Goal: Task Accomplishment & Management: Complete application form

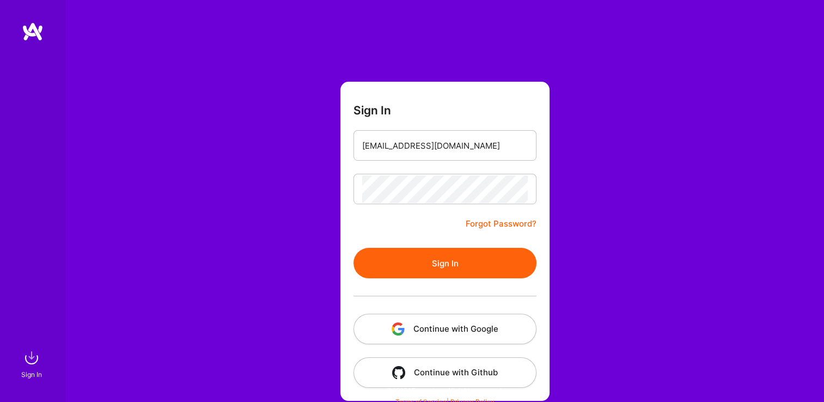
click at [429, 261] on button "Sign In" at bounding box center [444, 263] width 183 height 30
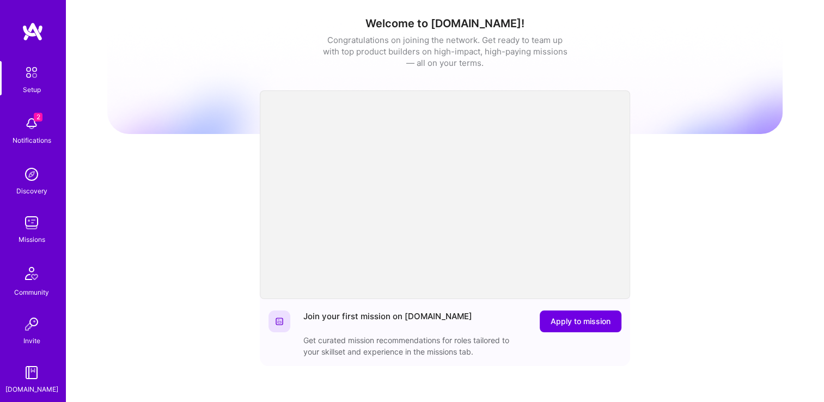
click at [32, 227] on img at bounding box center [32, 223] width 22 height 22
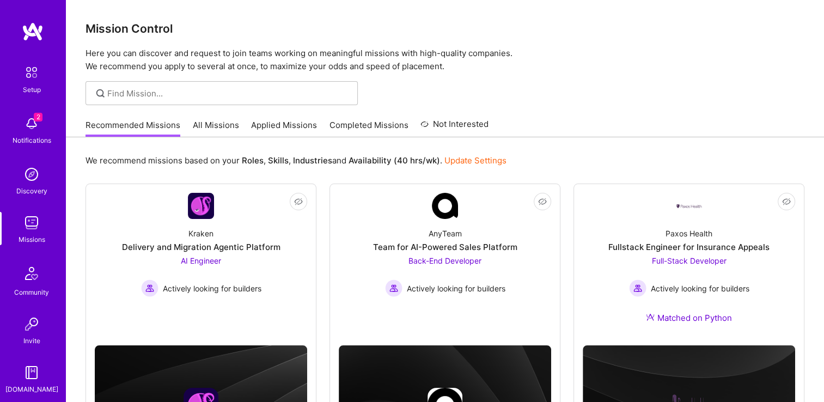
click at [609, 158] on div "We recommend missions based on your Roles , Skills , Industries and Availabilit…" at bounding box center [444, 160] width 719 height 20
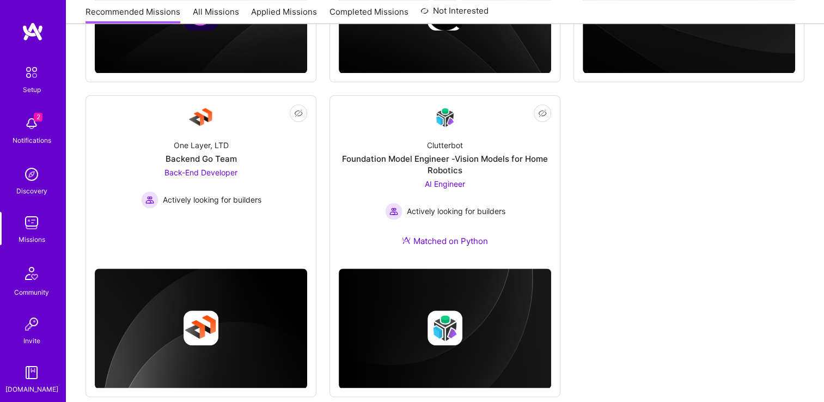
scroll to position [391, 0]
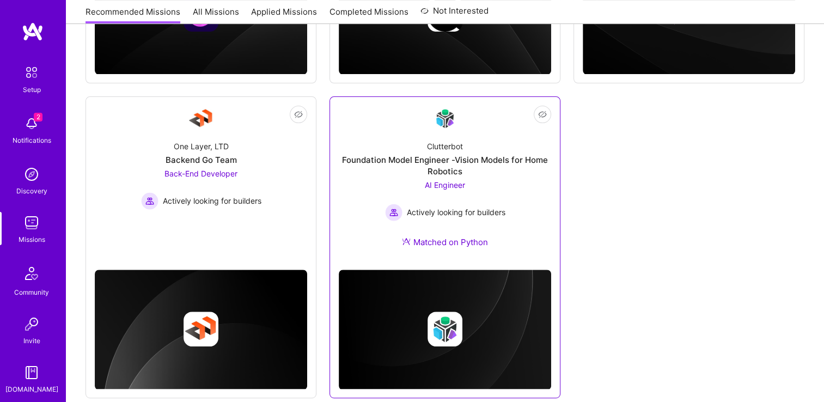
click at [487, 196] on div "AI Engineer Actively looking for builders" at bounding box center [445, 200] width 120 height 42
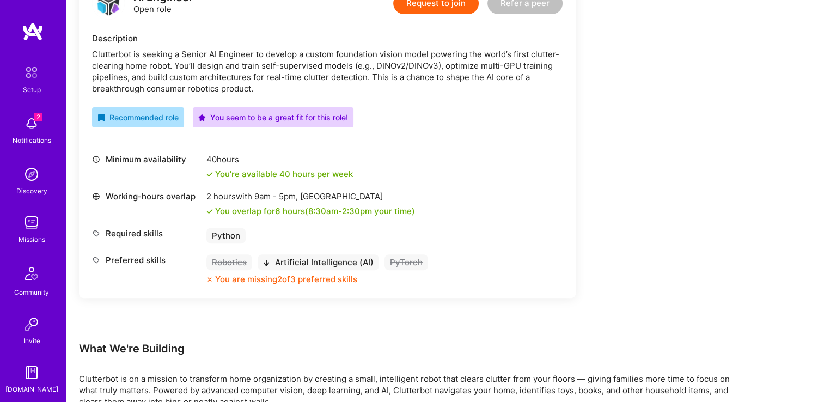
scroll to position [313, 0]
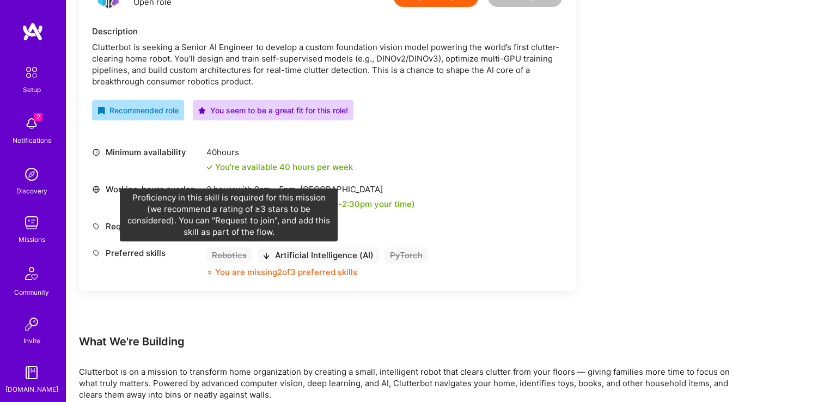
click at [230, 256] on div "Robotics" at bounding box center [229, 255] width 46 height 16
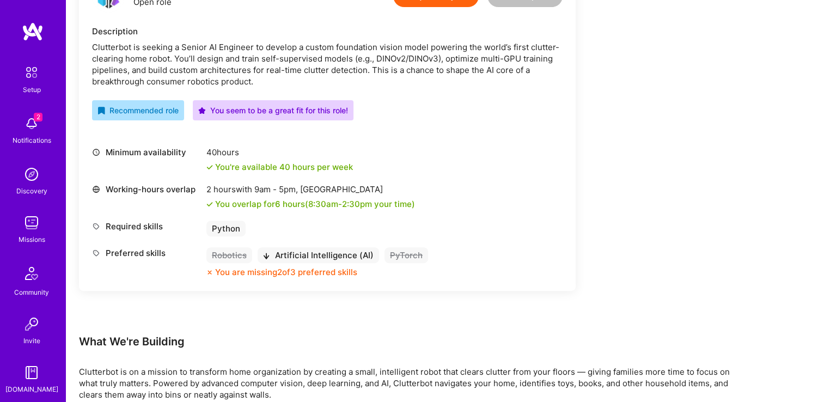
click at [24, 127] on img at bounding box center [32, 124] width 22 height 22
click at [30, 82] on img at bounding box center [31, 72] width 23 height 23
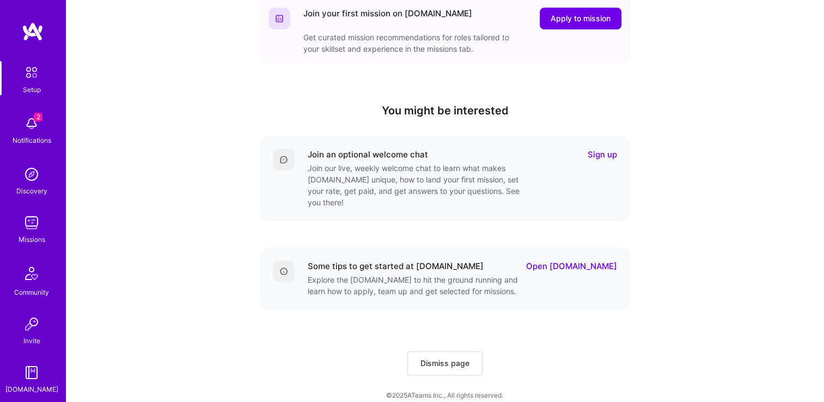
scroll to position [51, 0]
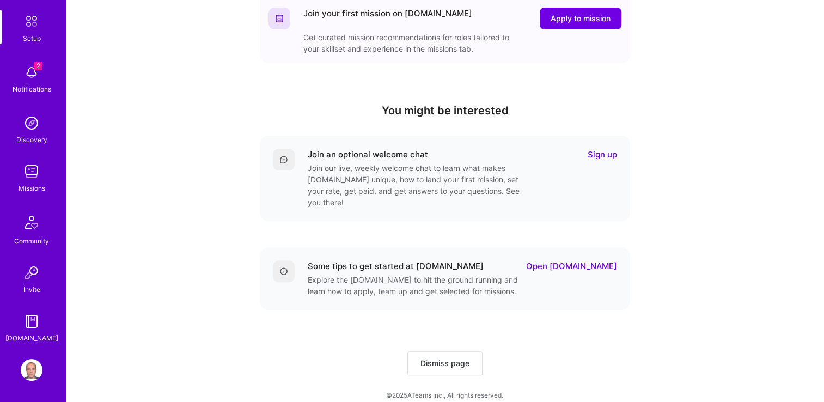
click at [21, 364] on img at bounding box center [32, 370] width 22 height 22
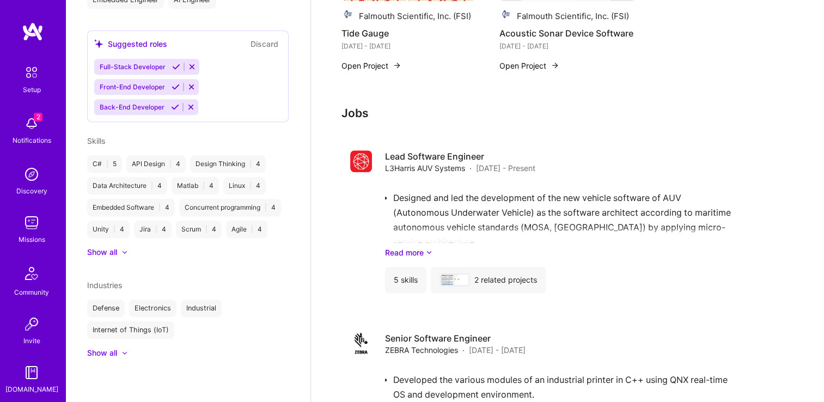
scroll to position [490, 0]
click at [128, 254] on div at bounding box center [124, 252] width 7 height 7
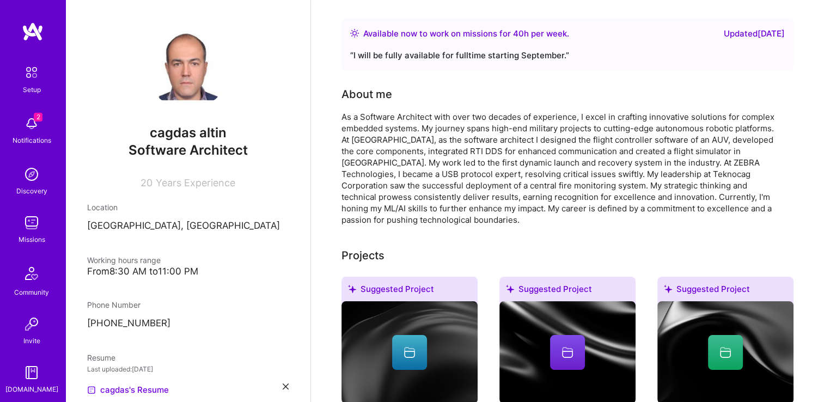
scroll to position [0, 0]
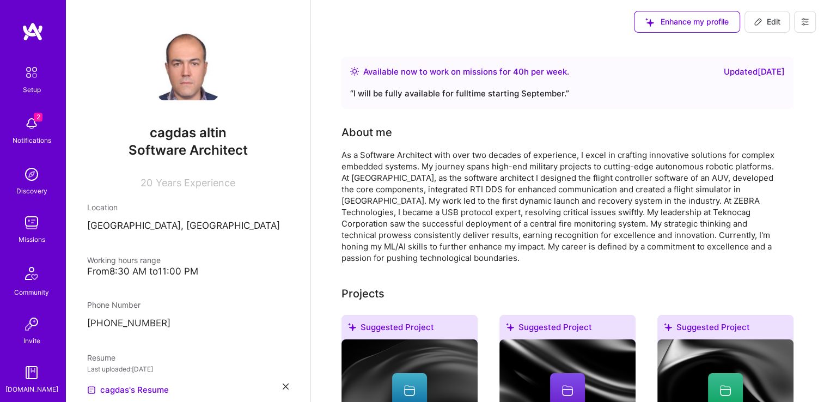
click at [775, 16] on span "Edit" at bounding box center [767, 21] width 27 height 11
select select "US"
select select "Right Now"
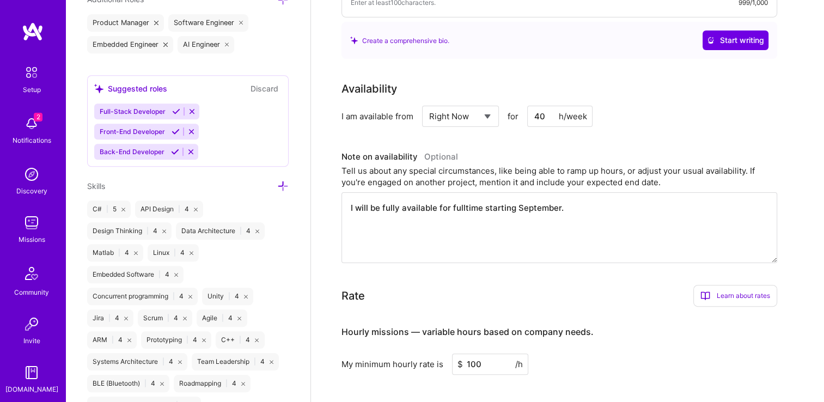
scroll to position [800, 0]
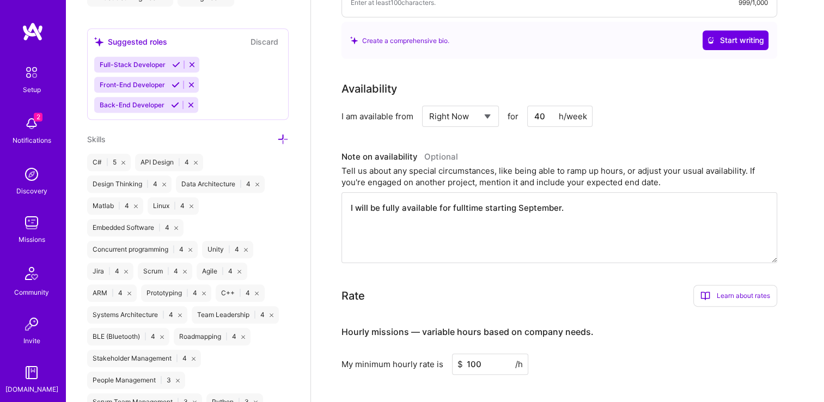
click at [277, 139] on icon at bounding box center [282, 138] width 11 height 11
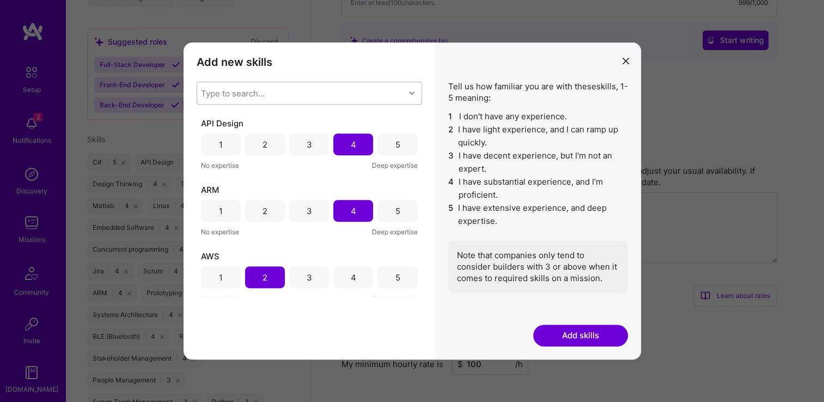
click at [237, 92] on div "Type to search..." at bounding box center [233, 93] width 64 height 11
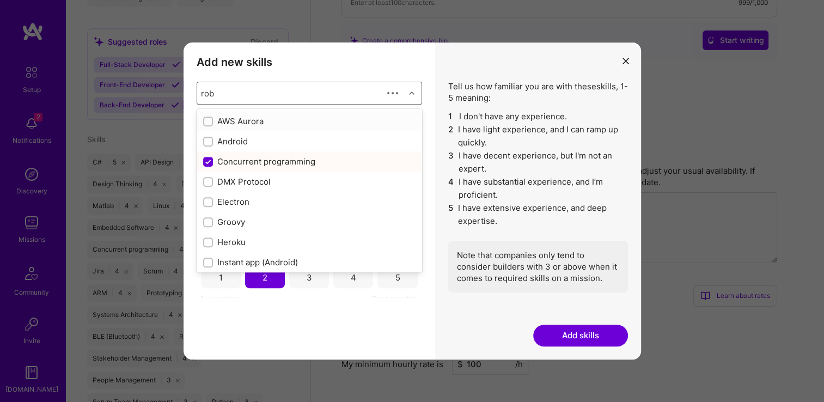
type input "robo"
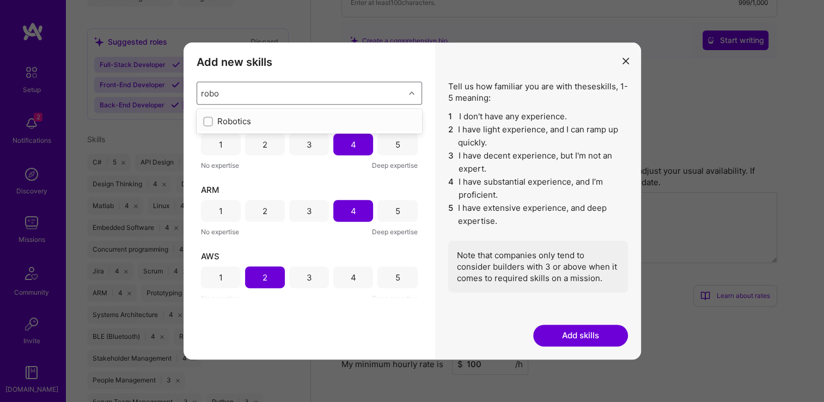
click at [207, 123] on input "modal" at bounding box center [209, 122] width 8 height 8
checkbox input "false"
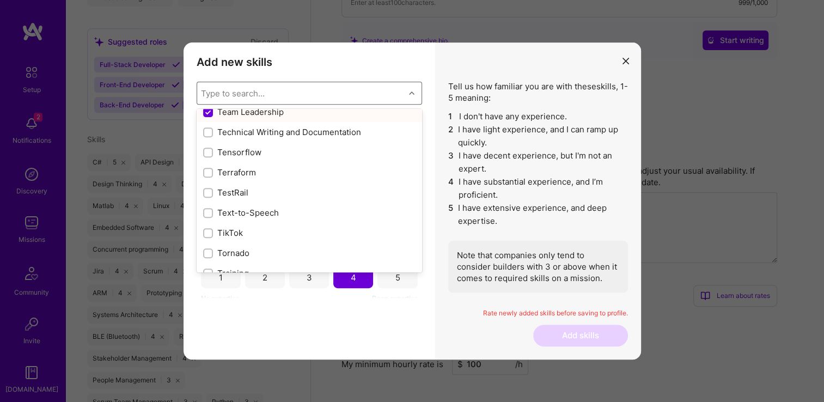
scroll to position [7457, 0]
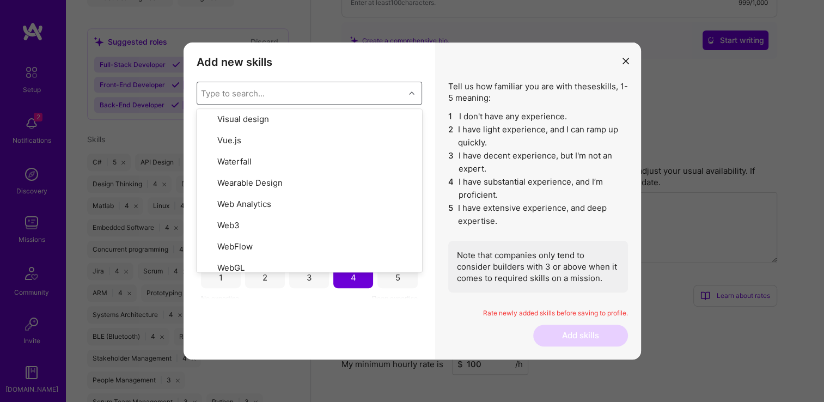
click at [353, 313] on div "Add new skills Tell us how familiar you are with given skills, using between 1 …" at bounding box center [310, 200] width 252 height 317
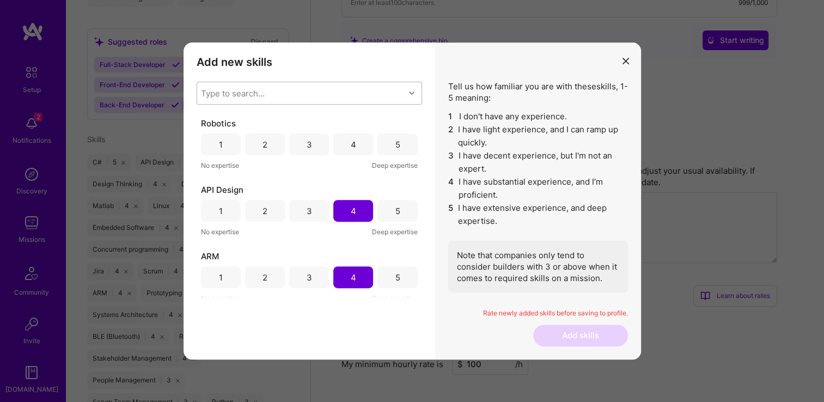
click at [357, 149] on div "4" at bounding box center [353, 144] width 40 height 22
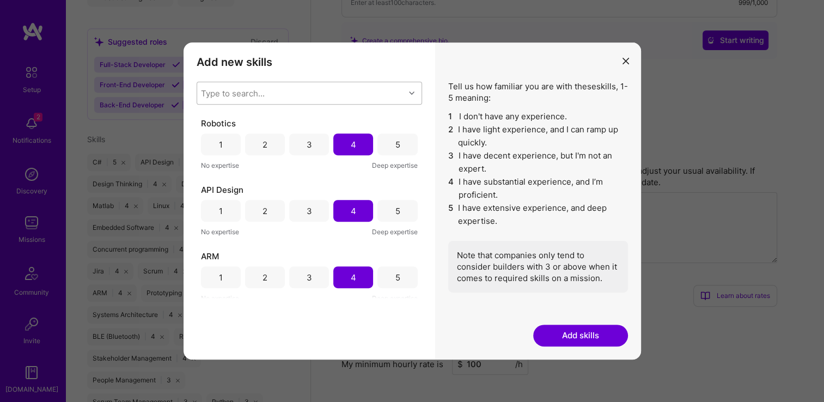
click at [593, 333] on button "Add skills" at bounding box center [580, 336] width 95 height 22
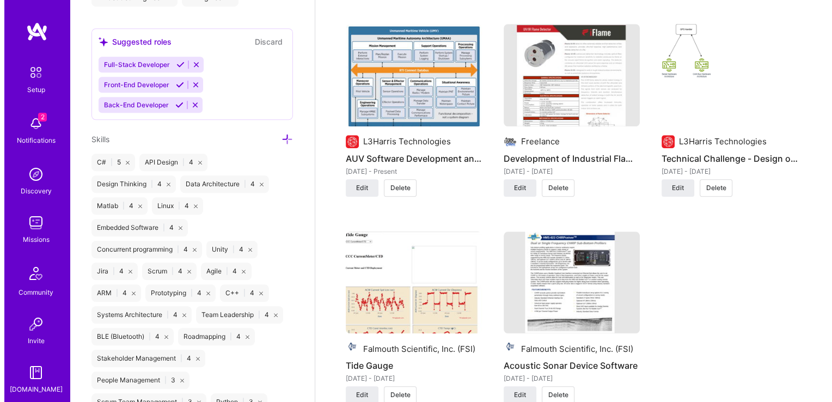
scroll to position [987, 0]
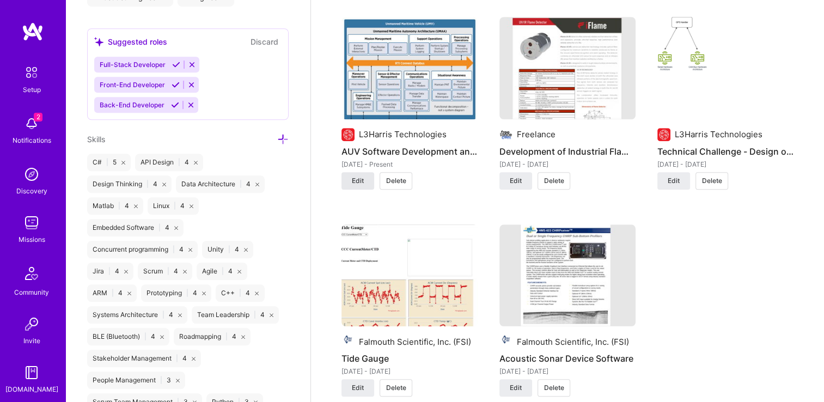
click at [347, 183] on button "Edit" at bounding box center [357, 180] width 33 height 17
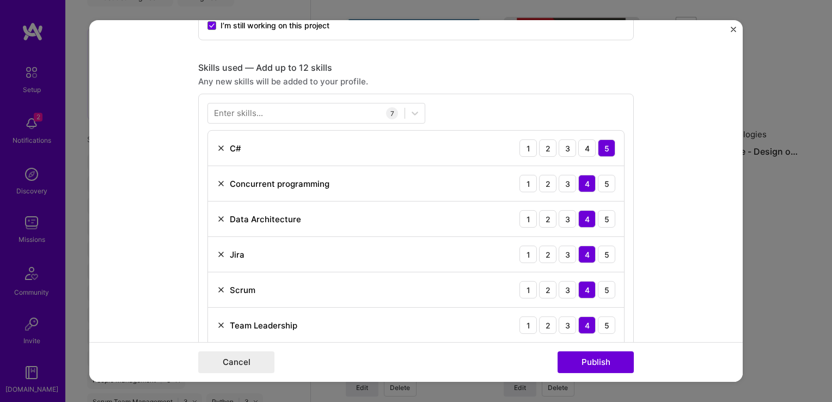
scroll to position [719, 0]
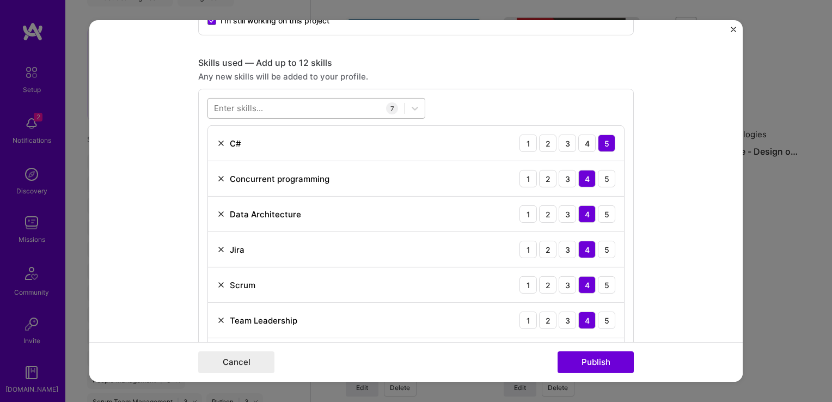
click at [283, 109] on div at bounding box center [306, 108] width 197 height 18
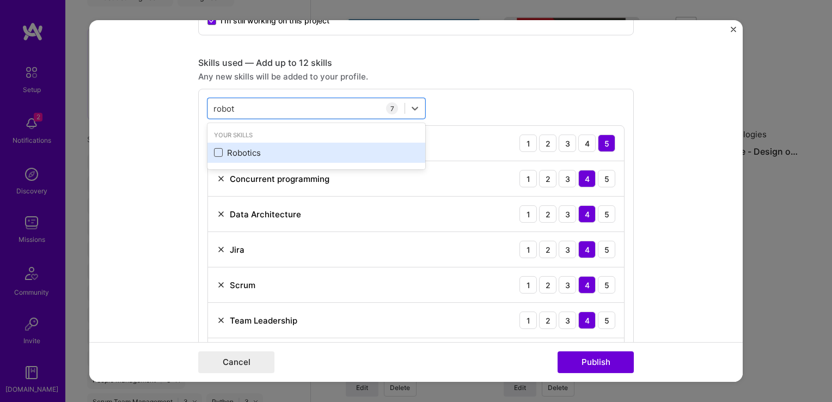
click at [214, 152] on span at bounding box center [218, 152] width 9 height 9
click at [0, 0] on input "checkbox" at bounding box center [0, 0] width 0 height 0
click at [236, 151] on div "Robotics" at bounding box center [316, 152] width 205 height 11
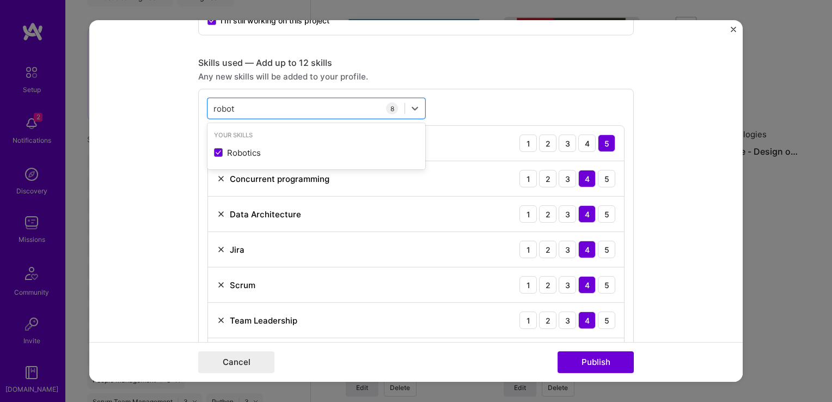
type input "robot"
click at [682, 216] on form "Project title AUV Software Development and Integration Company L3Harris Technol…" at bounding box center [415, 201] width 653 height 362
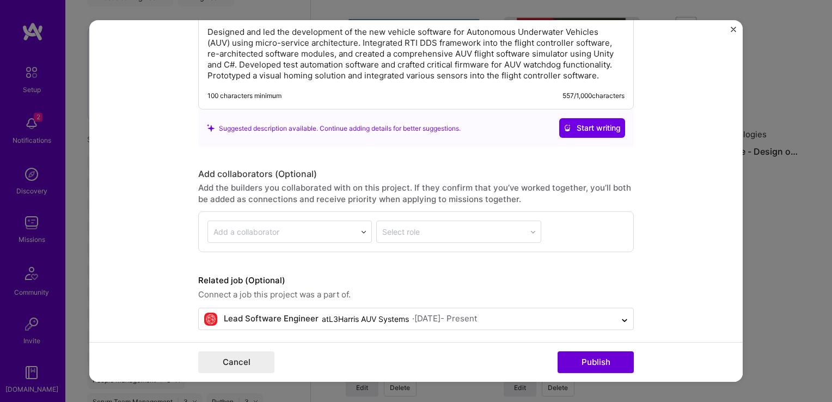
scroll to position [1484, 0]
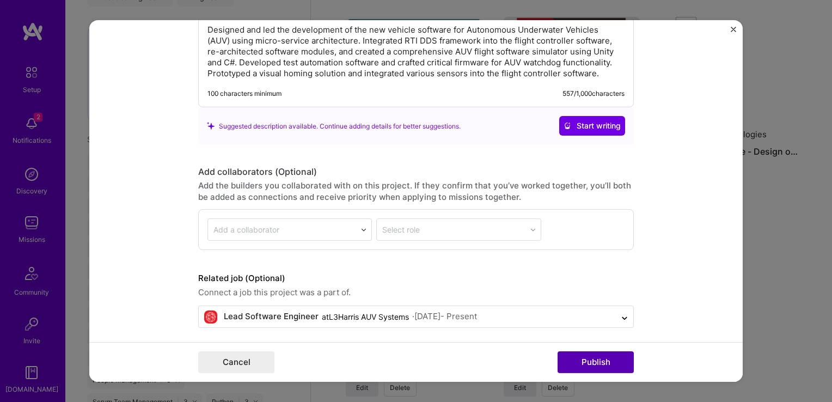
click at [606, 365] on button "Publish" at bounding box center [596, 362] width 76 height 22
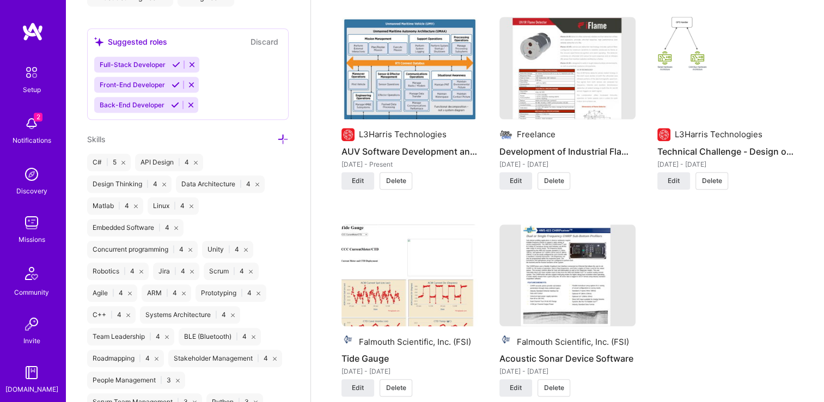
click at [704, 64] on img at bounding box center [725, 68] width 136 height 102
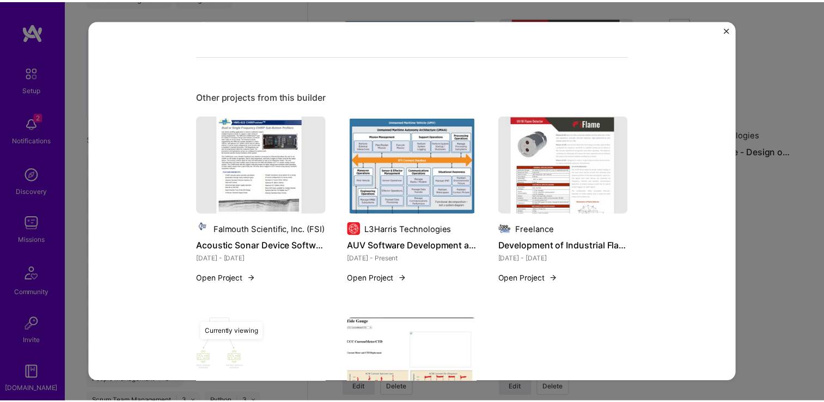
scroll to position [762, 0]
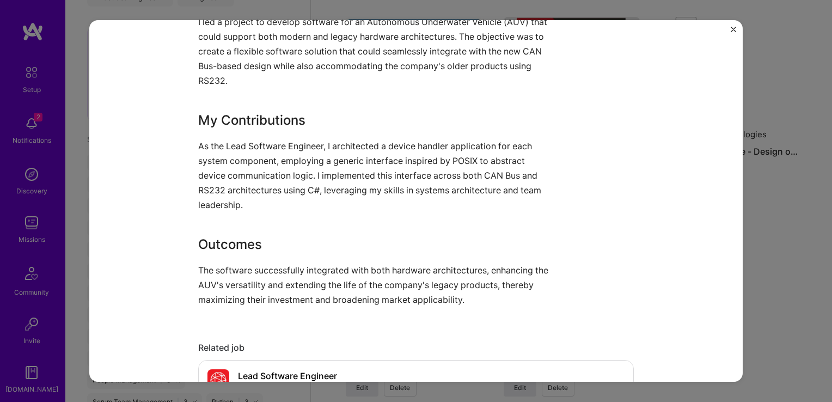
click at [736, 28] on img "Close" at bounding box center [733, 29] width 5 height 5
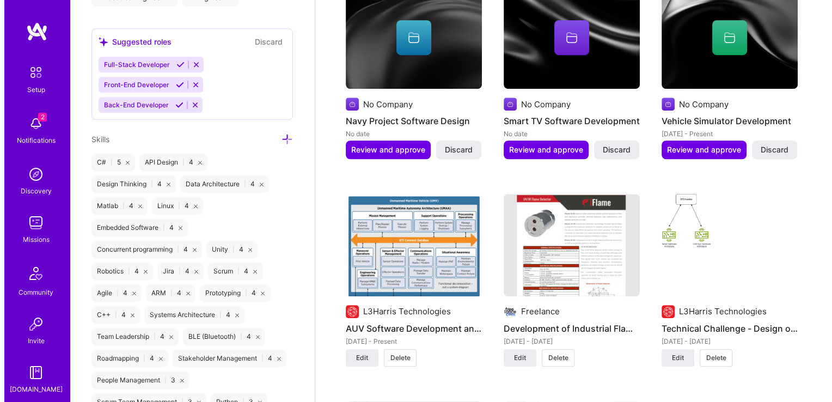
scroll to position [807, 0]
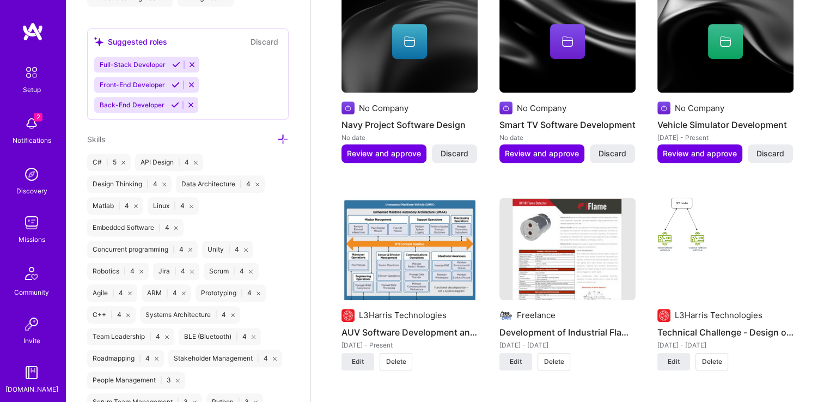
click at [600, 254] on img at bounding box center [567, 249] width 136 height 102
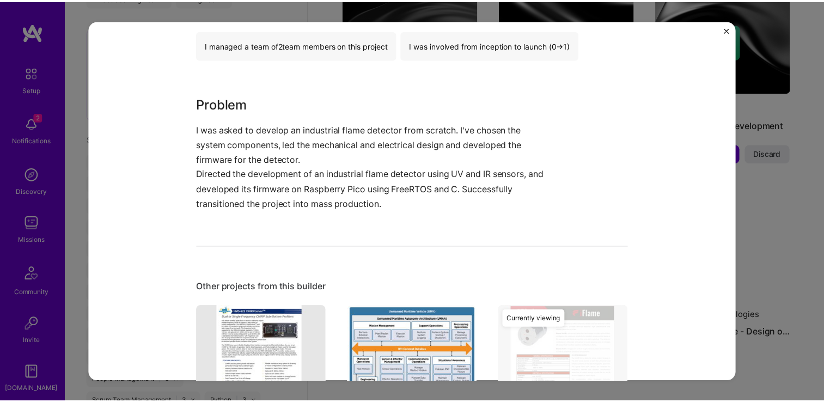
scroll to position [1037, 0]
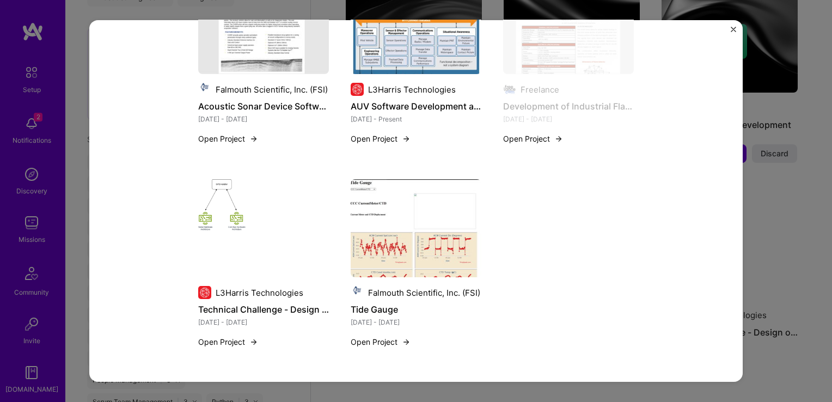
click at [732, 30] on img "Close" at bounding box center [733, 29] width 5 height 5
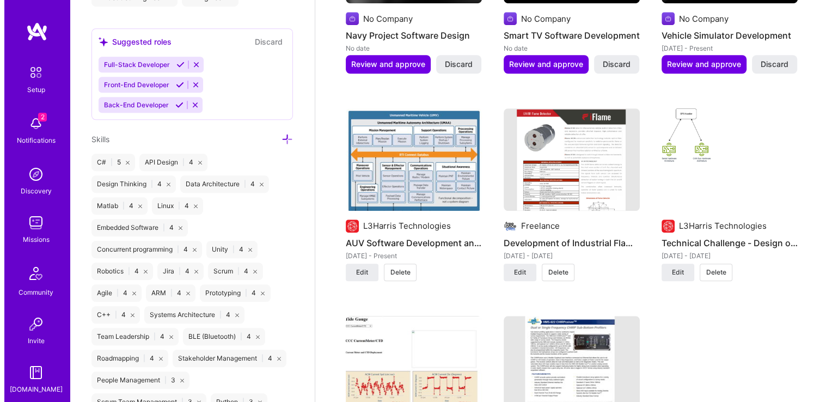
scroll to position [893, 0]
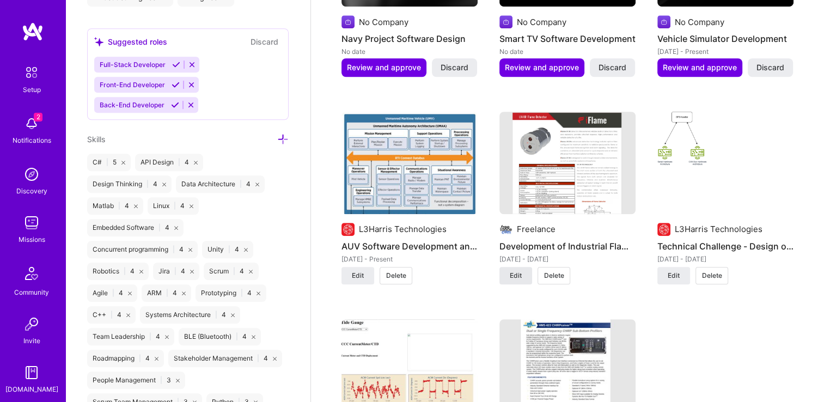
click at [525, 278] on button "Edit" at bounding box center [515, 275] width 33 height 17
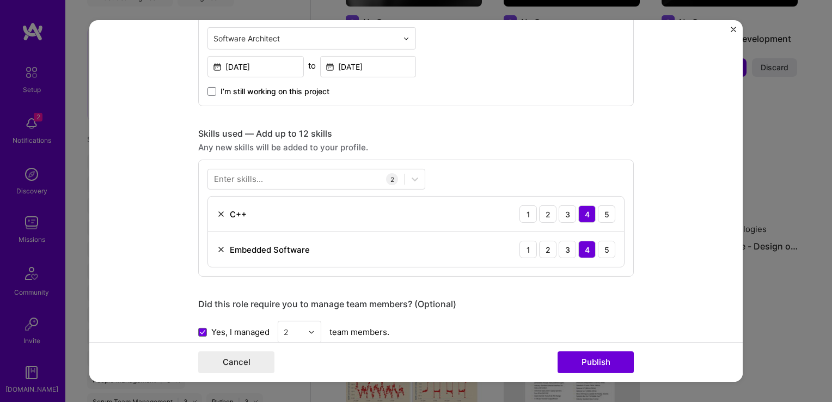
scroll to position [665, 0]
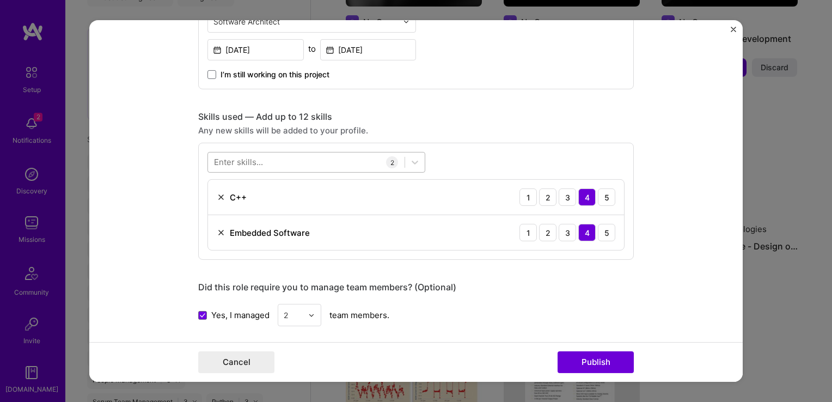
click at [270, 160] on div at bounding box center [306, 162] width 197 height 18
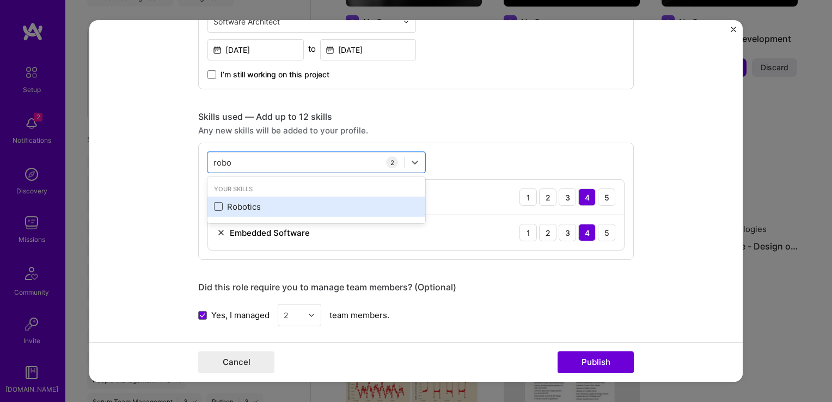
click at [214, 204] on span at bounding box center [218, 206] width 9 height 9
click at [0, 0] on input "checkbox" at bounding box center [0, 0] width 0 height 0
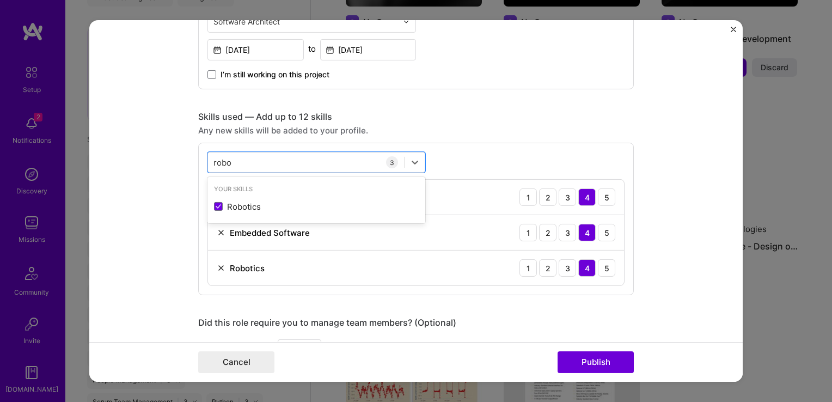
type input "robo"
click at [507, 325] on div "Did this role require you to manage team members? (Optional)" at bounding box center [416, 322] width 436 height 11
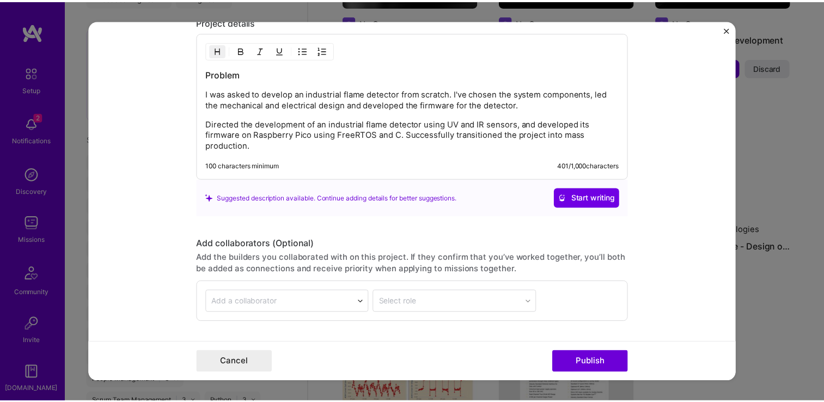
scroll to position [1318, 0]
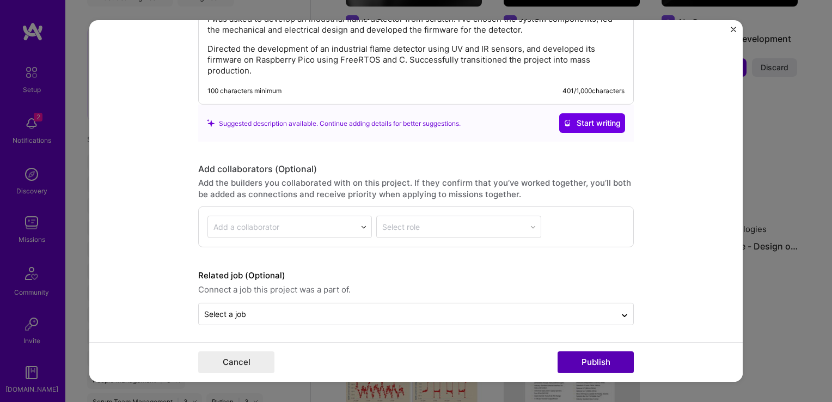
click at [600, 363] on button "Publish" at bounding box center [596, 362] width 76 height 22
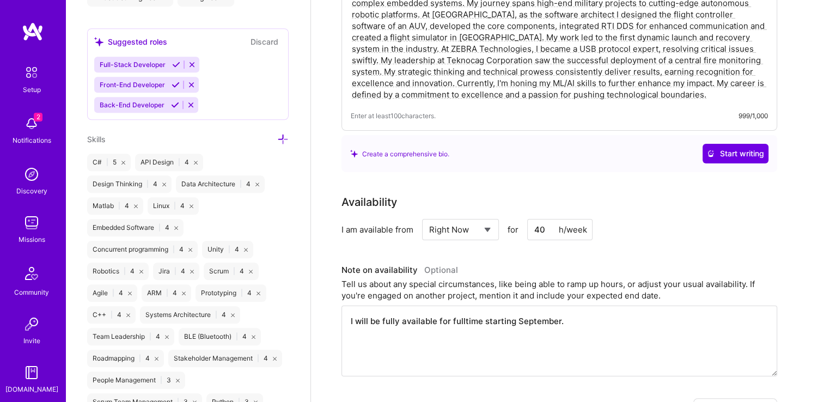
scroll to position [0, 0]
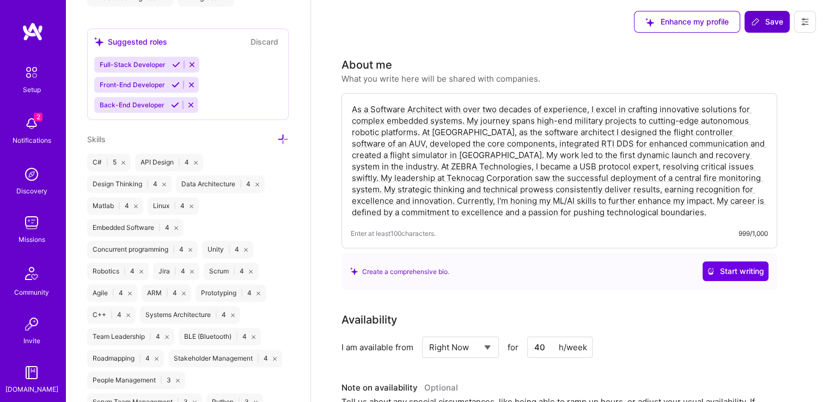
click at [767, 17] on span "Save" at bounding box center [767, 21] width 32 height 11
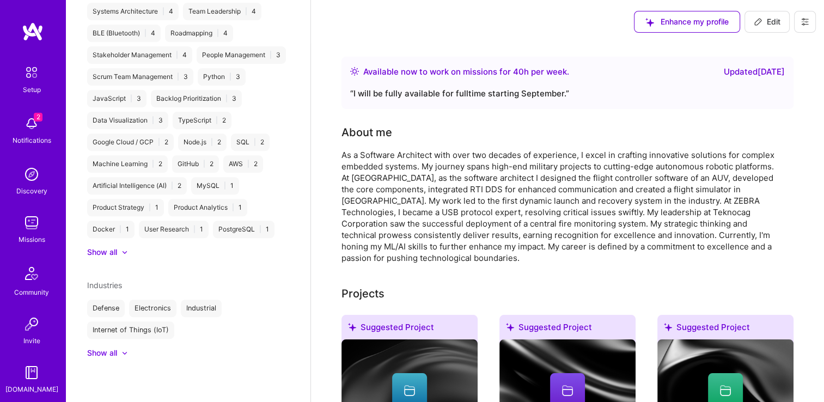
scroll to position [473, 0]
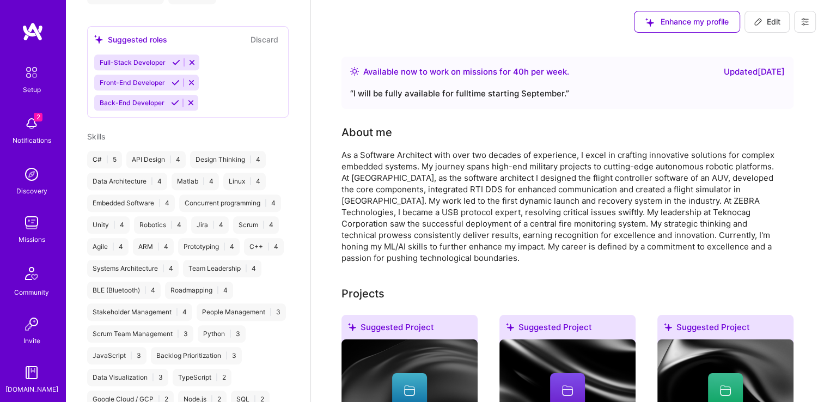
click at [32, 132] on img at bounding box center [32, 124] width 22 height 22
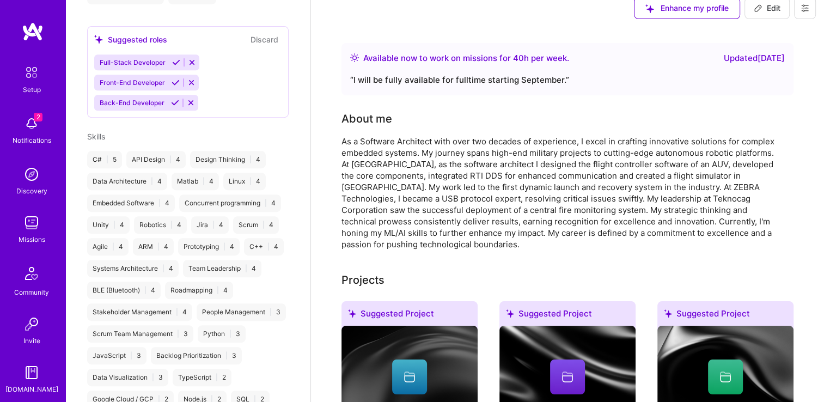
scroll to position [0, 0]
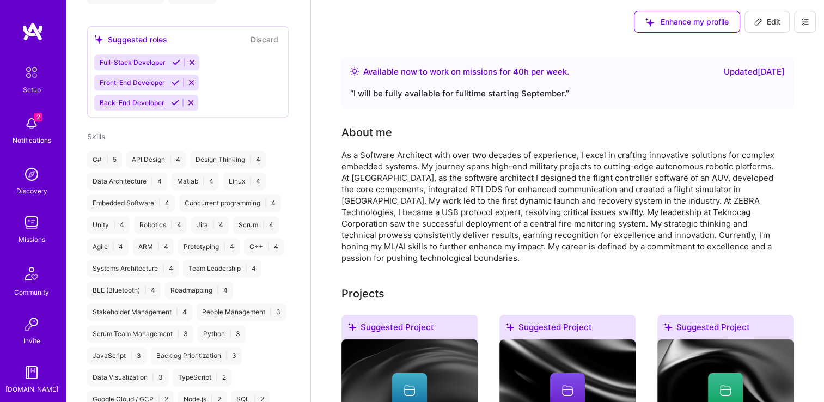
click at [760, 30] on button "Edit" at bounding box center [766, 22] width 45 height 22
select select "US"
select select "Right Now"
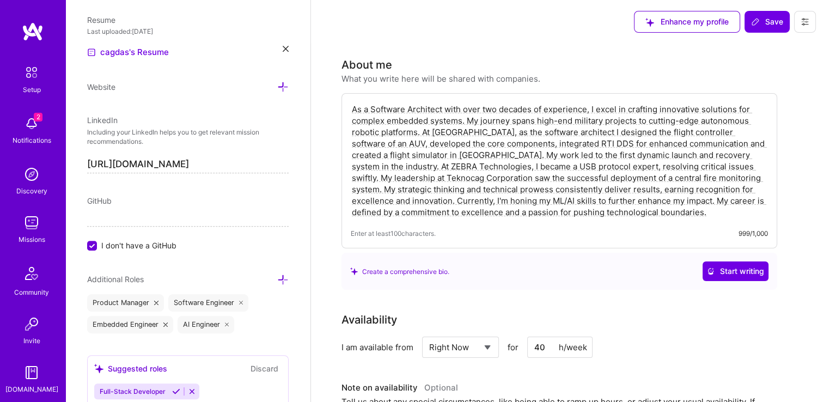
scroll to position [436, 0]
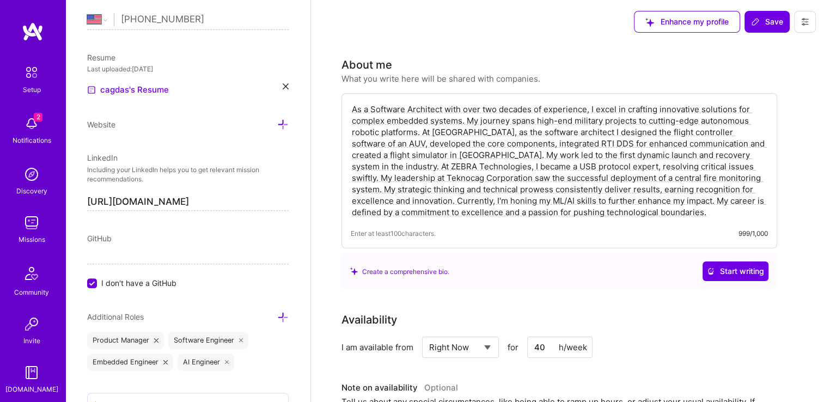
click at [589, 314] on div "Availability" at bounding box center [559, 320] width 436 height 16
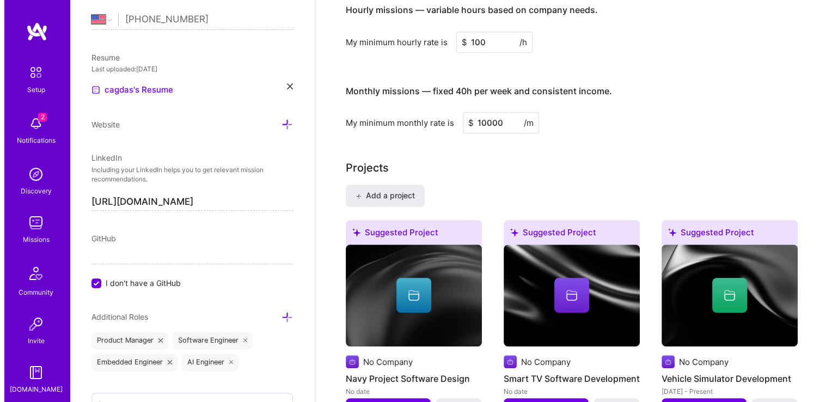
scroll to position [588, 0]
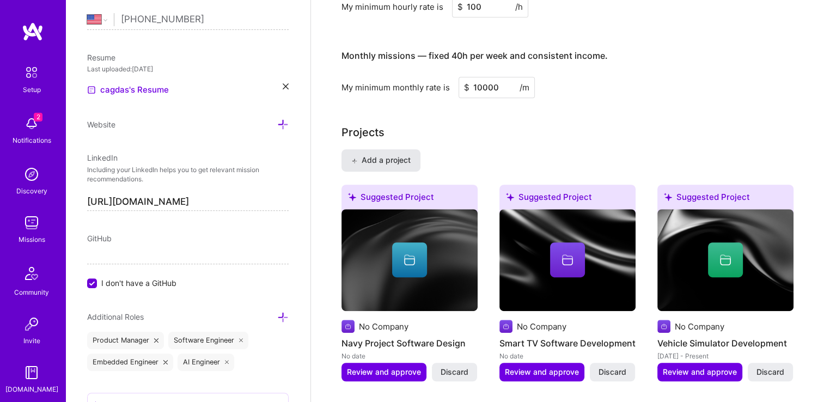
click at [396, 160] on span "Add a project" at bounding box center [380, 160] width 59 height 11
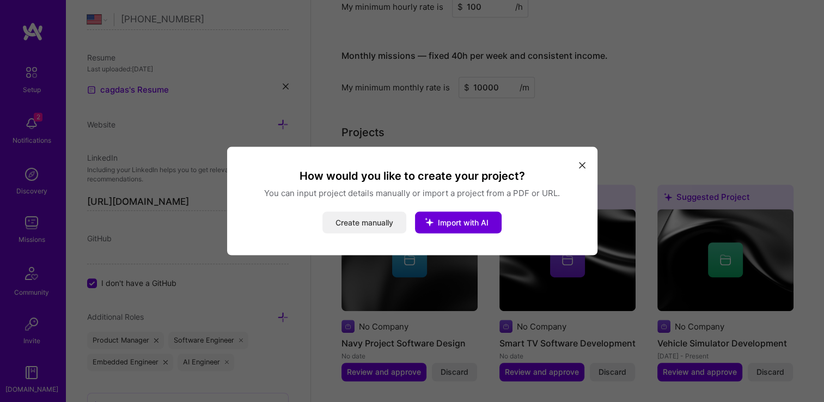
click at [366, 219] on button "Create manually" at bounding box center [364, 223] width 84 height 22
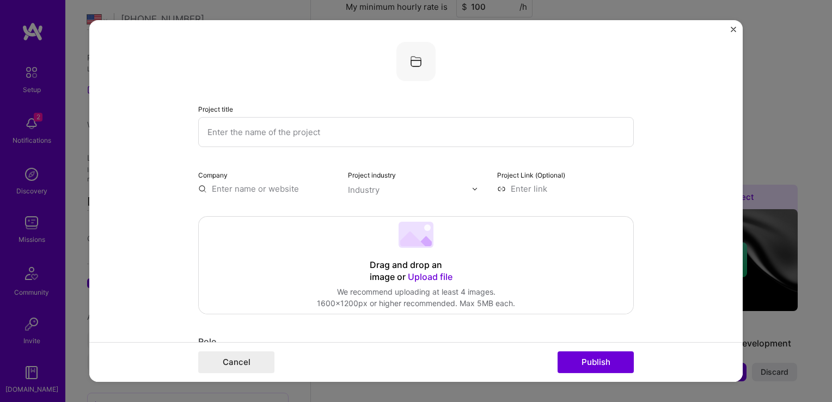
click at [279, 137] on input "text" at bounding box center [416, 132] width 436 height 30
type input "Development of Target Pose Estimation using AUV nose camera"
click at [238, 188] on input "text" at bounding box center [266, 188] width 137 height 11
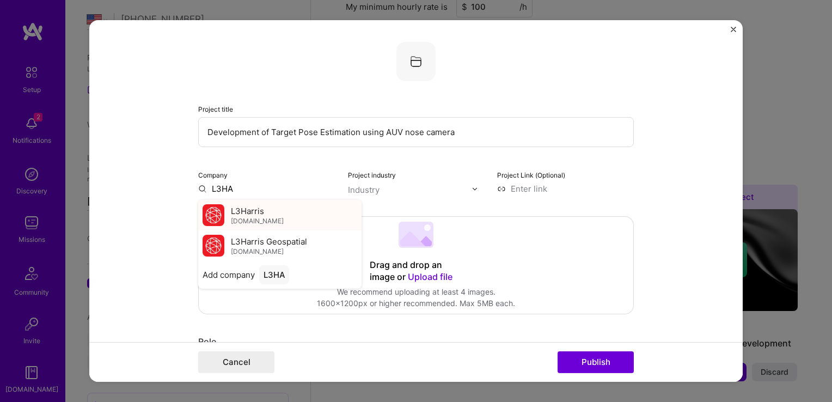
click at [241, 208] on span "L3Harris" at bounding box center [247, 210] width 33 height 11
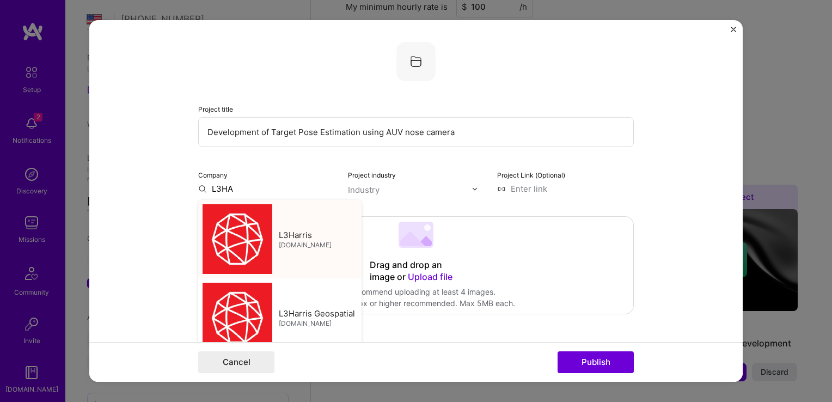
type input "L3Harris"
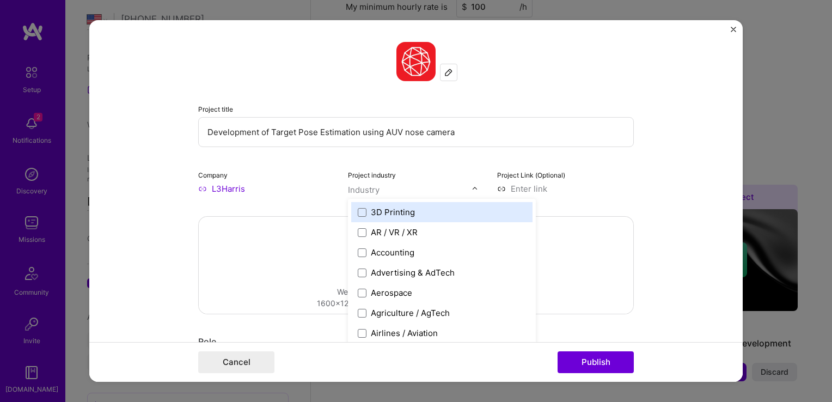
click at [356, 192] on div "Industry" at bounding box center [364, 189] width 32 height 11
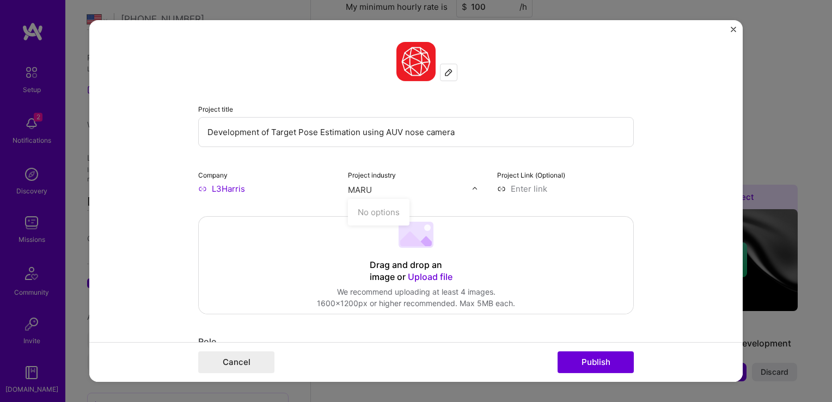
type input "MAR"
click at [358, 212] on span at bounding box center [362, 211] width 9 height 9
type input "DEFEN"
click at [359, 211] on span at bounding box center [362, 211] width 9 height 9
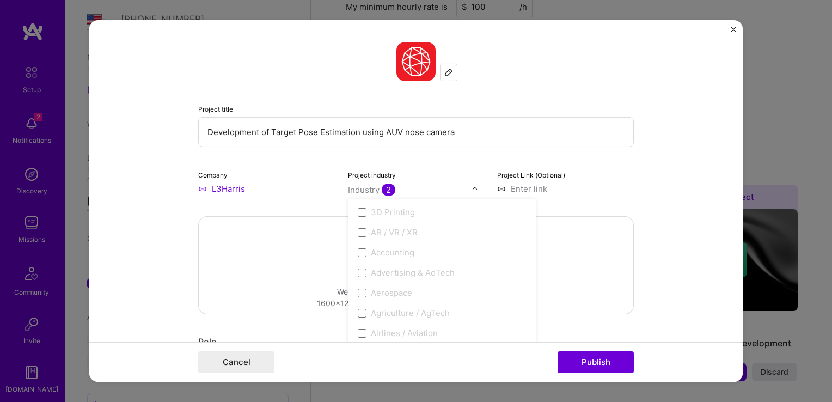
click at [547, 188] on input at bounding box center [565, 188] width 137 height 11
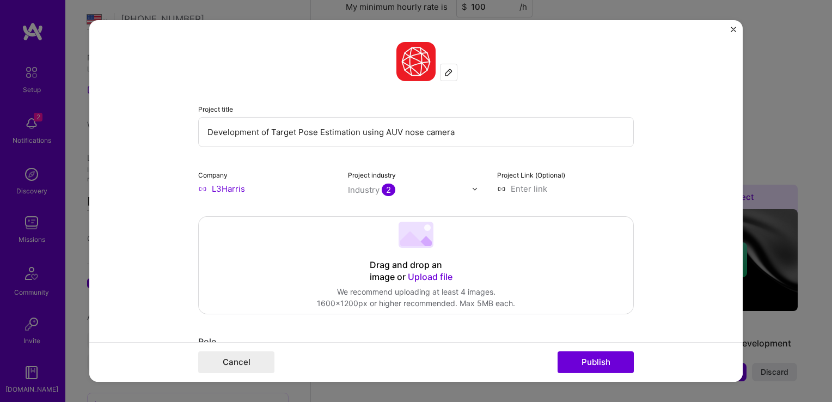
paste input "https://www.l3harris.com/newsroom/editorial/2023/07/successful-launch-and-recov…"
type input "https://www.l3harris.com/newsroom/editorial/2023/07/successful-launch-and-recov…"
click at [682, 217] on form "Project title Development of Target Pose Estimation using AUV nose camera Compa…" at bounding box center [415, 201] width 653 height 362
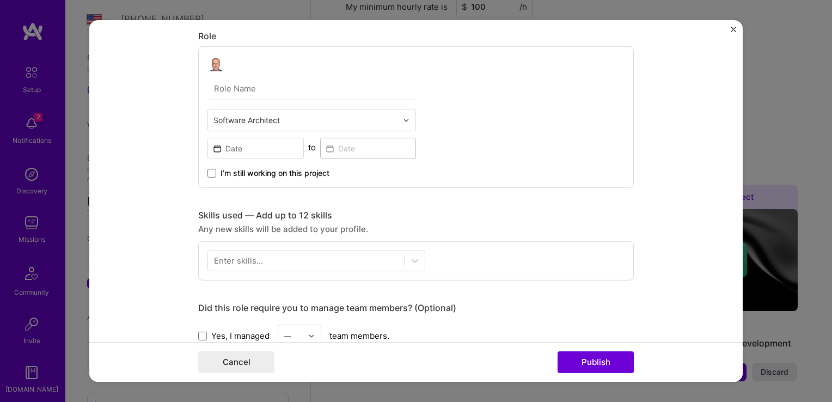
scroll to position [309, 0]
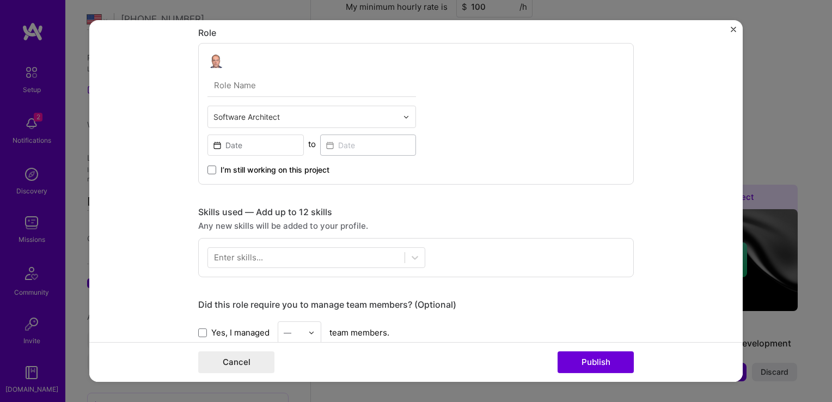
click at [220, 84] on input "text" at bounding box center [311, 85] width 209 height 23
type input "Lead Software Engineer"
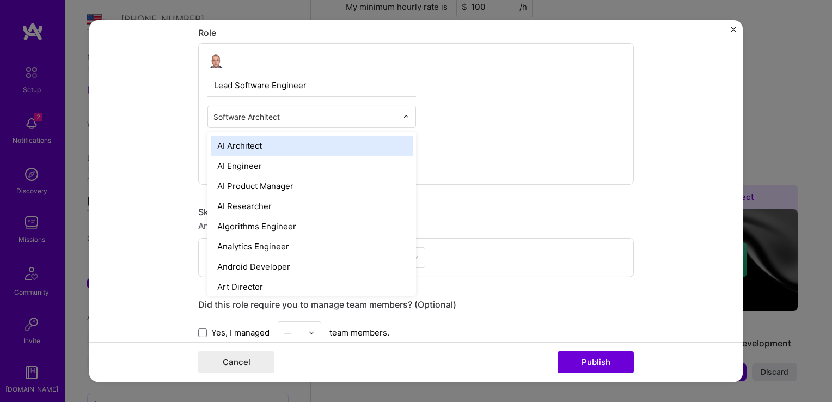
click at [322, 118] on input "text" at bounding box center [305, 116] width 184 height 11
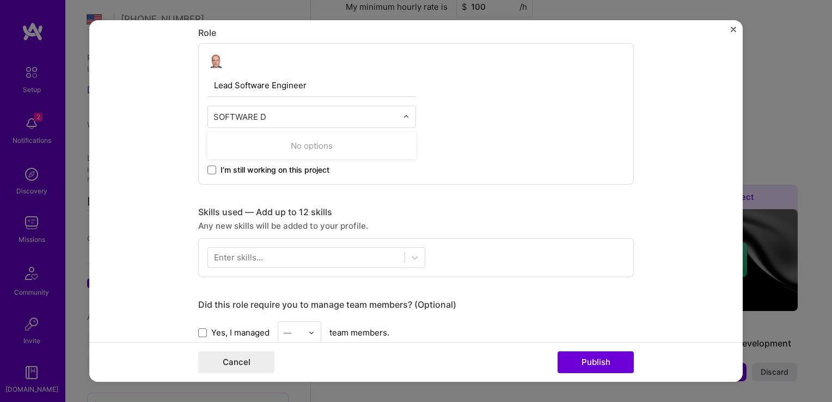
type input "SOFTWARE"
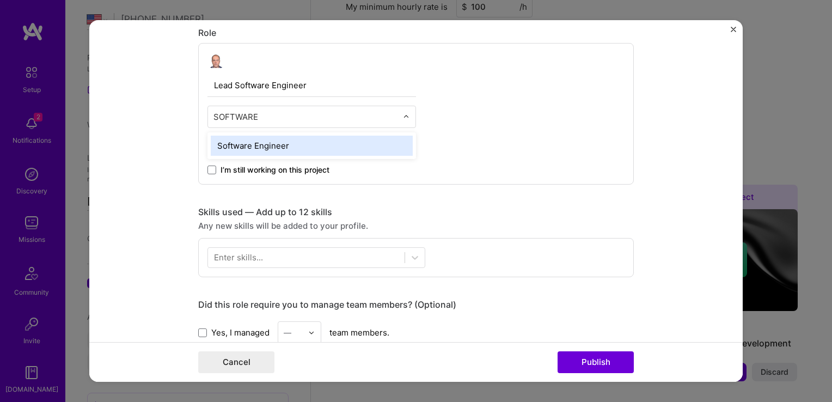
click at [275, 143] on div "Software Engineer" at bounding box center [312, 146] width 202 height 20
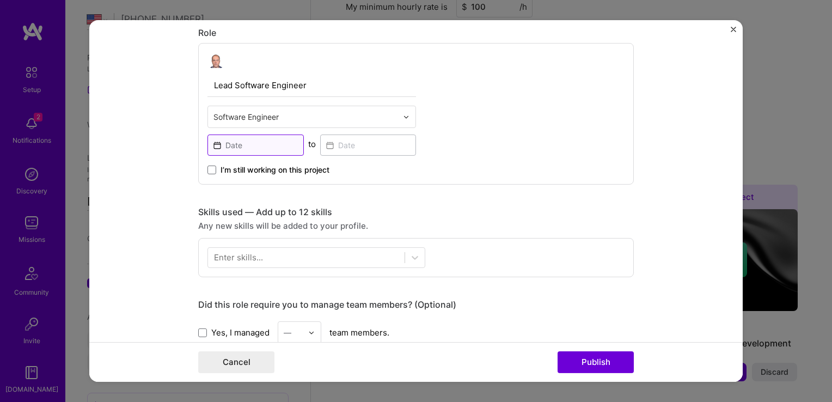
click at [247, 144] on input at bounding box center [255, 145] width 96 height 21
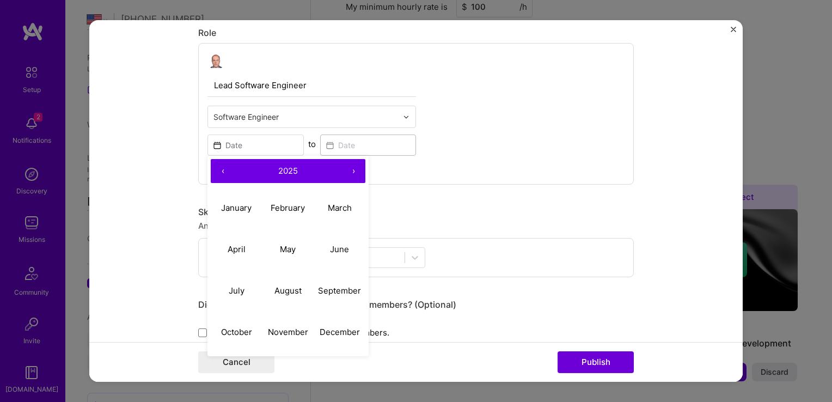
click at [219, 169] on button "‹" at bounding box center [223, 171] width 24 height 24
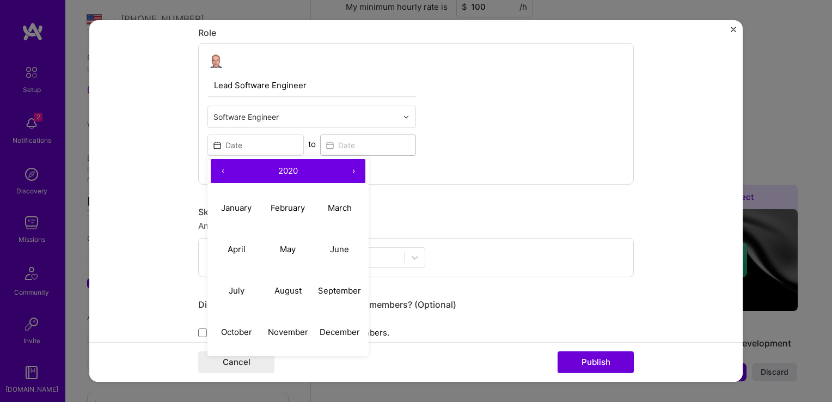
click at [219, 169] on button "‹" at bounding box center [223, 171] width 24 height 24
click at [289, 208] on abbr "February" at bounding box center [288, 207] width 34 height 10
type input "Feb, 2019"
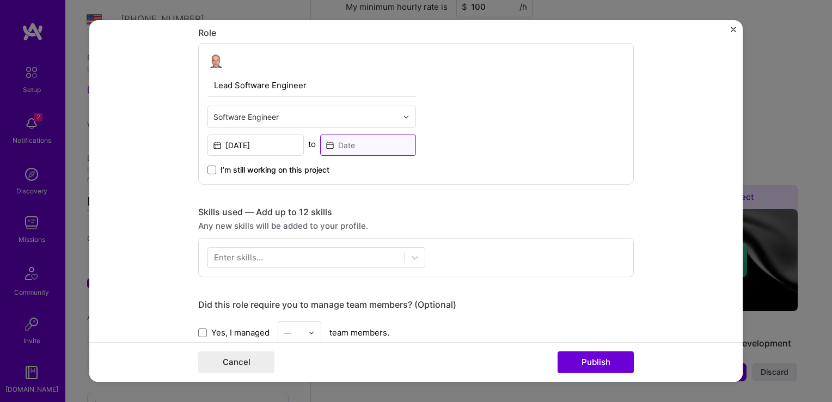
click at [355, 147] on input at bounding box center [368, 145] width 96 height 21
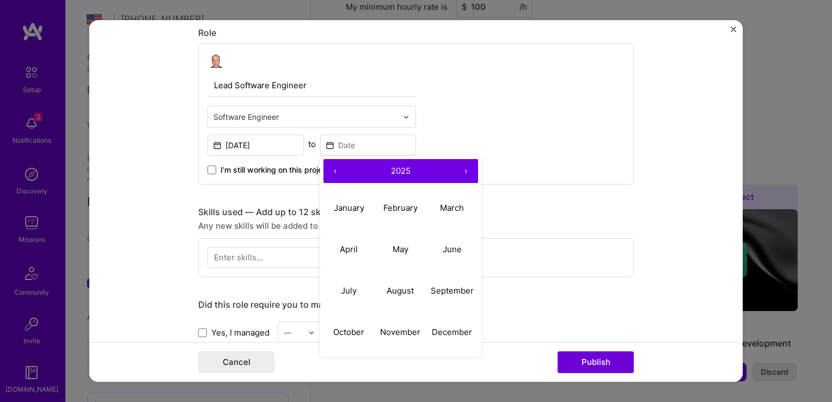
click at [461, 169] on button "›" at bounding box center [466, 171] width 24 height 24
click at [331, 166] on button "‹" at bounding box center [335, 171] width 24 height 24
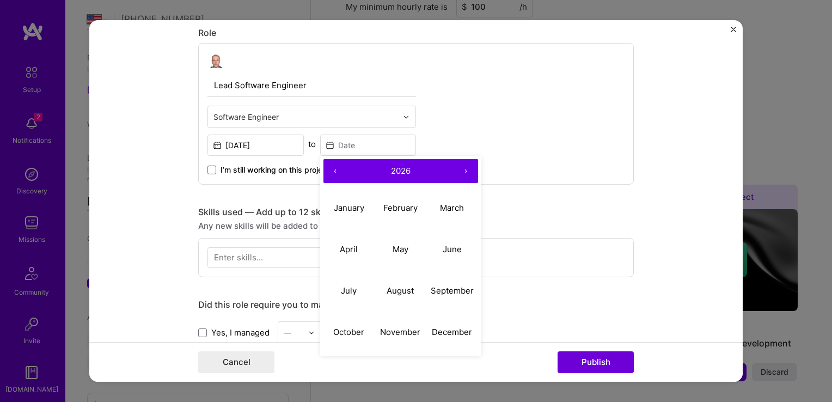
click at [331, 166] on button "‹" at bounding box center [335, 171] width 24 height 24
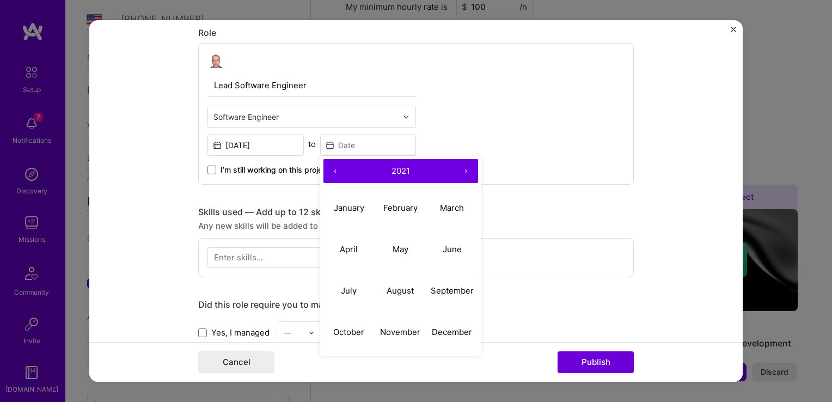
click at [331, 166] on button "‹" at bounding box center [335, 171] width 24 height 24
click at [393, 289] on abbr "August" at bounding box center [400, 290] width 27 height 10
type input "Aug, 2019"
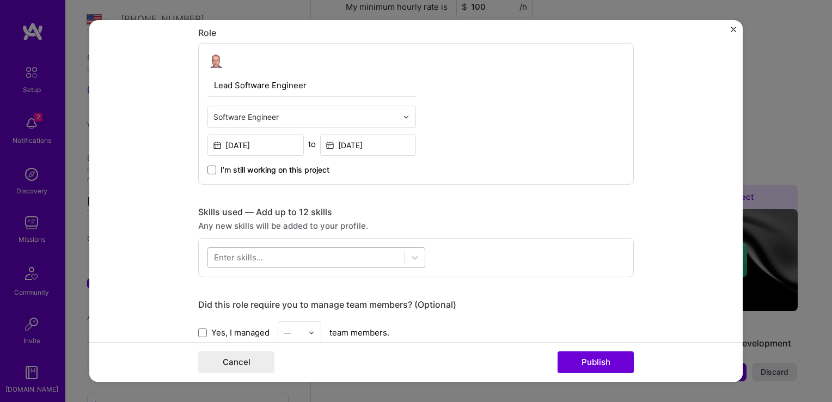
click at [266, 256] on div at bounding box center [306, 257] width 197 height 18
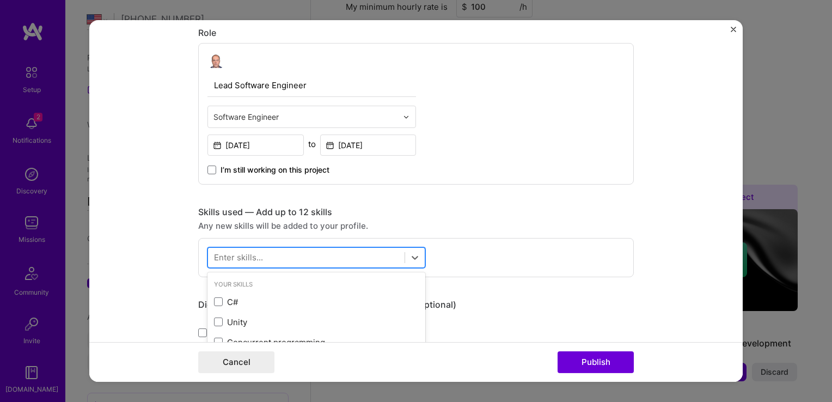
scroll to position [625, 0]
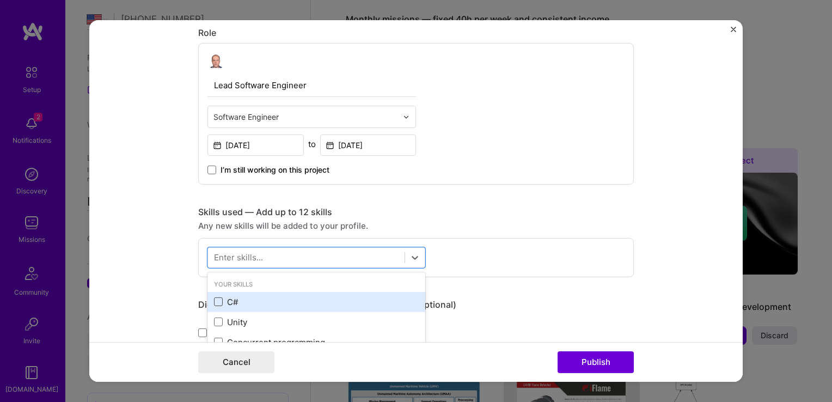
click at [214, 297] on span at bounding box center [218, 301] width 9 height 9
click at [0, 0] on input "checkbox" at bounding box center [0, 0] width 0 height 0
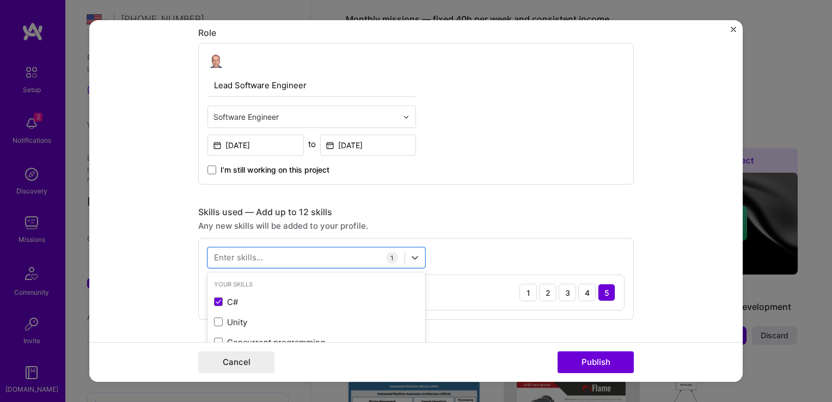
click at [245, 255] on div "Enter skills..." at bounding box center [238, 257] width 49 height 11
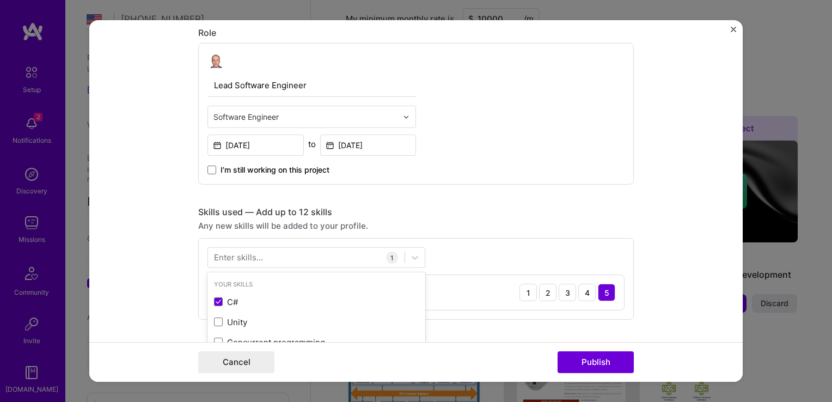
scroll to position [661, 0]
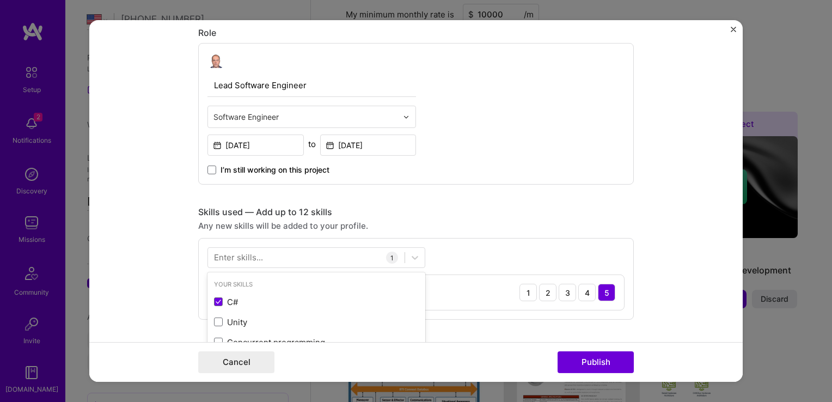
click at [245, 255] on div "Enter skills..." at bounding box center [238, 257] width 49 height 11
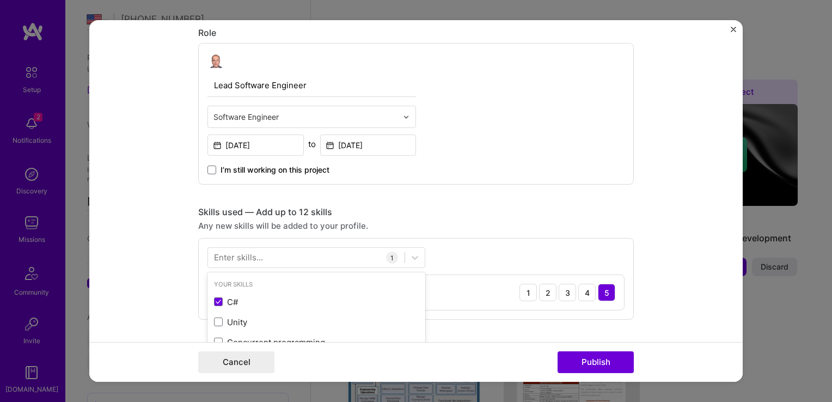
scroll to position [698, 0]
click at [245, 255] on div "Enter skills..." at bounding box center [238, 257] width 49 height 11
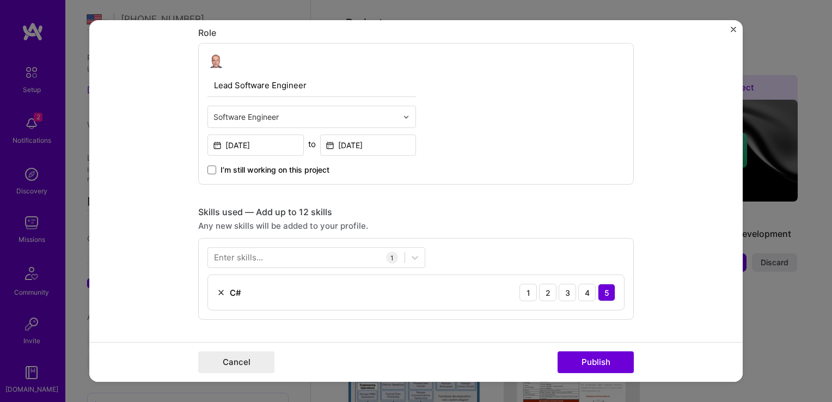
click at [241, 257] on div "Enter skills..." at bounding box center [238, 257] width 49 height 11
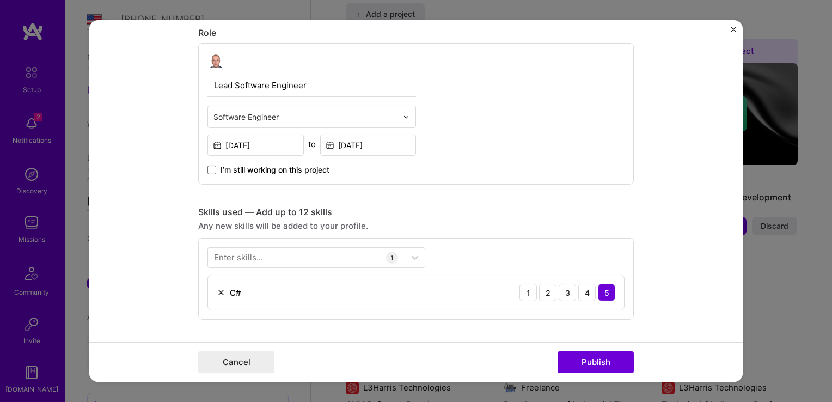
click at [541, 228] on div "Any new skills will be added to your profile." at bounding box center [416, 225] width 436 height 11
click at [226, 255] on div "Enter skills..." at bounding box center [238, 257] width 49 height 11
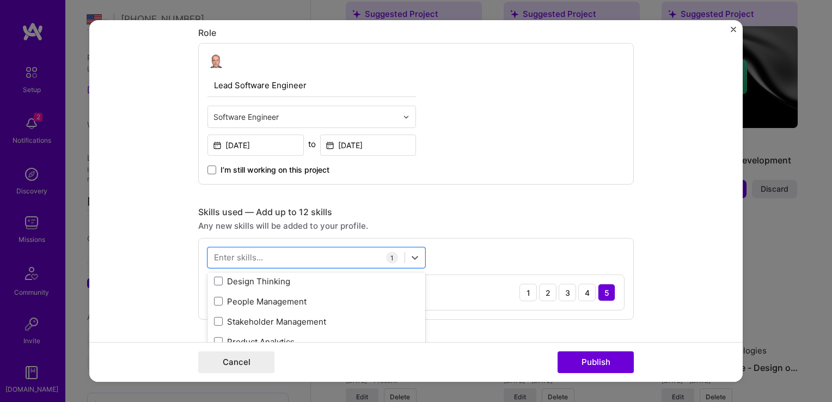
scroll to position [0, 0]
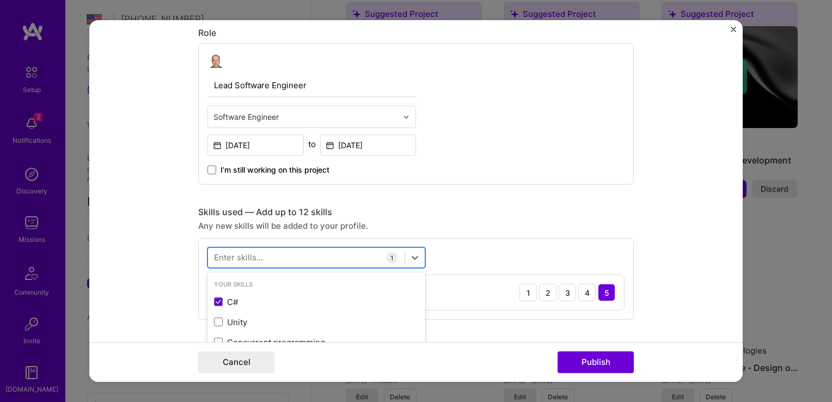
click at [276, 251] on div at bounding box center [306, 257] width 197 height 18
type input "S"
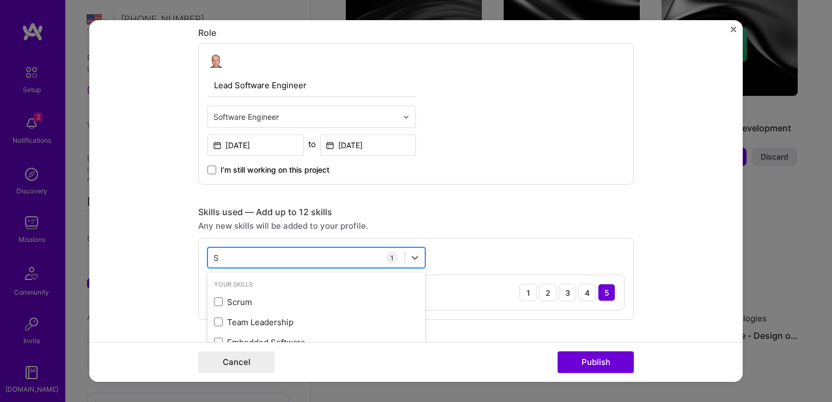
scroll to position [808, 0]
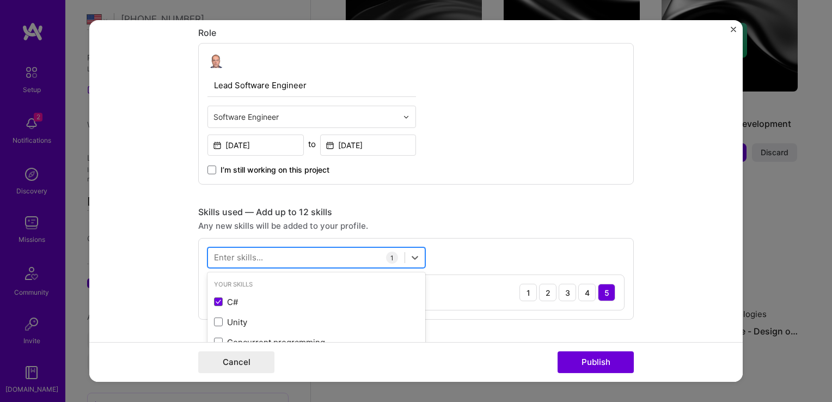
type input "I"
type input "'"
type input "I"
type input "i"
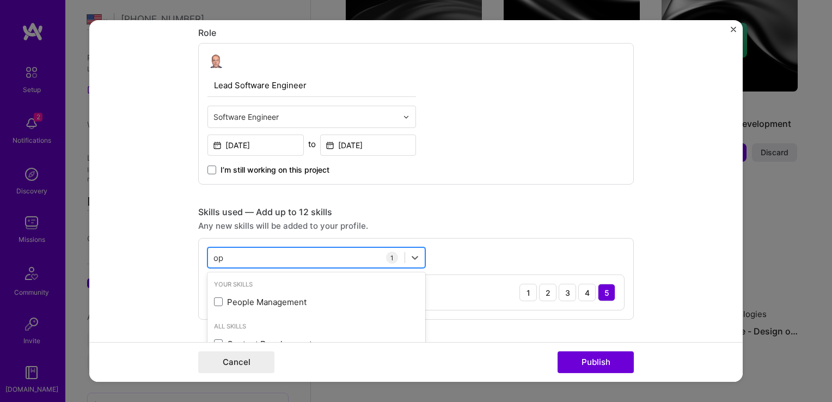
click at [258, 255] on div "op op" at bounding box center [306, 257] width 197 height 18
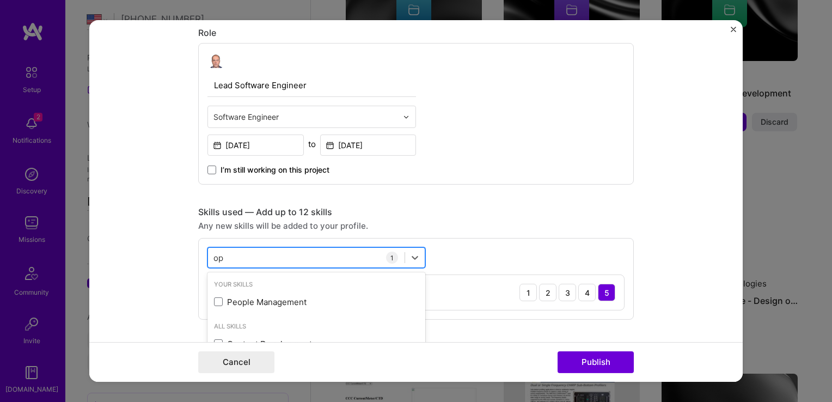
click at [258, 255] on div "op op" at bounding box center [306, 257] width 197 height 18
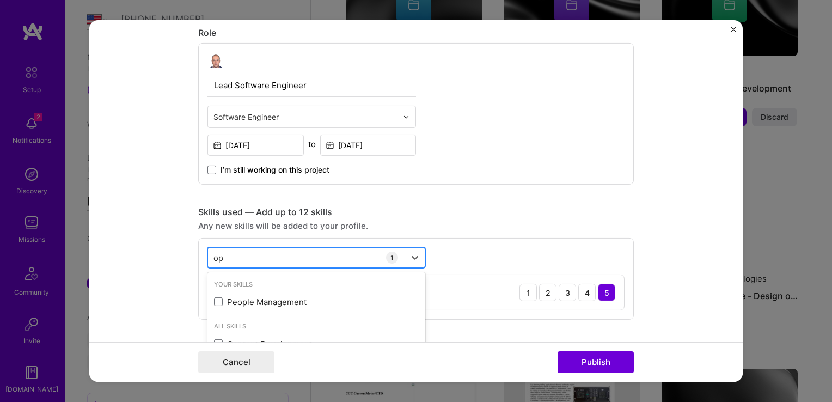
scroll to position [844, 0]
type input "o"
click at [224, 339] on div "Computer Vision" at bounding box center [316, 343] width 205 height 11
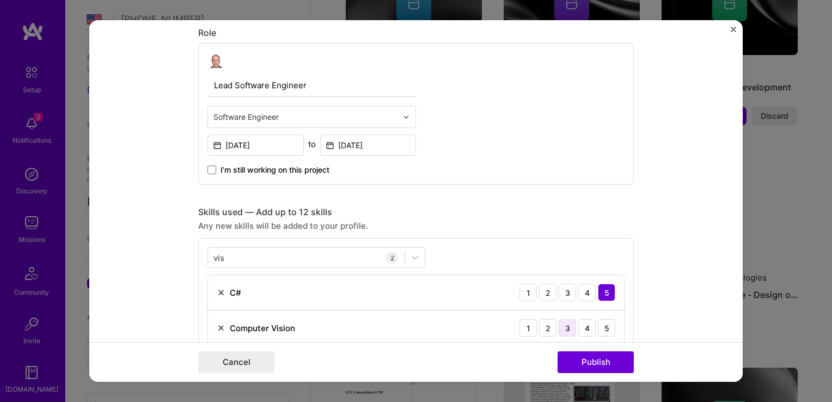
click at [566, 326] on div "3" at bounding box center [567, 327] width 17 height 17
click at [297, 255] on div "vis vis" at bounding box center [306, 257] width 197 height 18
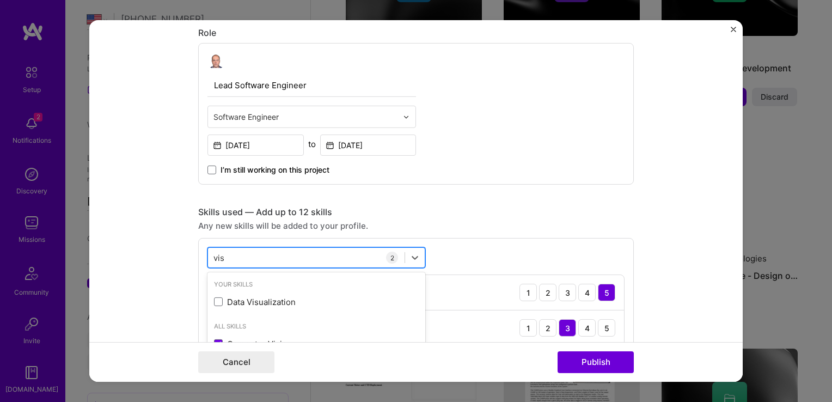
scroll to position [866, 0]
type input "v"
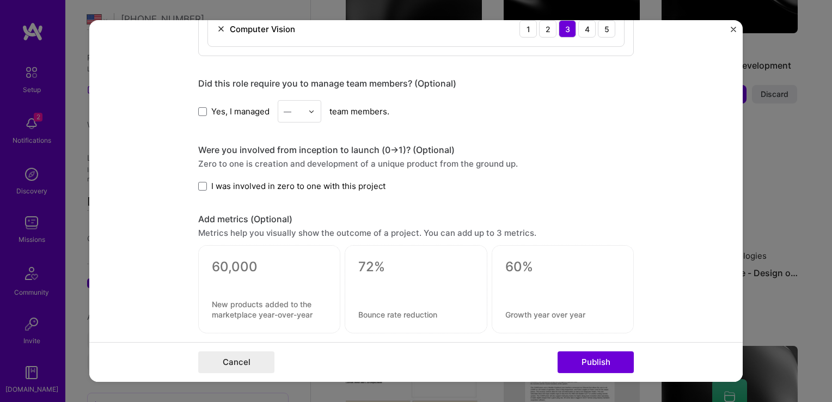
scroll to position [613, 0]
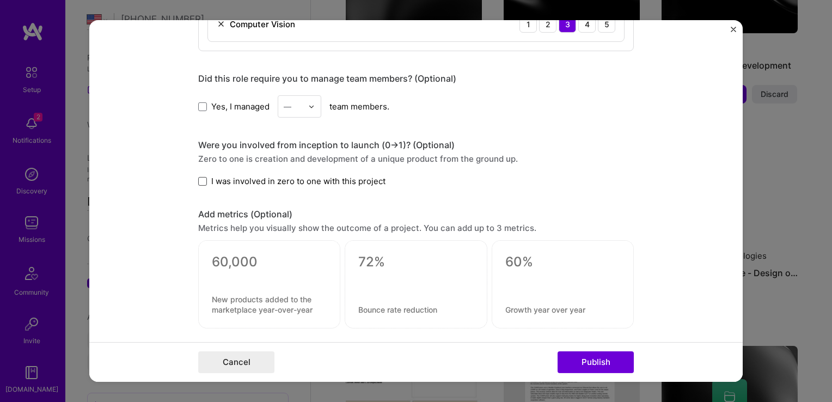
click at [200, 179] on span at bounding box center [202, 181] width 9 height 9
click at [0, 0] on input "I was involved in zero to one with this project" at bounding box center [0, 0] width 0 height 0
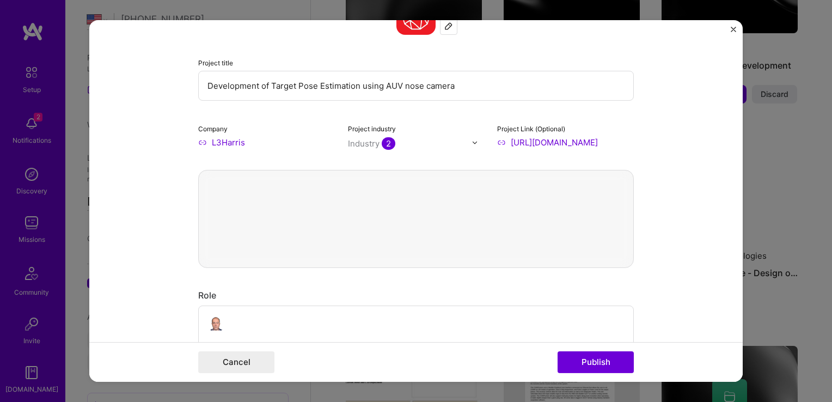
scroll to position [0, 0]
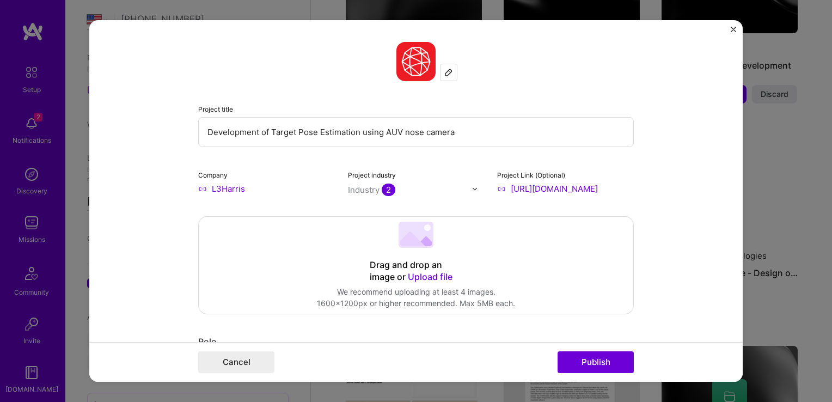
click at [425, 278] on span "Upload file" at bounding box center [430, 276] width 45 height 11
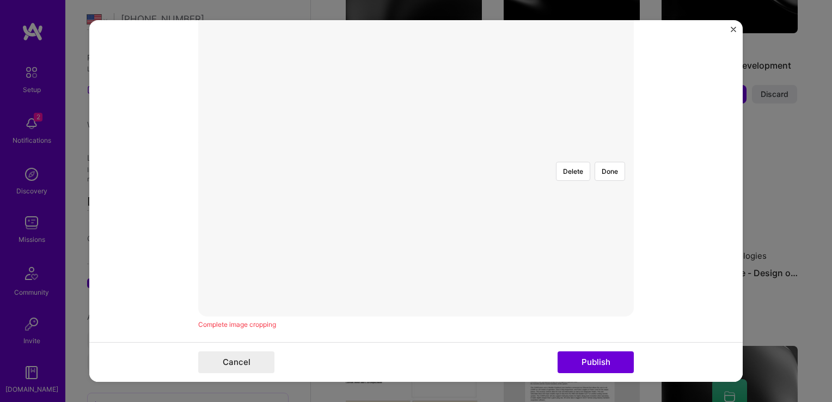
scroll to position [228, 0]
click at [551, 212] on div "Delete Done" at bounding box center [416, 151] width 436 height 327
click at [416, 151] on div at bounding box center [494, 209] width 156 height 117
click at [448, 151] on div at bounding box center [526, 209] width 156 height 117
click at [538, 213] on div "Delete Done" at bounding box center [416, 151] width 436 height 327
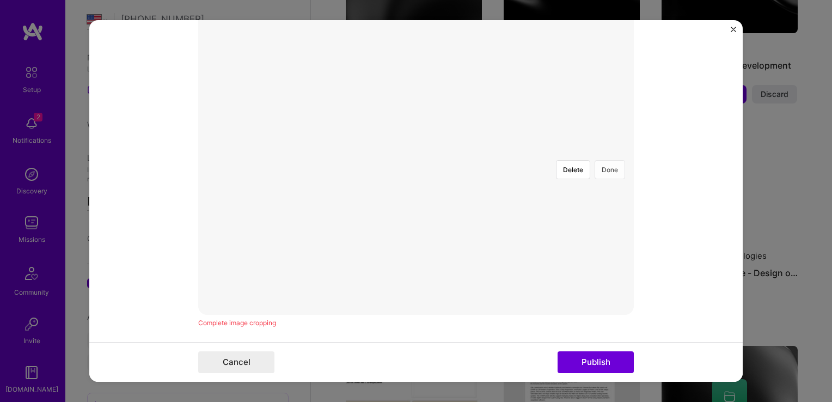
click at [602, 160] on button "Done" at bounding box center [610, 169] width 30 height 19
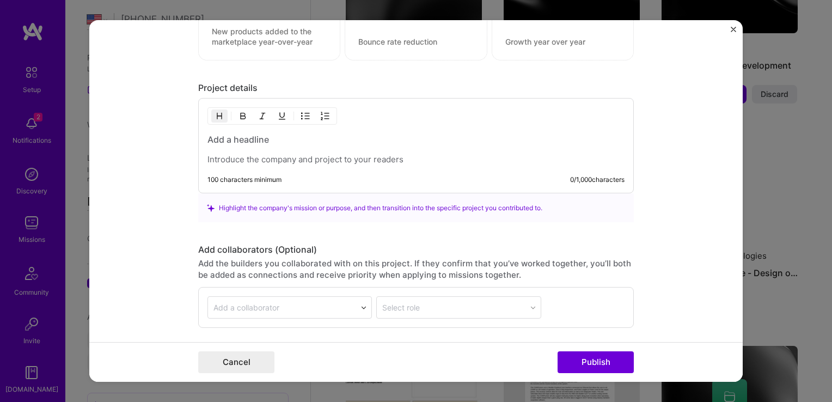
scroll to position [1222, 0]
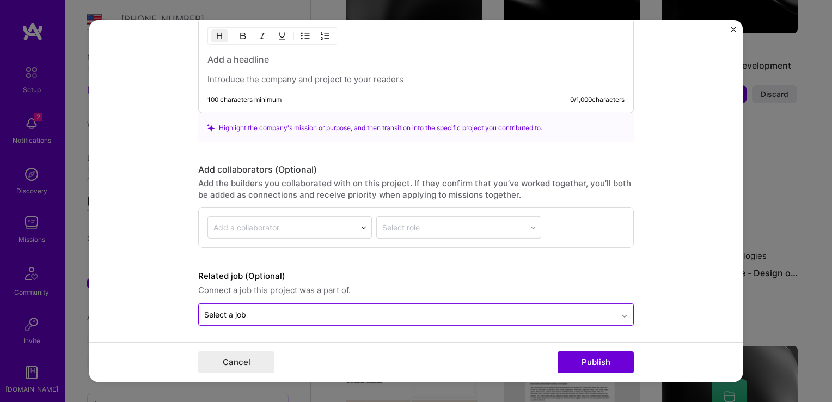
click at [620, 312] on icon at bounding box center [624, 315] width 9 height 11
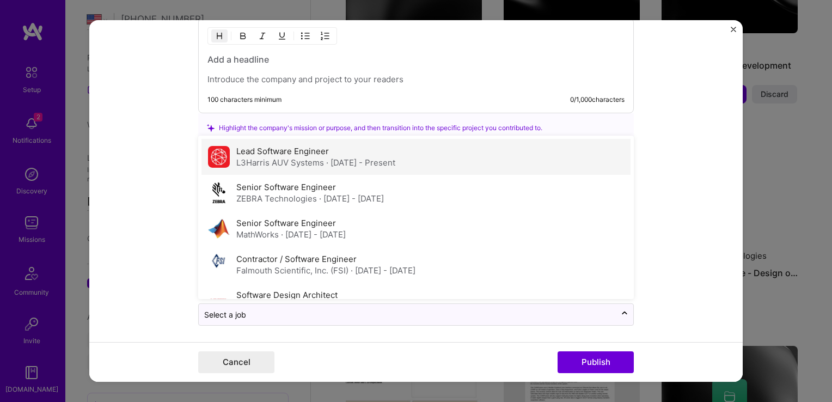
click at [440, 156] on div "Lead Software Engineer L3Harris AUV Systems · Jul 2018 - Present" at bounding box center [415, 157] width 429 height 36
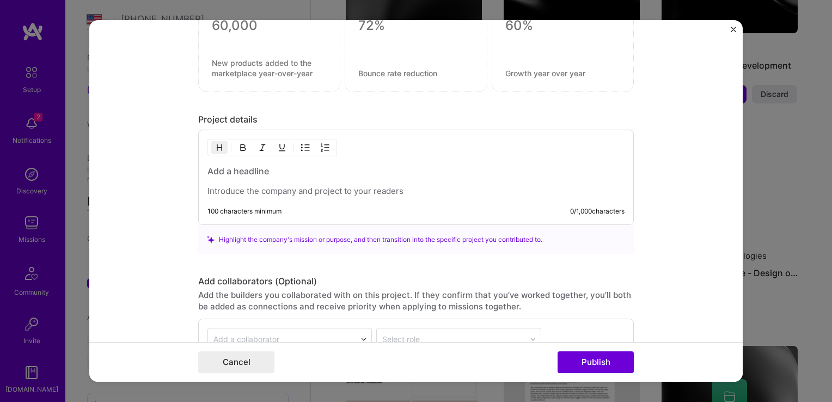
scroll to position [1115, 0]
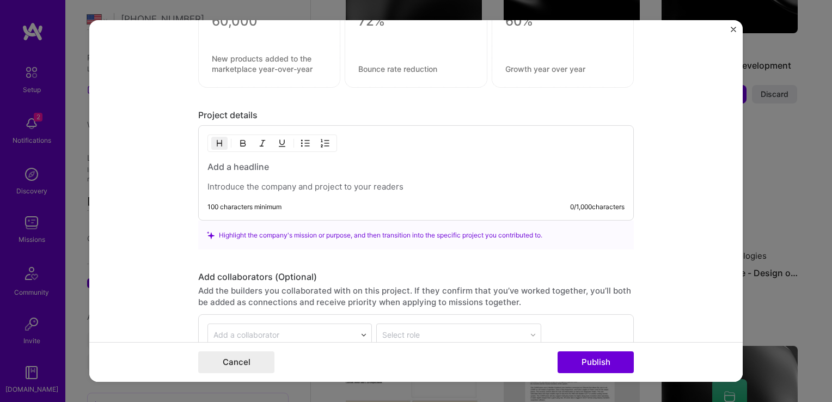
click at [216, 165] on h3 at bounding box center [415, 167] width 417 height 12
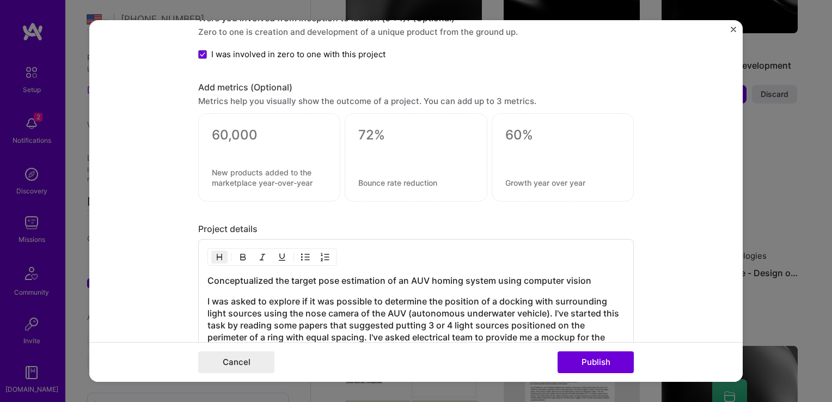
scroll to position [1372, 0]
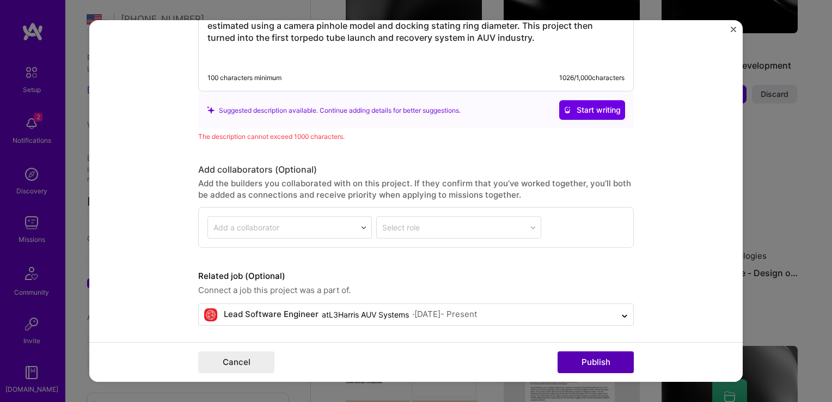
click at [607, 359] on button "Publish" at bounding box center [596, 362] width 76 height 22
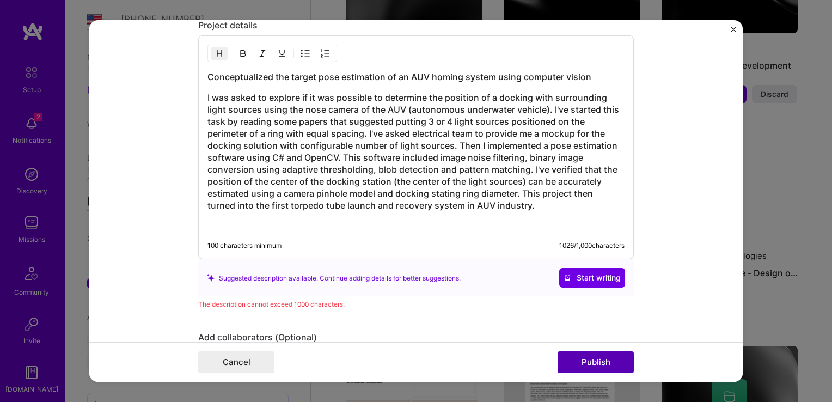
scroll to position [1202, 0]
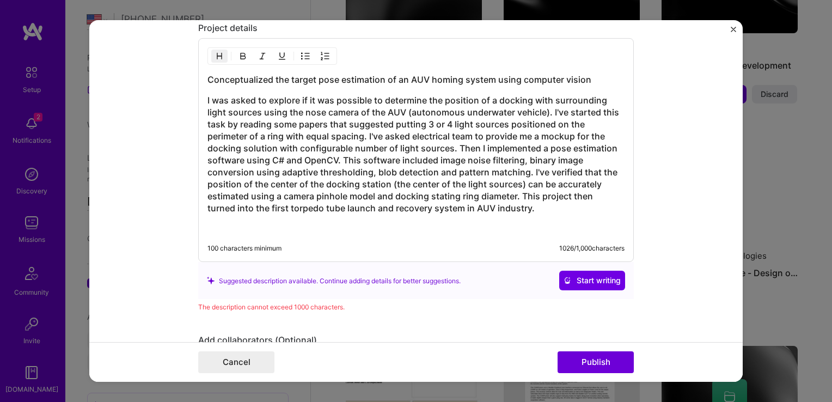
click at [446, 129] on h3 "I was asked to explore if it was possible to determine the position of a dockin…" at bounding box center [415, 154] width 417 height 120
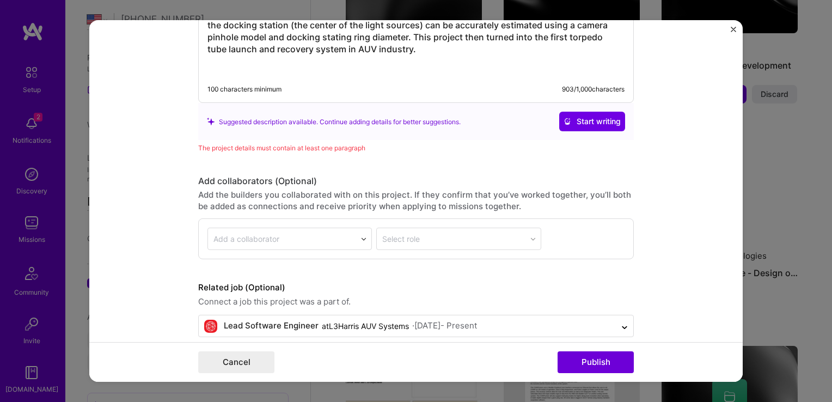
scroll to position [1361, 0]
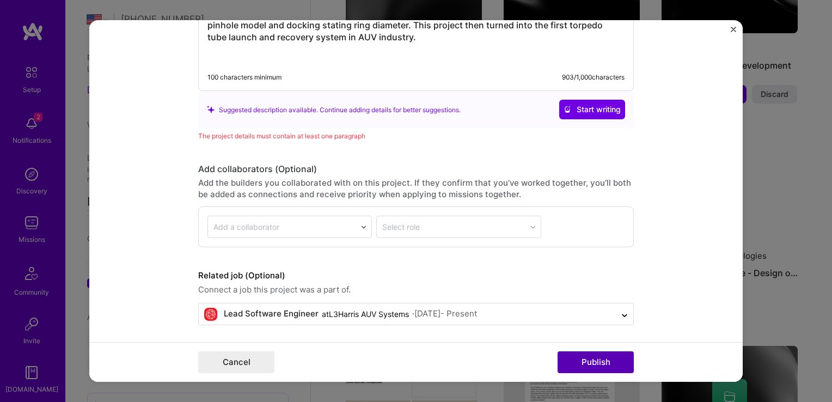
click at [581, 365] on button "Publish" at bounding box center [596, 362] width 76 height 22
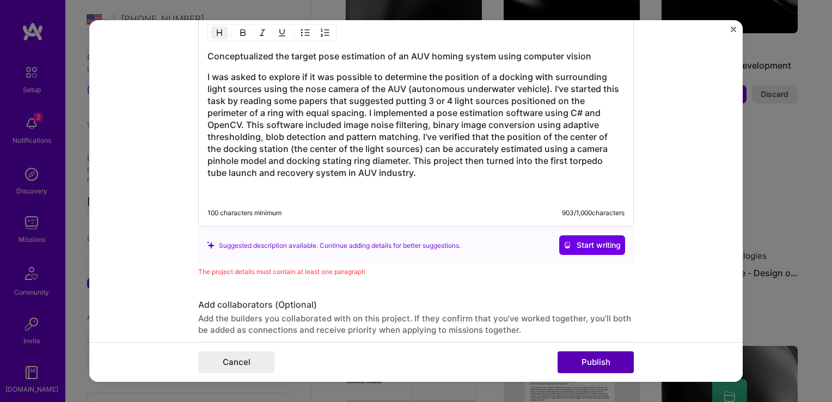
scroll to position [1202, 0]
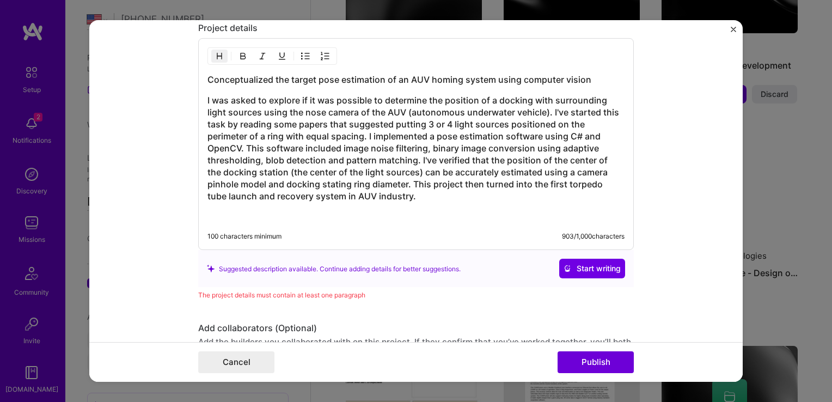
click at [396, 170] on h3 "I was asked to explore if it was possible to determine the position of a dockin…" at bounding box center [415, 148] width 417 height 108
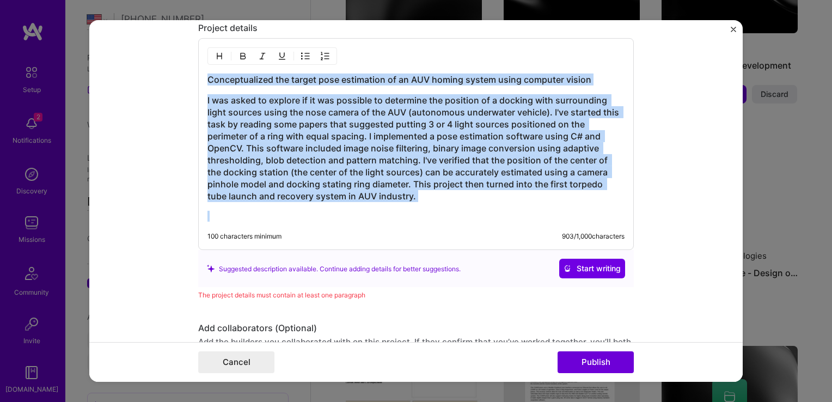
copy div "Conceptualized the target pose estimation of an AUV homing system using compute…"
click at [598, 273] on button "Start writing" at bounding box center [592, 269] width 66 height 20
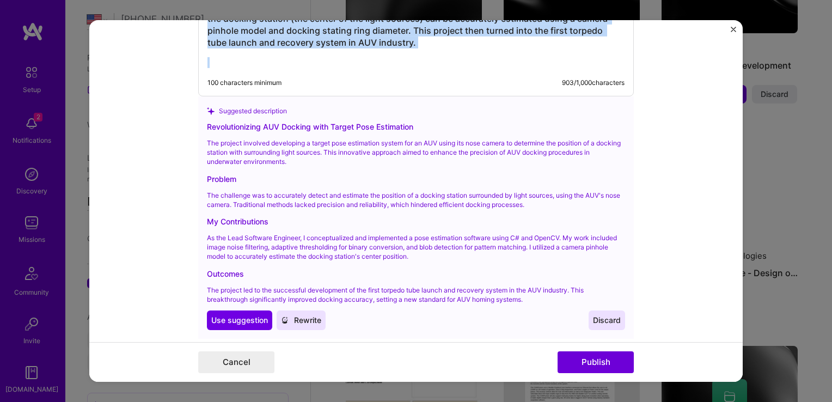
scroll to position [1358, 0]
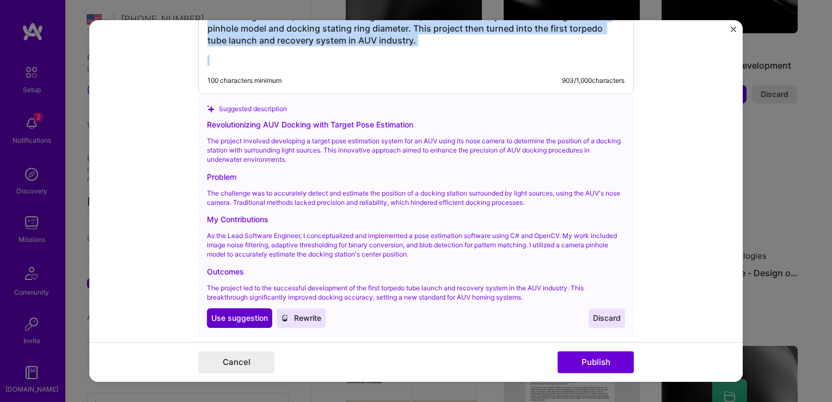
click at [245, 316] on span "Use suggestion" at bounding box center [239, 318] width 57 height 11
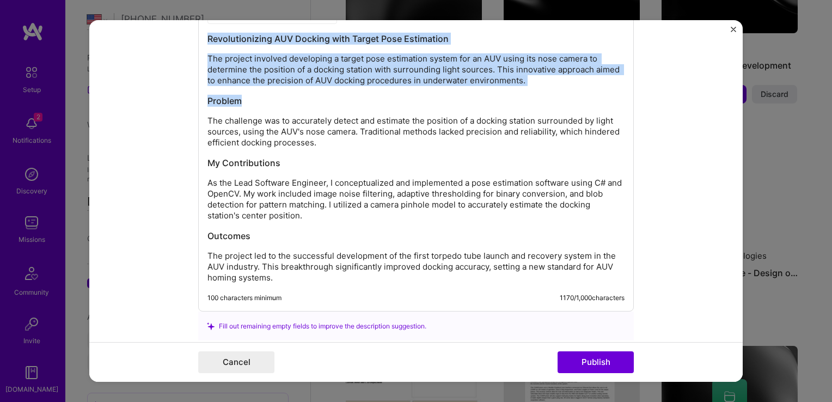
scroll to position [1214, 0]
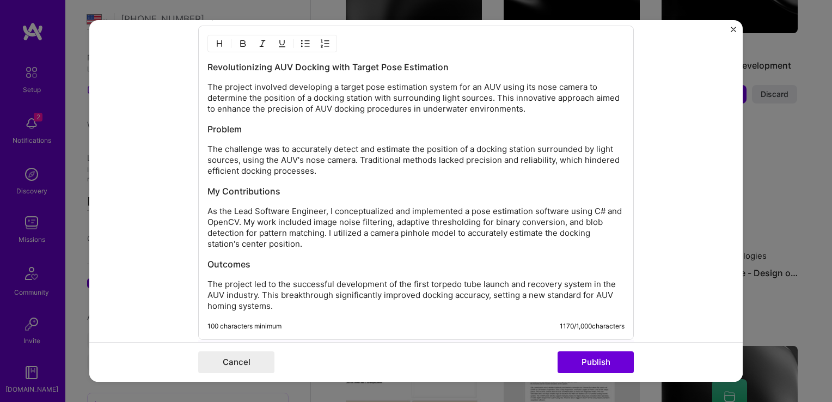
click at [307, 167] on p "The challenge was to accurately detect and estimate the position of a docking s…" at bounding box center [415, 160] width 417 height 33
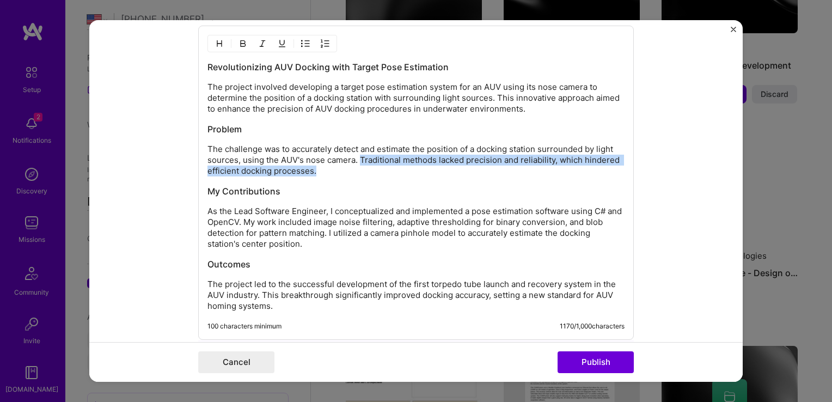
drag, startPoint x: 358, startPoint y: 157, endPoint x: 362, endPoint y: 170, distance: 13.6
click at [362, 170] on p "The challenge was to accurately detect and estimate the position of a docking s…" at bounding box center [415, 160] width 417 height 33
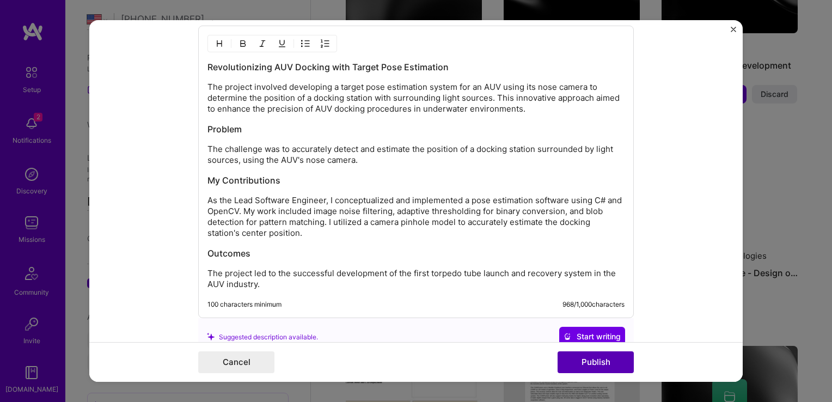
click at [590, 361] on button "Publish" at bounding box center [596, 362] width 76 height 22
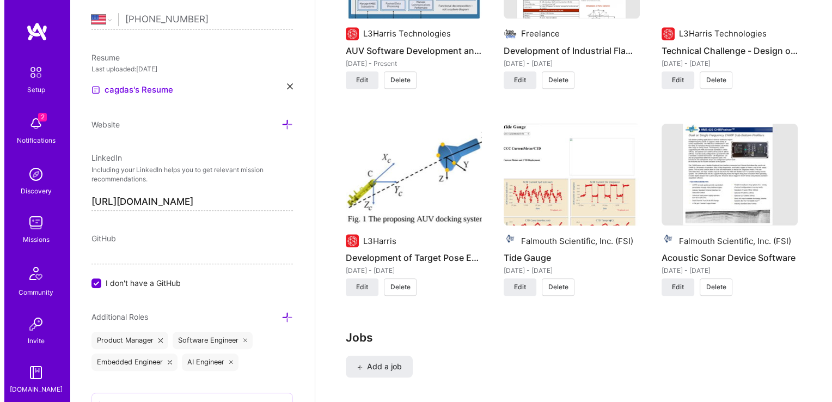
scroll to position [1128, 0]
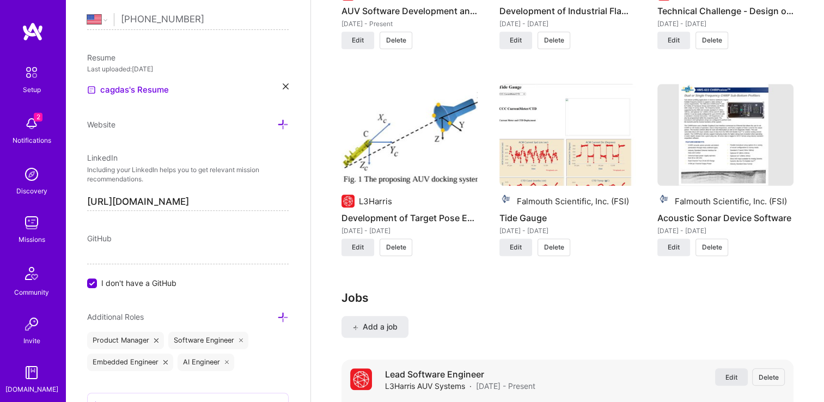
click at [734, 374] on span "Edit" at bounding box center [731, 376] width 12 height 9
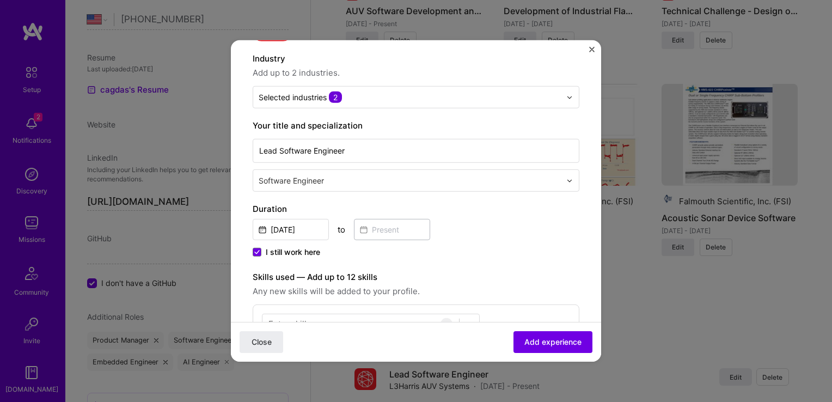
scroll to position [103, 0]
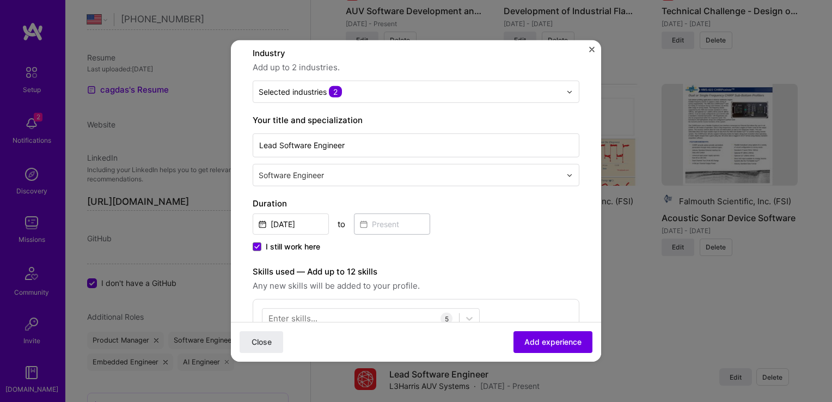
click at [305, 244] on span "I still work here" at bounding box center [293, 246] width 54 height 11
click at [0, 0] on input "I still work here" at bounding box center [0, 0] width 0 height 0
click at [387, 223] on input at bounding box center [392, 223] width 76 height 21
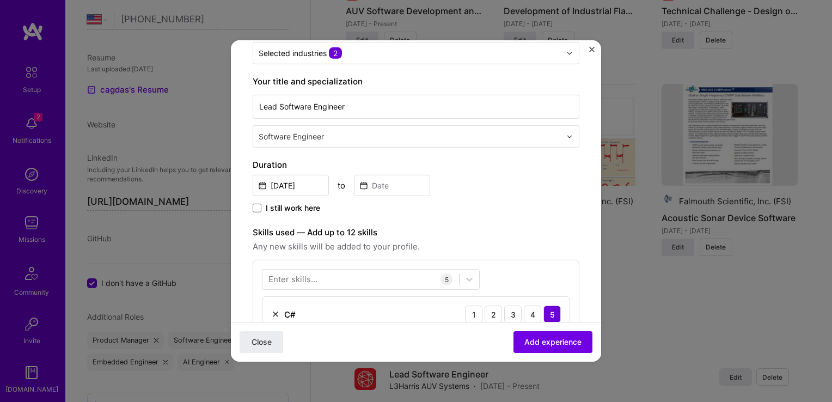
scroll to position [151, 0]
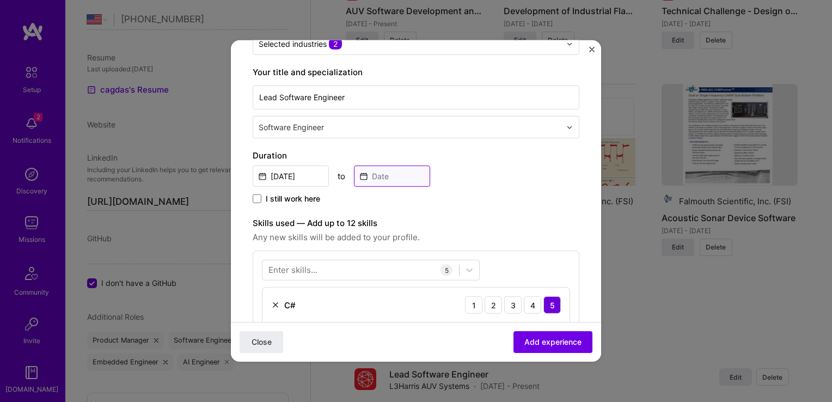
click at [397, 174] on input at bounding box center [392, 176] width 76 height 21
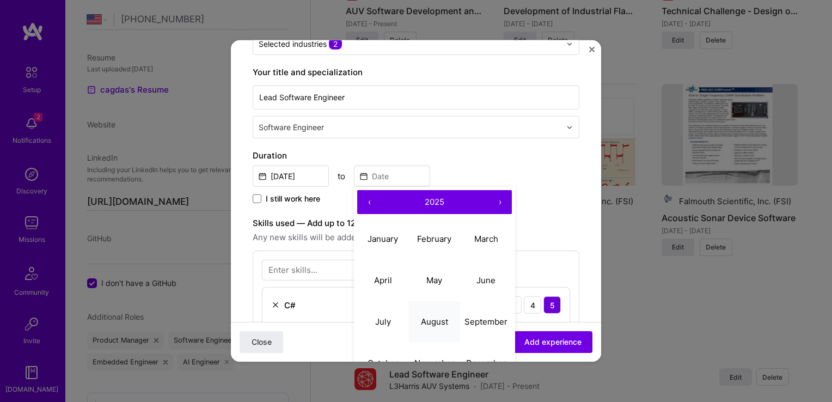
click at [432, 316] on abbr "August" at bounding box center [434, 321] width 27 height 10
type input "Aug, 2025"
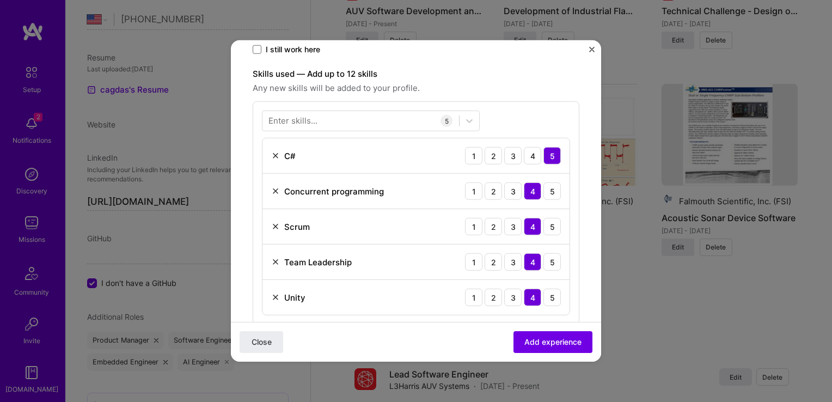
scroll to position [298, 0]
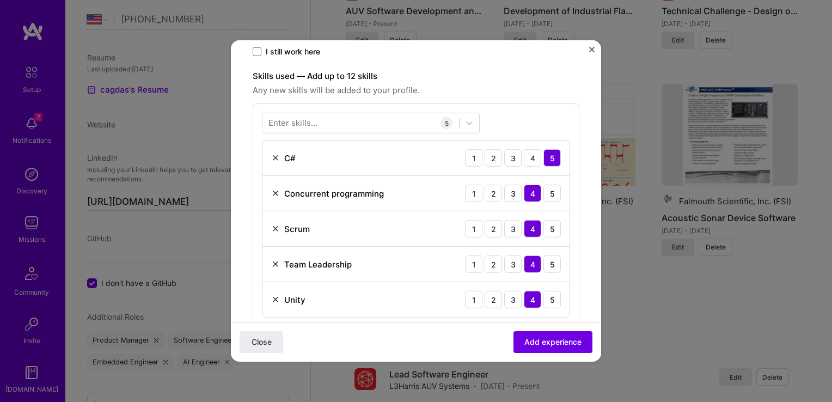
click at [296, 123] on div "Enter skills..." at bounding box center [292, 122] width 49 height 11
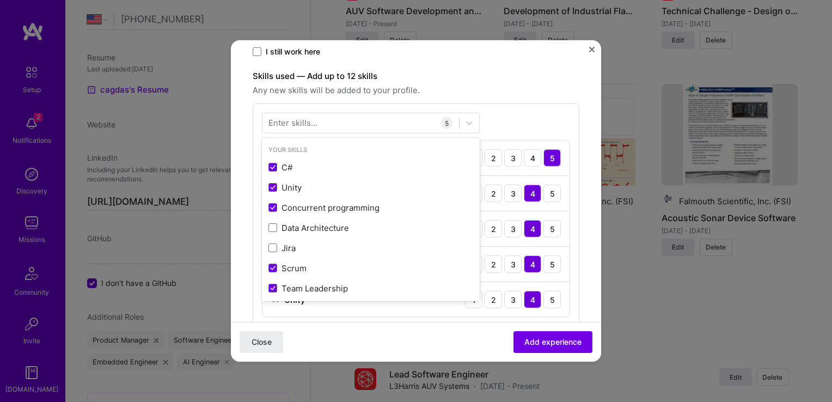
click at [296, 123] on div "Enter skills..." at bounding box center [292, 122] width 49 height 11
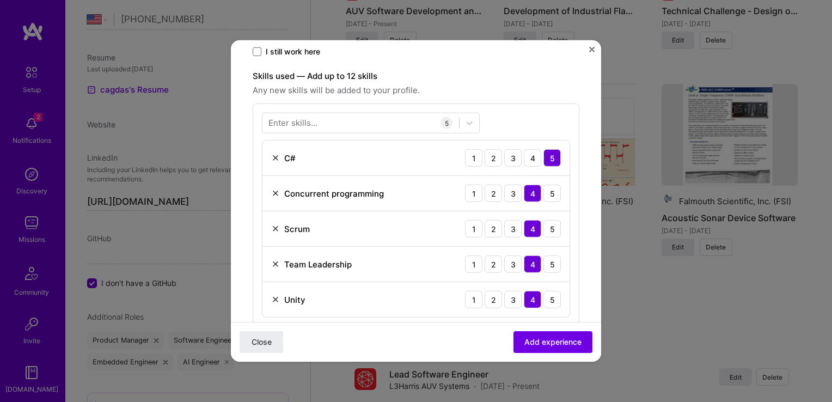
click at [296, 123] on div "Enter skills..." at bounding box center [292, 122] width 49 height 11
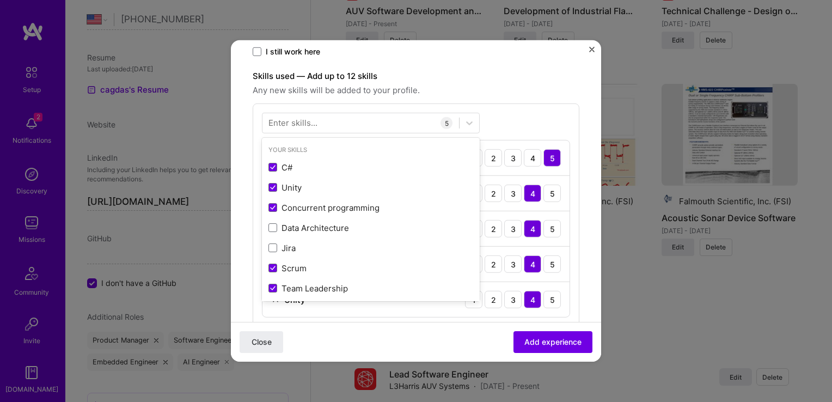
click at [296, 123] on div "Enter skills..." at bounding box center [292, 122] width 49 height 11
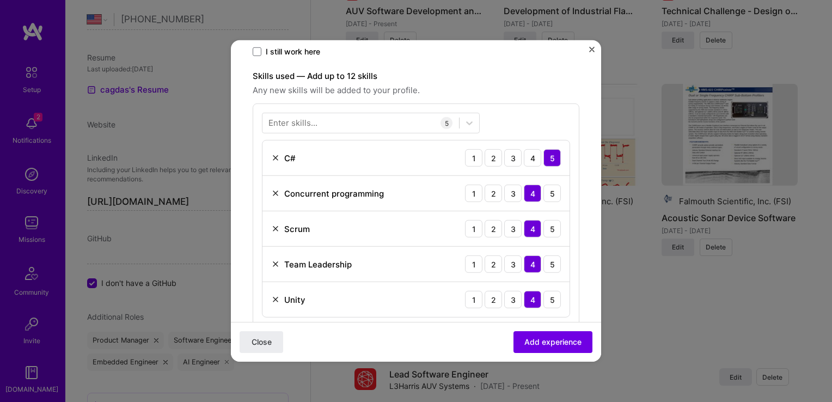
click at [296, 123] on div "Enter skills..." at bounding box center [292, 122] width 49 height 11
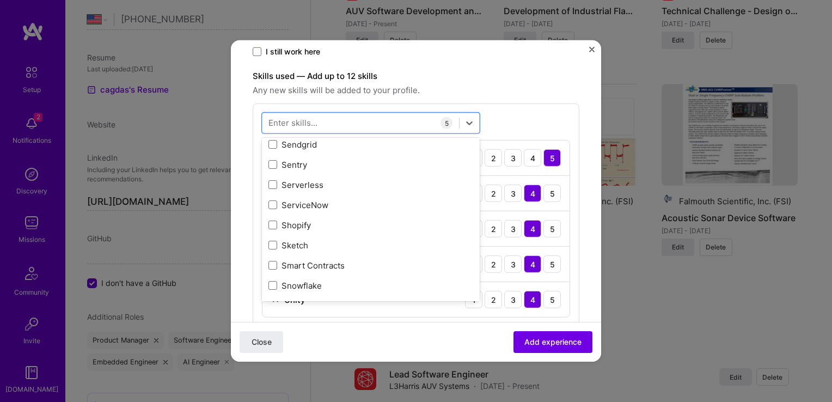
scroll to position [6119, 0]
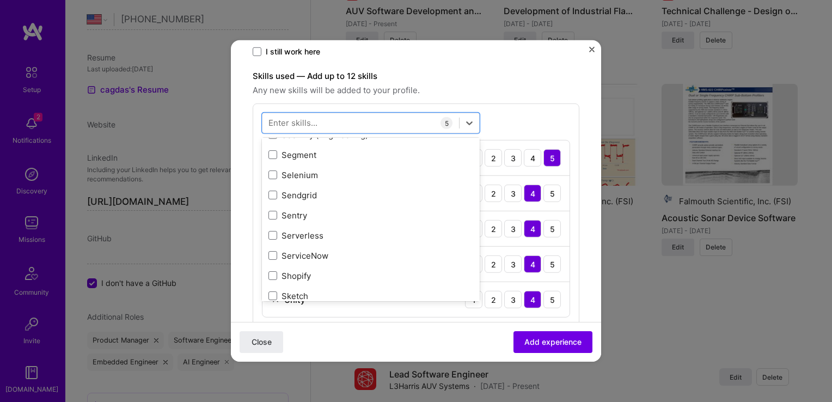
click at [298, 119] on div "Enter skills..." at bounding box center [292, 122] width 49 height 11
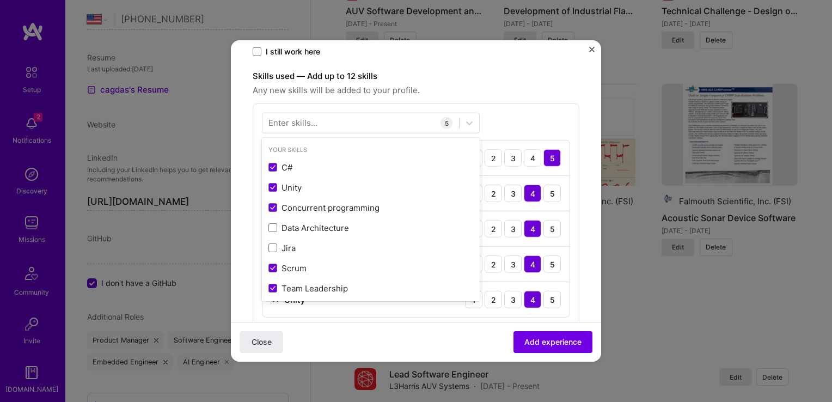
click at [298, 119] on div "Enter skills..." at bounding box center [292, 122] width 49 height 11
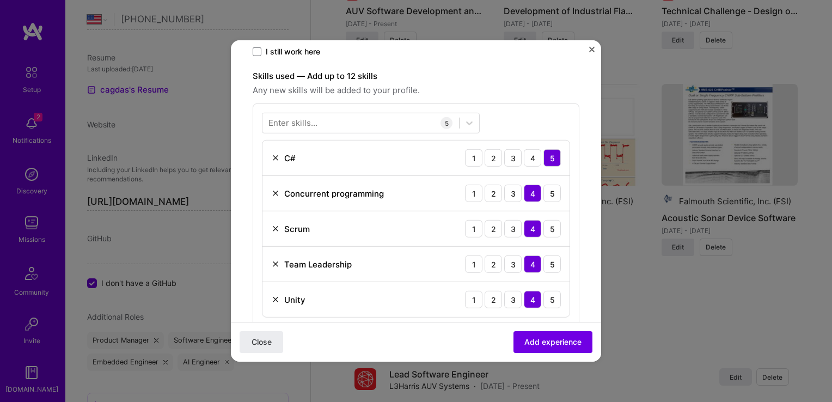
click at [298, 119] on div "Enter skills..." at bounding box center [292, 122] width 49 height 11
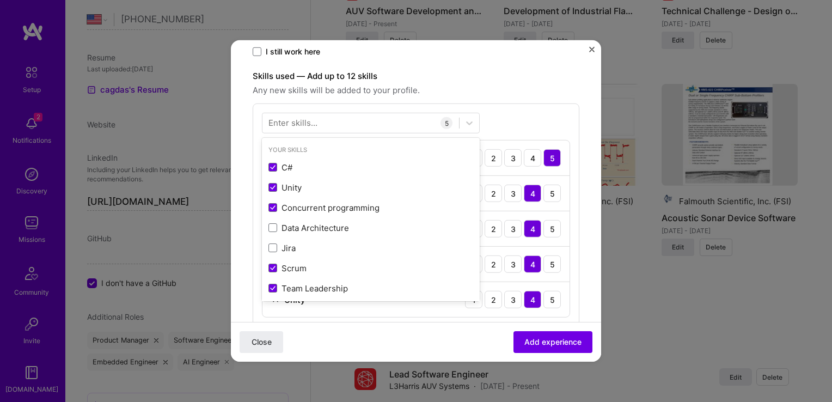
click at [298, 119] on div "Enter skills..." at bounding box center [292, 122] width 49 height 11
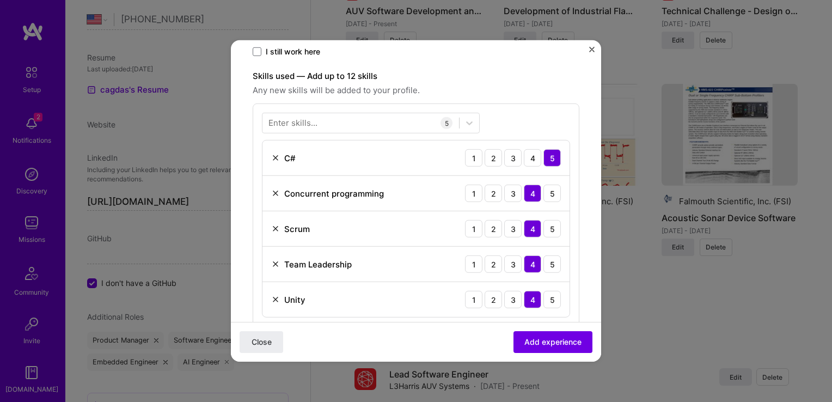
click at [298, 119] on div "Enter skills..." at bounding box center [292, 122] width 49 height 11
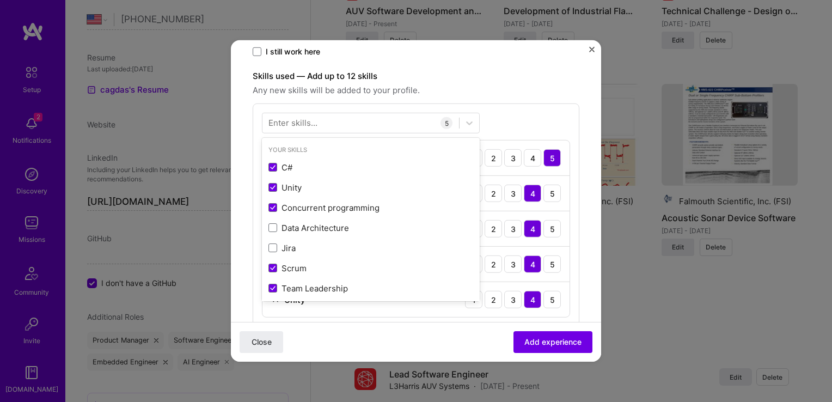
click at [298, 119] on div "Enter skills..." at bounding box center [292, 122] width 49 height 11
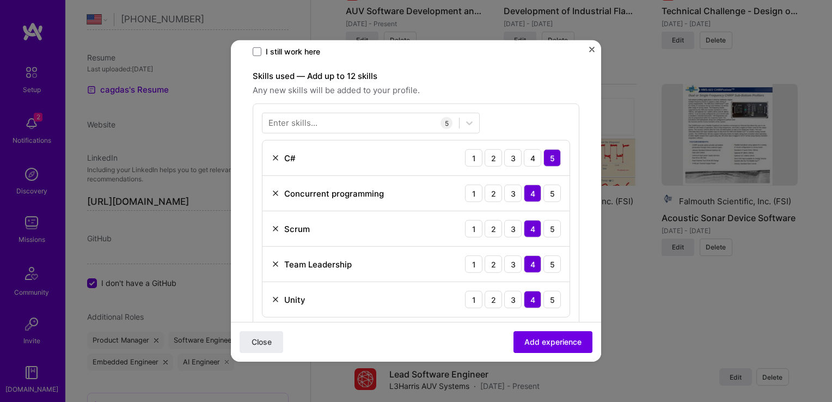
click at [298, 119] on div "Enter skills..." at bounding box center [292, 122] width 49 height 11
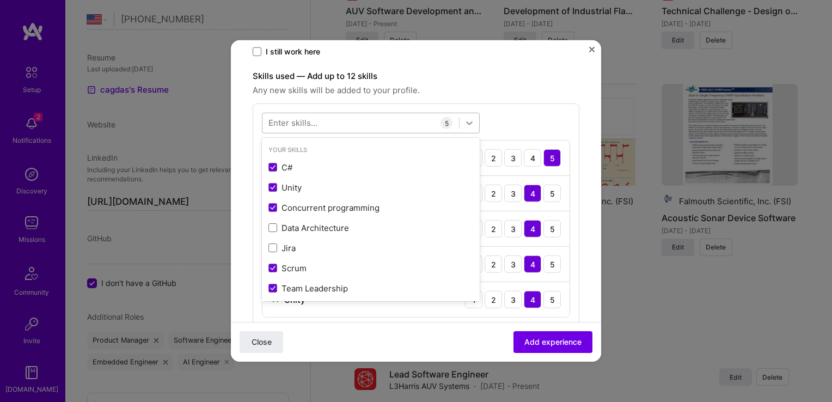
click at [472, 123] on icon at bounding box center [469, 123] width 11 height 11
click at [322, 119] on div at bounding box center [360, 123] width 197 height 18
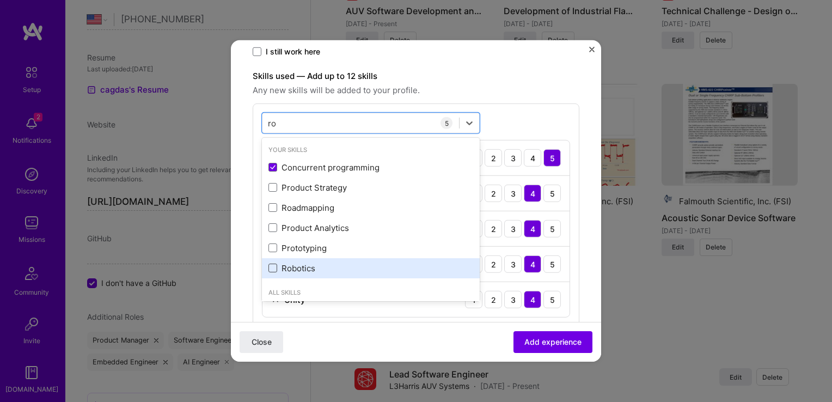
click at [272, 267] on span at bounding box center [272, 268] width 9 height 9
click at [0, 0] on input "checkbox" at bounding box center [0, 0] width 0 height 0
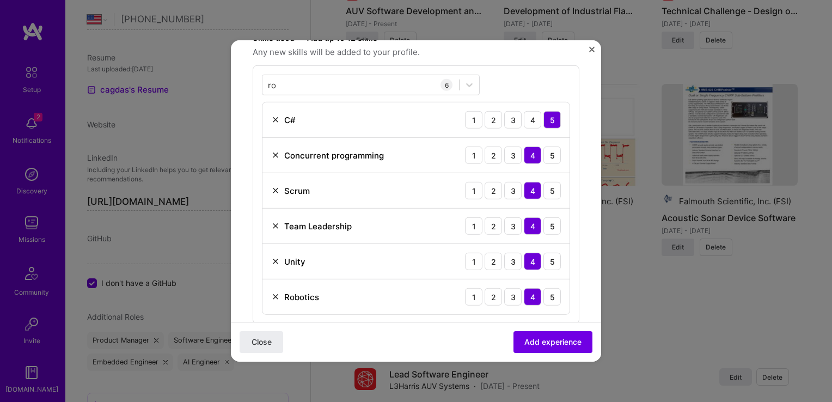
scroll to position [324, 0]
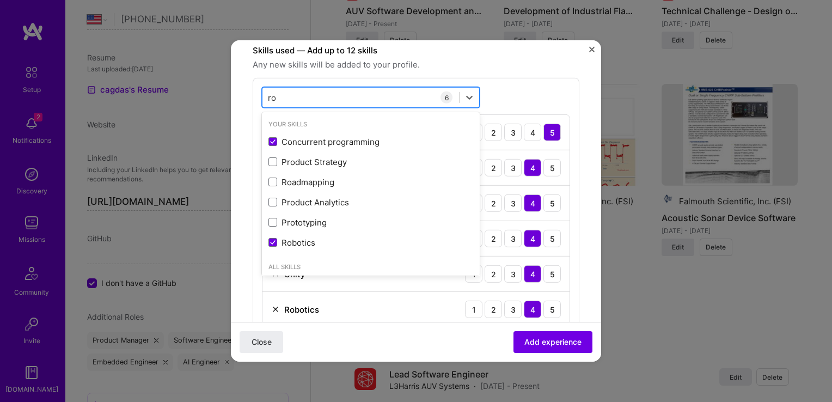
click at [292, 94] on div "ro ro" at bounding box center [360, 97] width 197 height 18
type input "r"
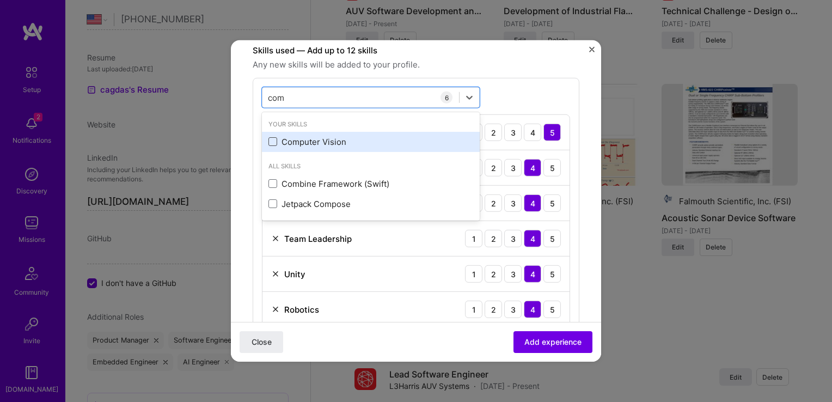
click at [274, 143] on span at bounding box center [272, 141] width 9 height 9
click at [0, 0] on input "checkbox" at bounding box center [0, 0] width 0 height 0
click at [340, 145] on div "Computer Vision" at bounding box center [370, 141] width 205 height 11
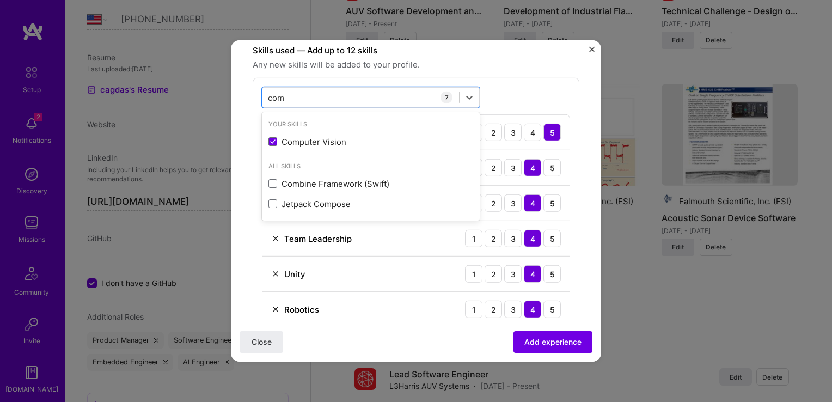
type input "com"
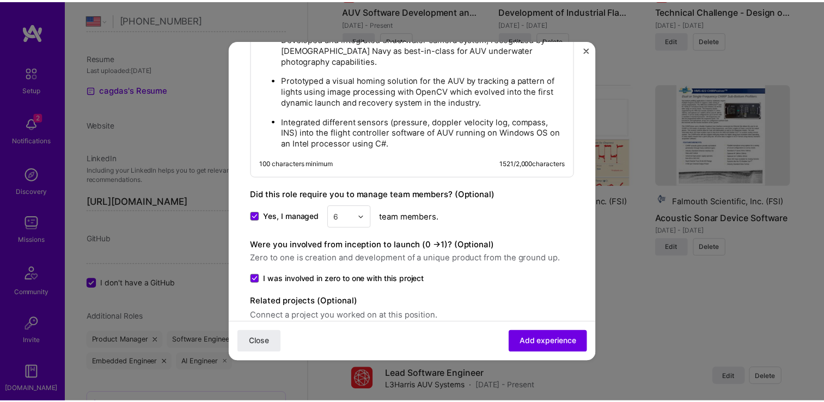
scroll to position [977, 0]
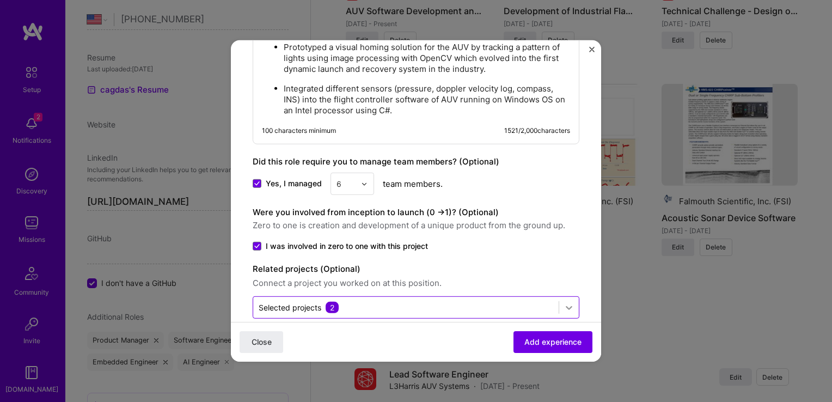
click at [559, 297] on div at bounding box center [569, 307] width 20 height 20
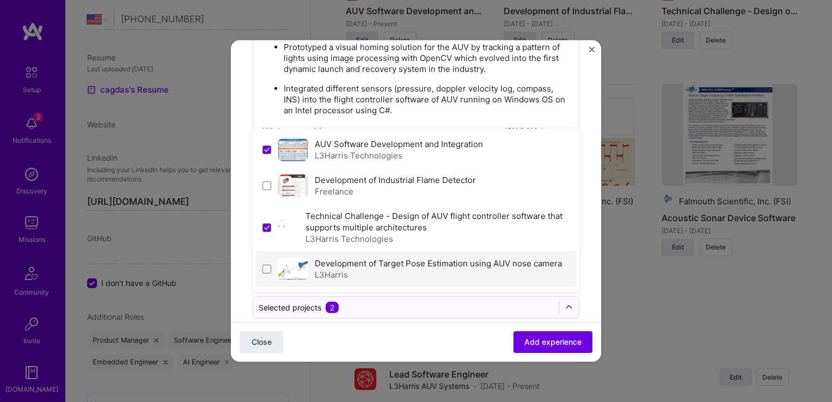
click at [451, 258] on label "Development of Target Pose Estimation using AUV nose camera" at bounding box center [438, 263] width 247 height 10
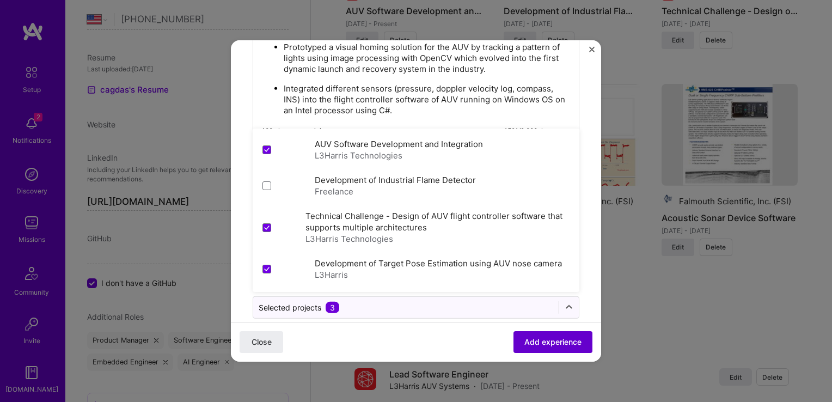
click at [533, 347] on span "Add experience" at bounding box center [552, 342] width 57 height 11
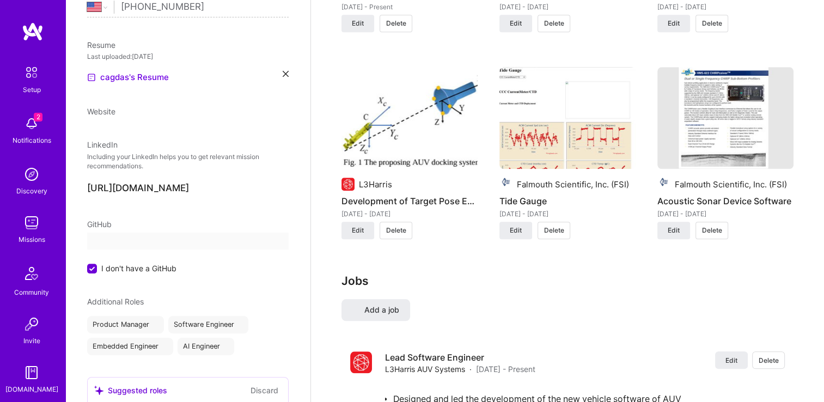
select select "US"
select select "Right Now"
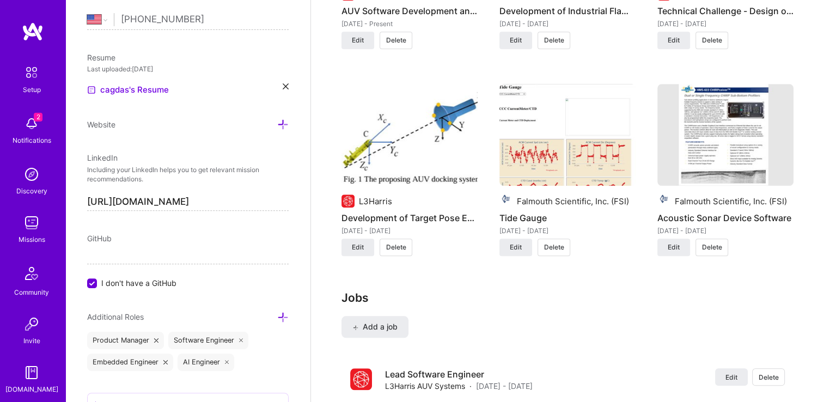
scroll to position [0, 0]
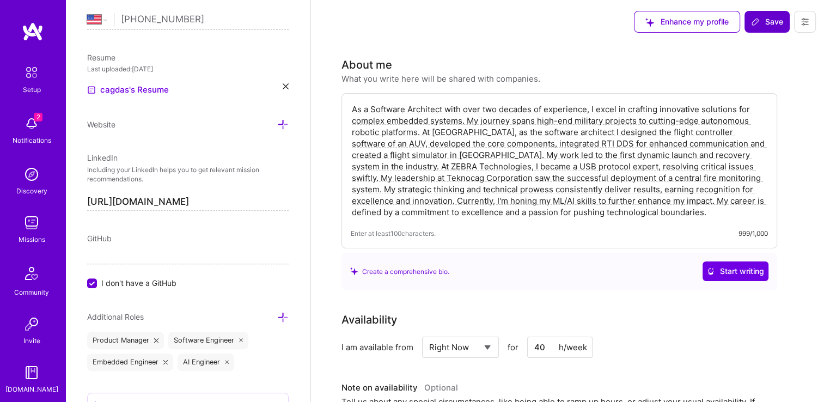
click at [762, 32] on button "Save" at bounding box center [766, 22] width 45 height 22
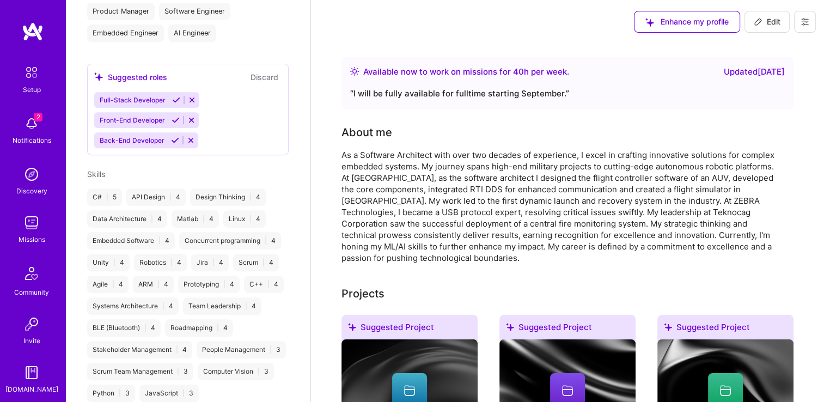
scroll to position [311, 0]
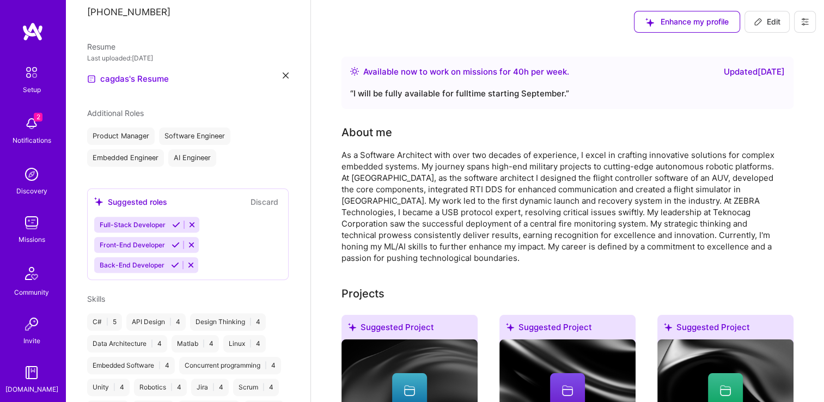
click at [22, 227] on img at bounding box center [32, 223] width 22 height 22
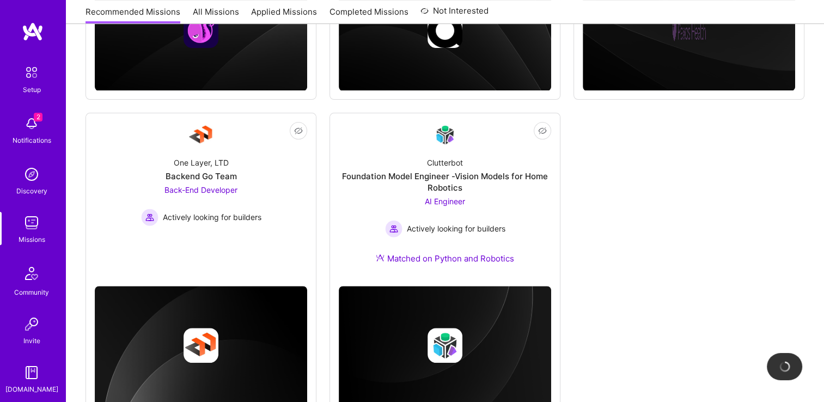
scroll to position [377, 0]
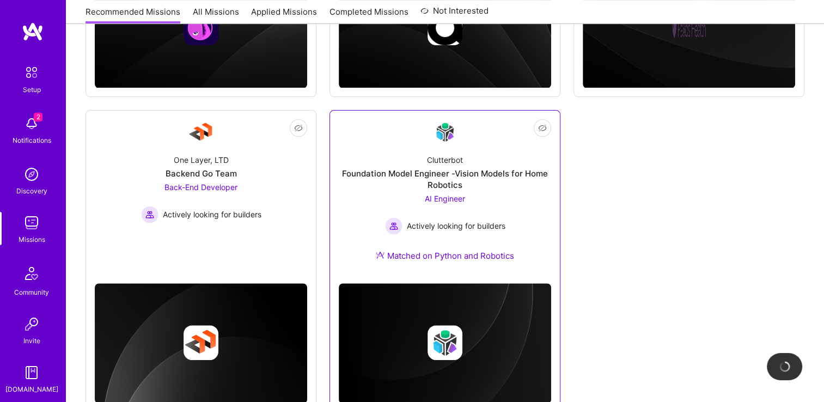
click at [453, 182] on div "Foundation Model Engineer -Vision Models for Home Robotics" at bounding box center [445, 179] width 212 height 23
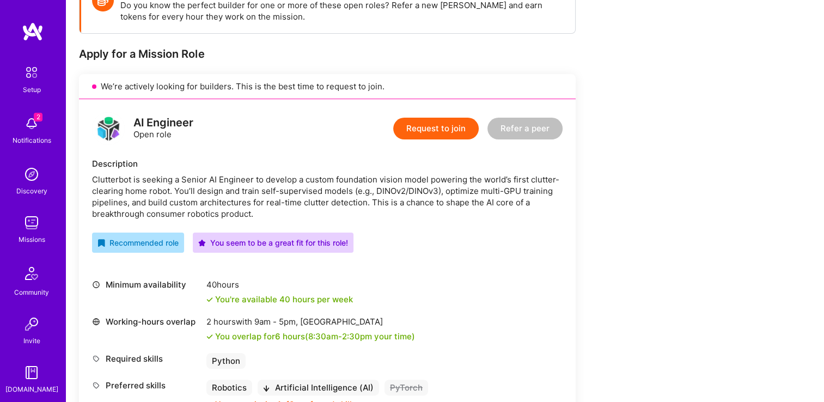
scroll to position [175, 0]
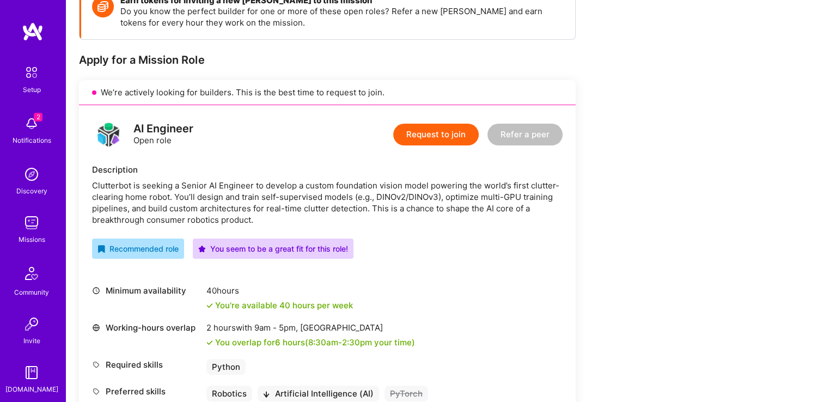
click at [473, 140] on button "Request to join" at bounding box center [435, 135] width 85 height 22
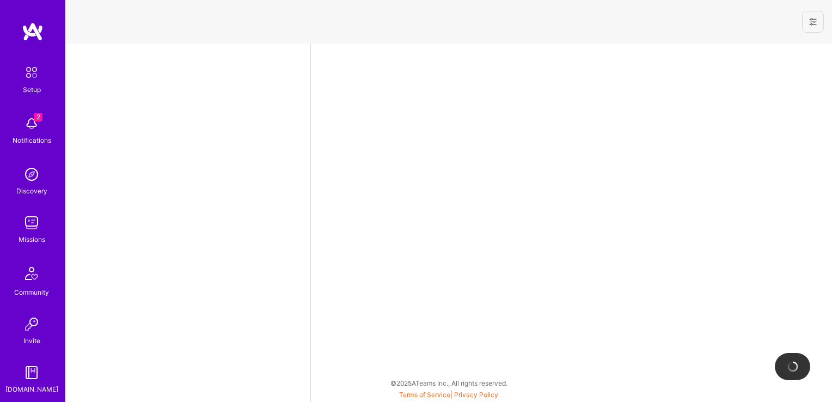
select select "US"
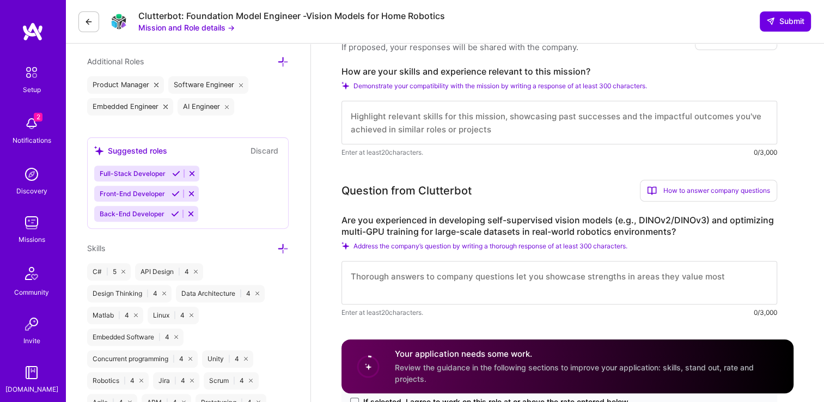
scroll to position [381, 0]
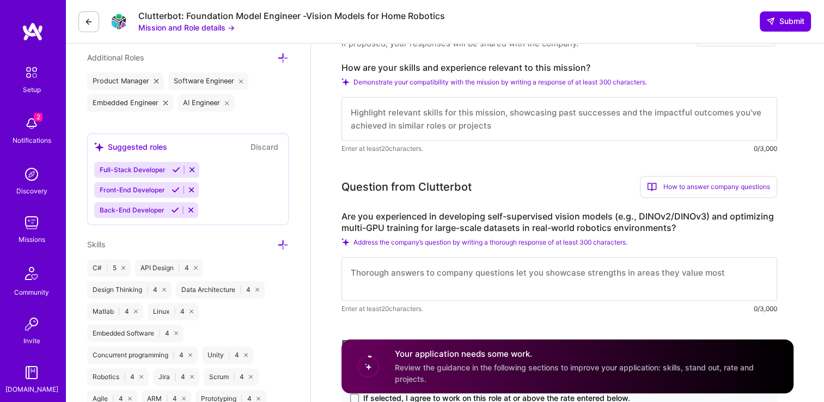
click at [489, 270] on textarea at bounding box center [559, 279] width 436 height 44
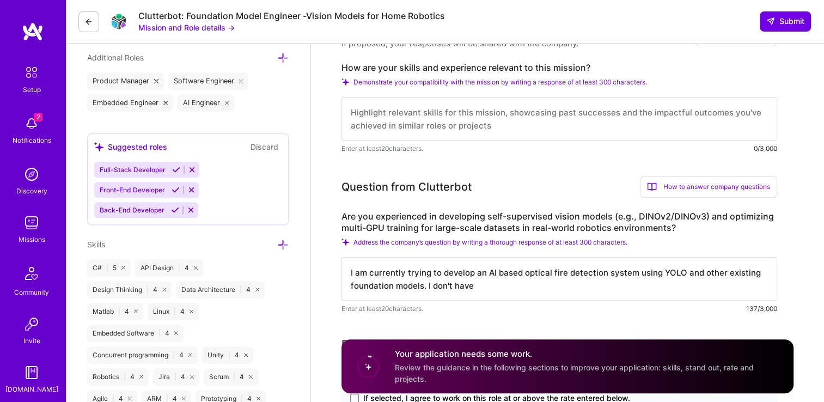
click at [425, 287] on textarea "I am currently trying to develop an AI based optical fire detection system usin…" at bounding box center [559, 279] width 436 height 44
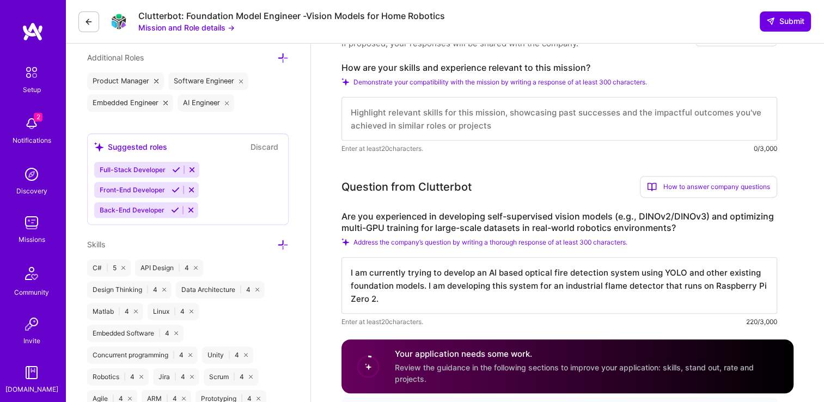
paste textarea "I don't have"
type textarea "I don't have this specific eI am currently trying to develop an AI based optica…"
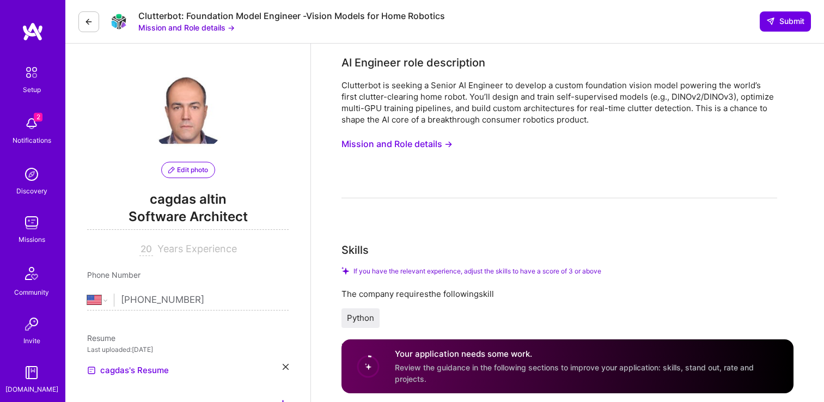
select select "US"
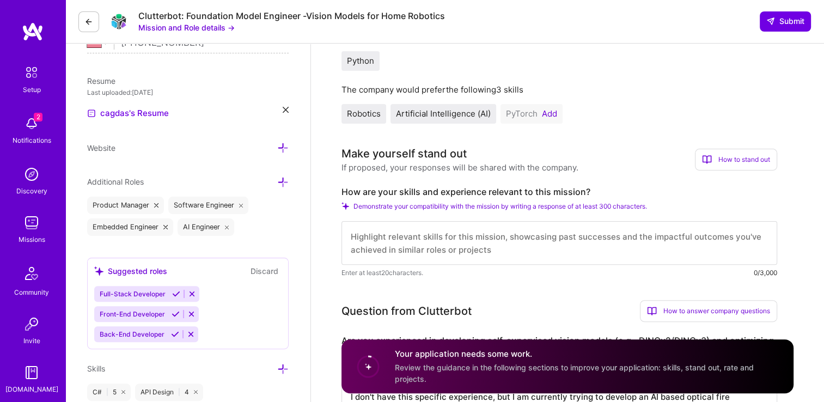
scroll to position [261, 0]
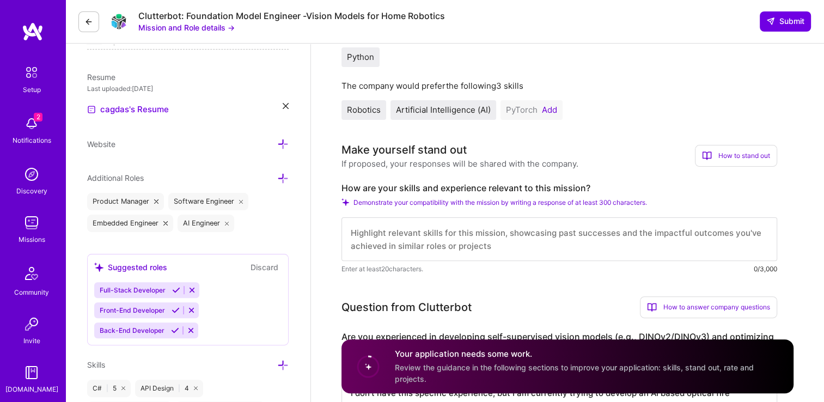
type textarea "I don't have this specific experience, but I am currently trying to develop an …"
click at [421, 238] on textarea at bounding box center [559, 239] width 436 height 44
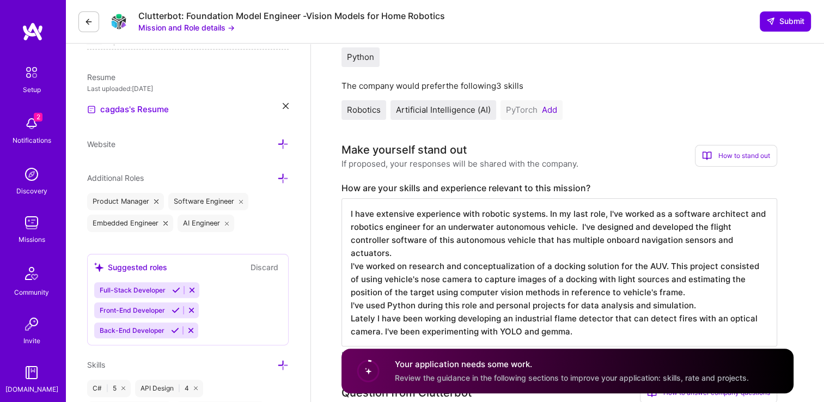
scroll to position [1, 0]
type textarea "I have extensive experience with robotic systems. In my last role, I've worked …"
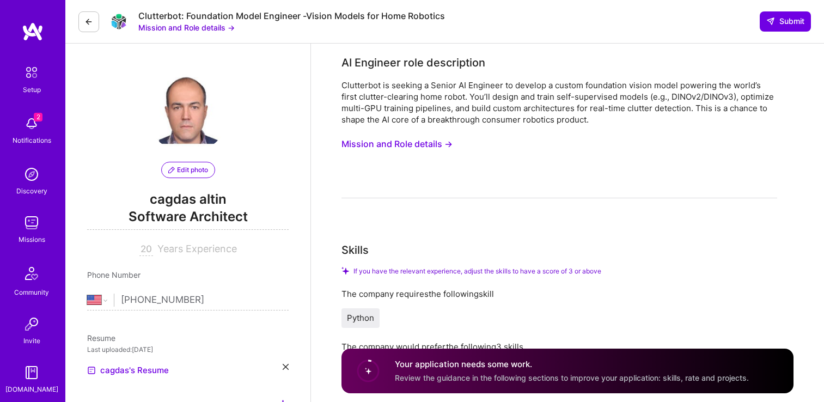
select select "US"
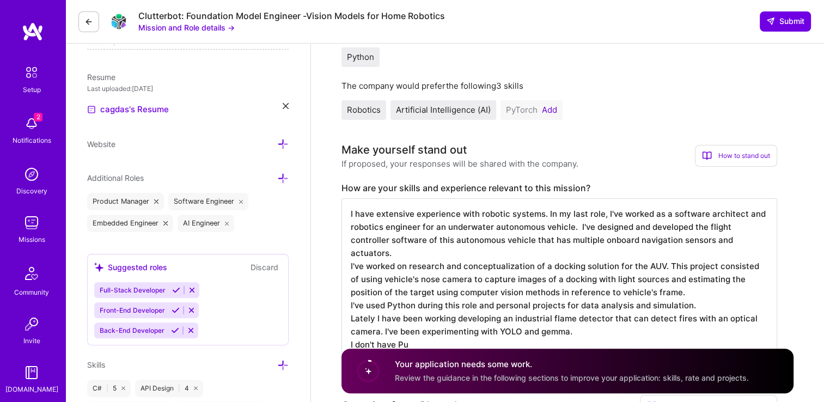
scroll to position [1, 0]
drag, startPoint x: 451, startPoint y: 343, endPoint x: 468, endPoint y: 340, distance: 17.1
click at [605, 345] on textarea "I have extensive experience with robotic systems. In my last role, I've worked …" at bounding box center [559, 278] width 436 height 161
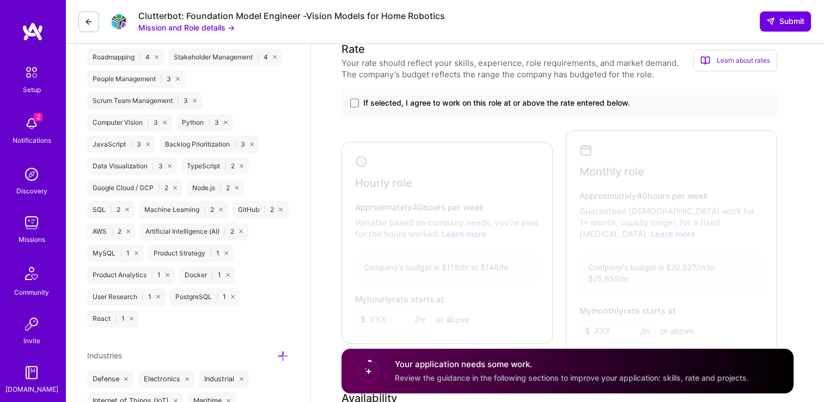
scroll to position [791, 0]
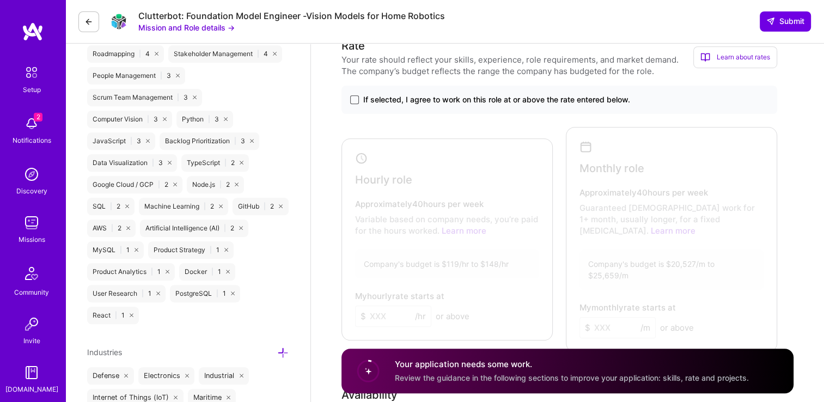
type textarea "I have extensive experience with robotic systems. In my last role, I've worked …"
click at [357, 99] on span at bounding box center [354, 99] width 9 height 9
click at [0, 0] on input "If selected, I agree to work on this role at or above the rate entered below." at bounding box center [0, 0] width 0 height 0
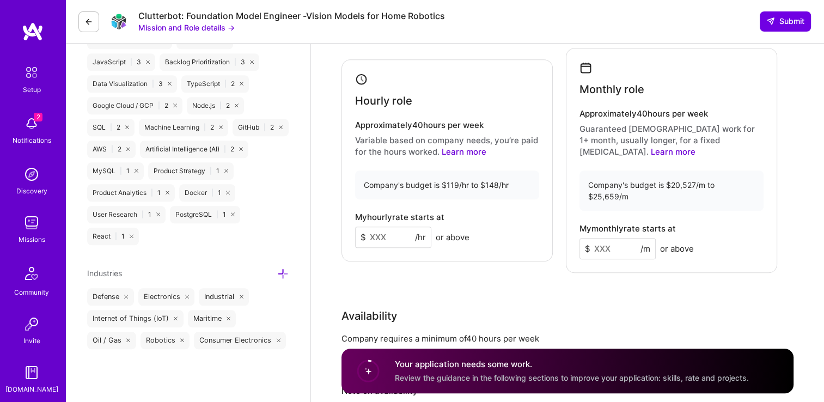
scroll to position [877, 0]
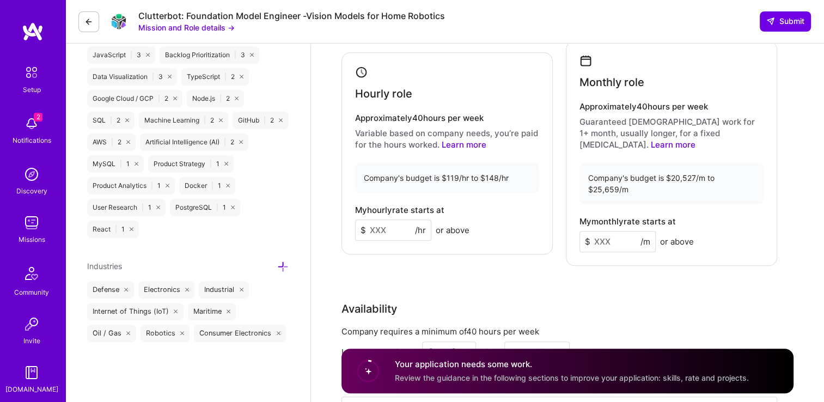
click at [391, 224] on input at bounding box center [393, 229] width 76 height 21
type input "100"
click at [414, 260] on div "Rate Your rate should reflect your skills, experience, role requirements, and m…" at bounding box center [567, 203] width 452 height 503
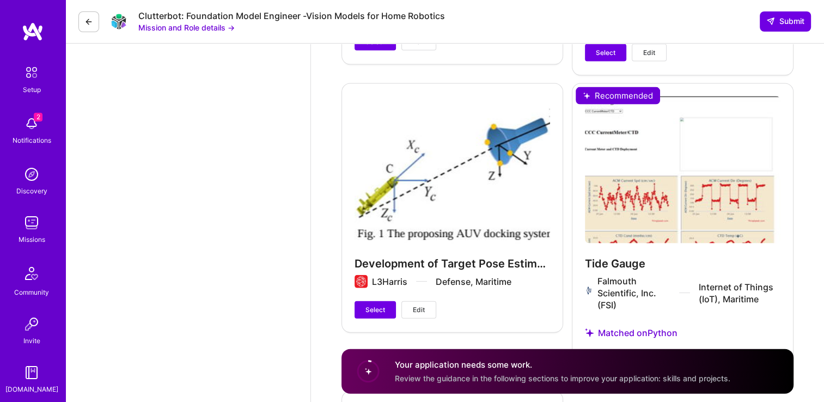
scroll to position [2311, 0]
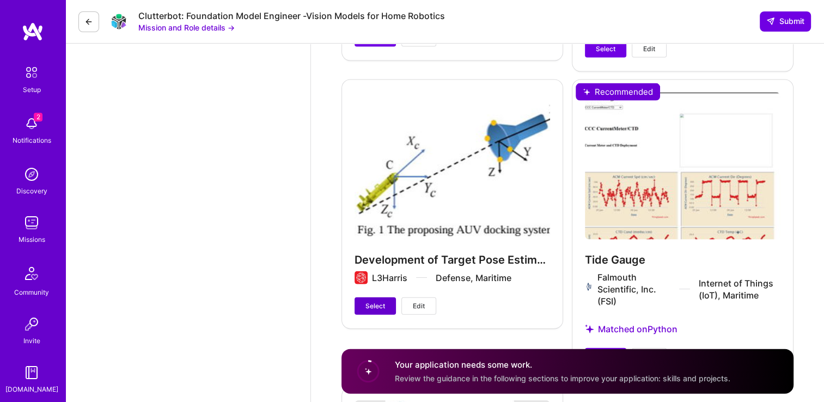
click at [383, 297] on button "Select" at bounding box center [375, 305] width 41 height 17
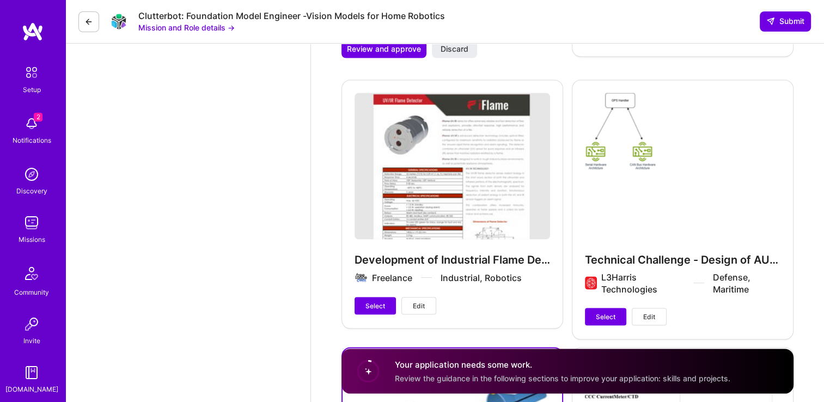
scroll to position [2040, 0]
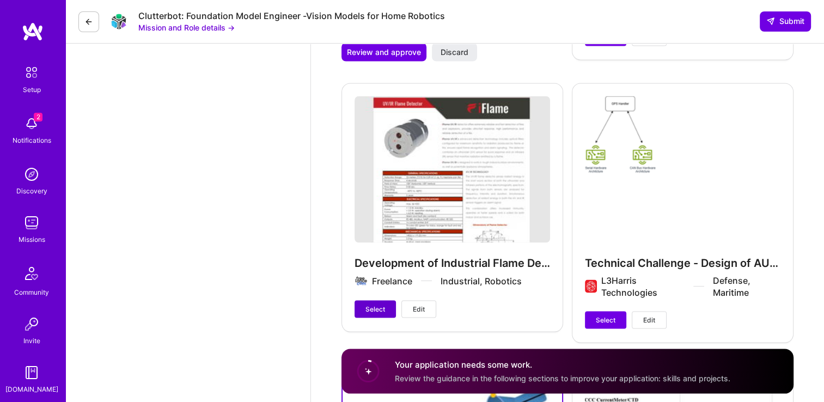
click at [383, 304] on span "Select" at bounding box center [375, 309] width 20 height 10
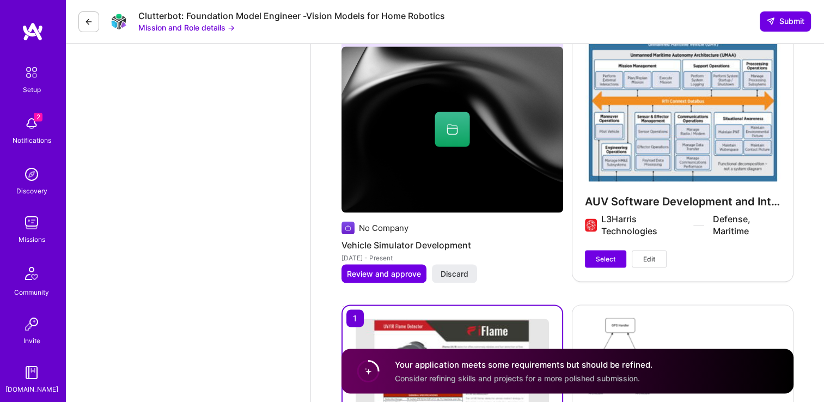
scroll to position [1811, 0]
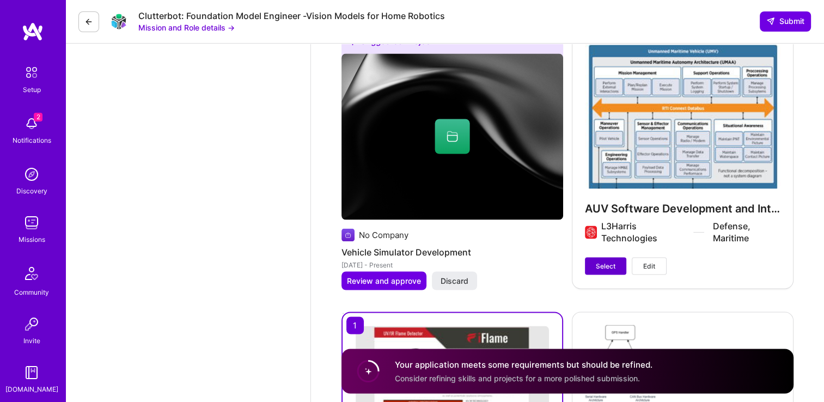
click at [601, 261] on span "Select" at bounding box center [606, 266] width 20 height 10
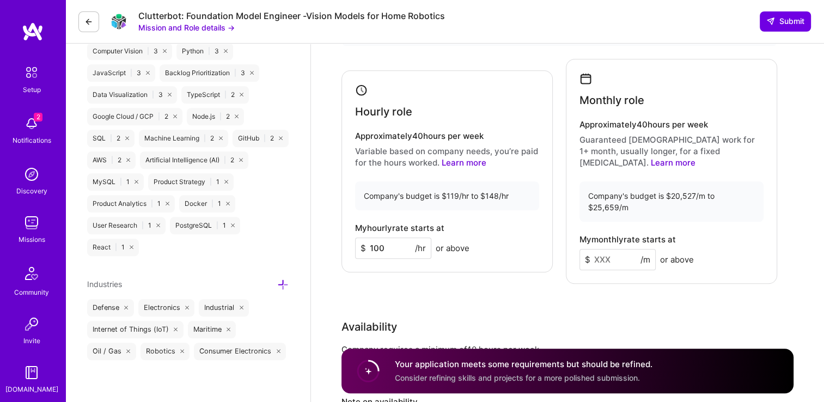
scroll to position [863, 0]
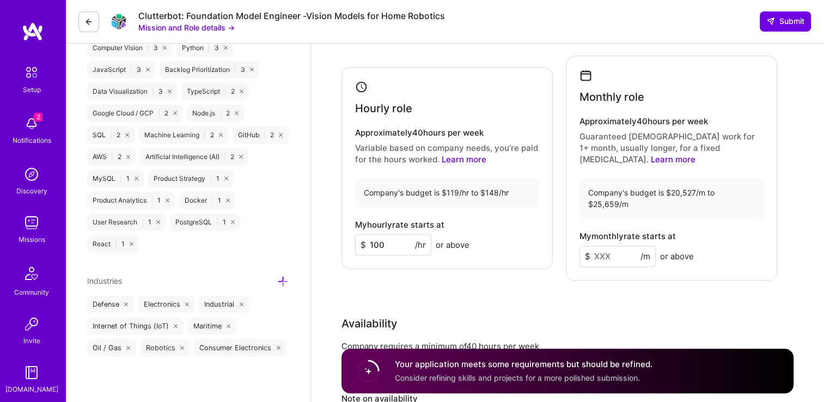
click at [604, 246] on input at bounding box center [617, 256] width 76 height 21
type input "16000"
click at [658, 315] on div "Availability" at bounding box center [559, 323] width 436 height 16
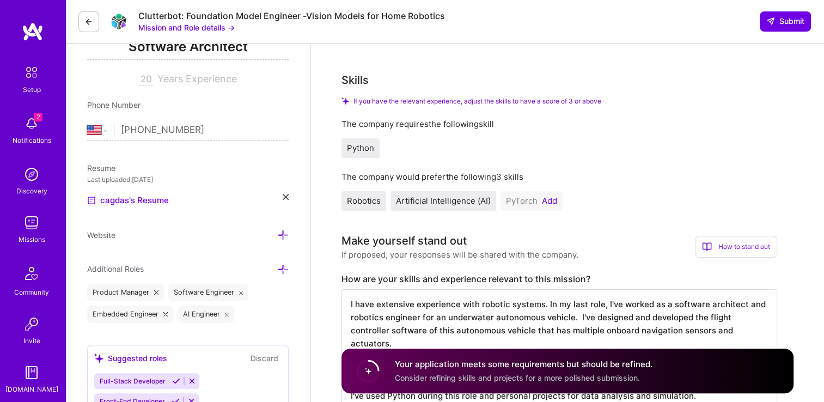
scroll to position [114, 0]
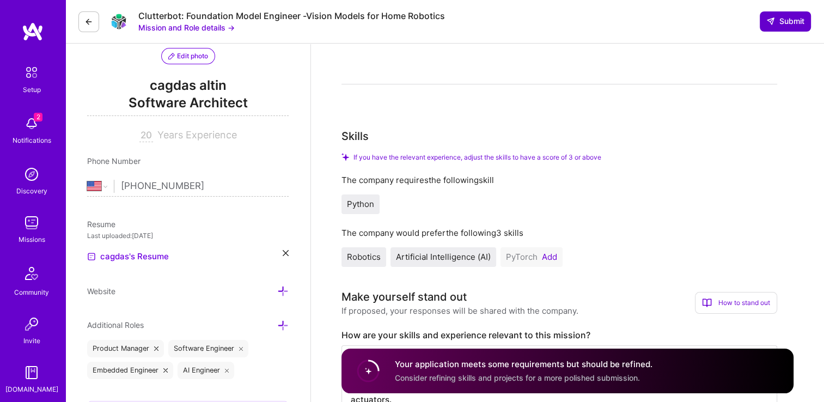
click at [785, 24] on span "Submit" at bounding box center [785, 21] width 38 height 11
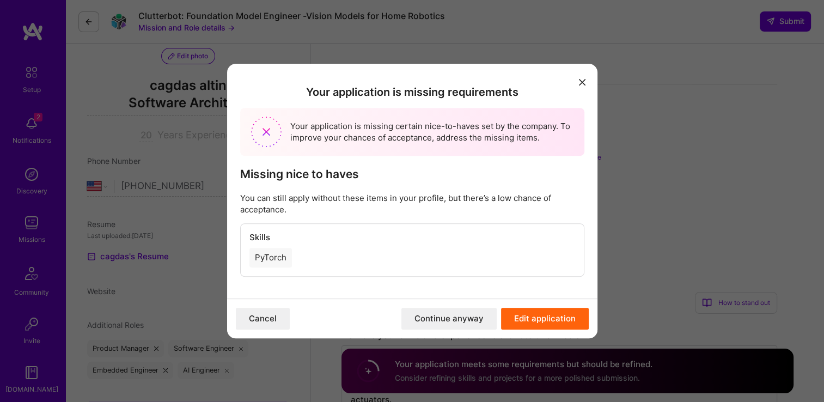
click at [455, 319] on button "Continue anyway" at bounding box center [448, 319] width 95 height 22
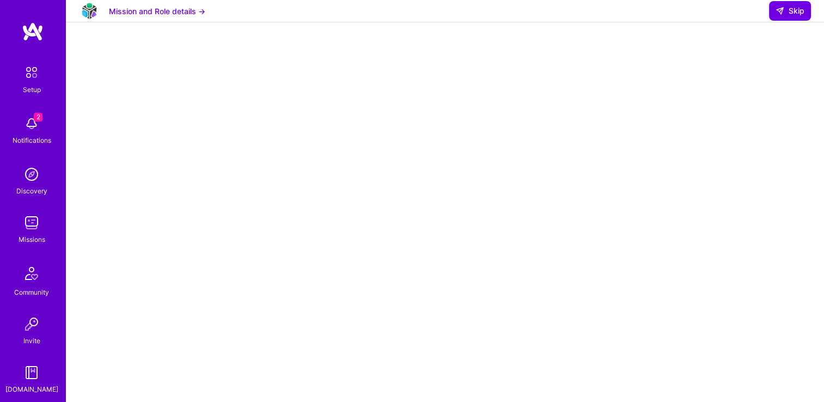
drag, startPoint x: 823, startPoint y: 111, endPoint x: 834, endPoint y: 170, distance: 60.8
click at [823, 44] on html "2 Setup 2 Notifications Discovery Missions Community Invite A.Guide Profile Clo…" at bounding box center [412, 22] width 824 height 44
select select "US"
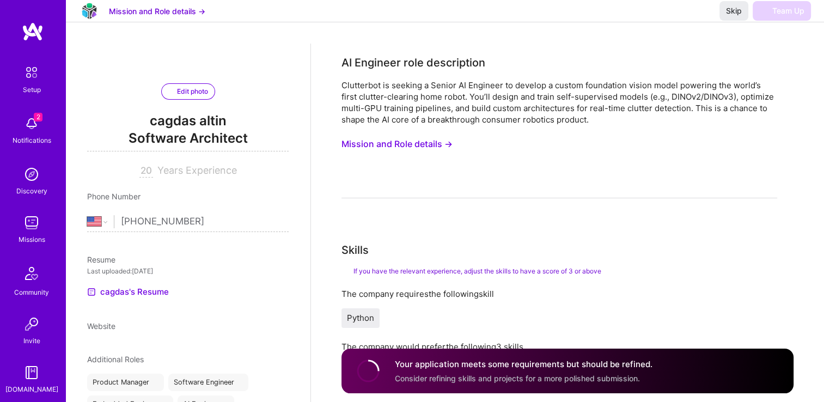
click at [613, 367] on h4 "Your application meets some requirements but should be refined." at bounding box center [524, 363] width 258 height 11
click at [731, 16] on span "Skip" at bounding box center [734, 10] width 16 height 11
click at [566, 377] on span "Consider refining skills and projects for a more polished submission." at bounding box center [517, 377] width 245 height 9
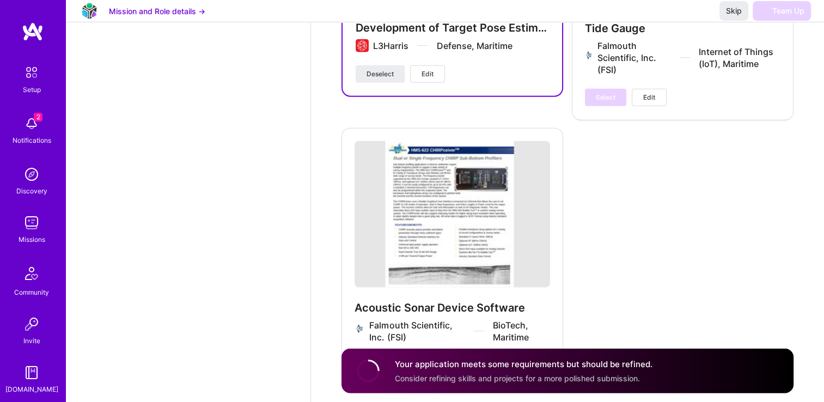
scroll to position [2591, 0]
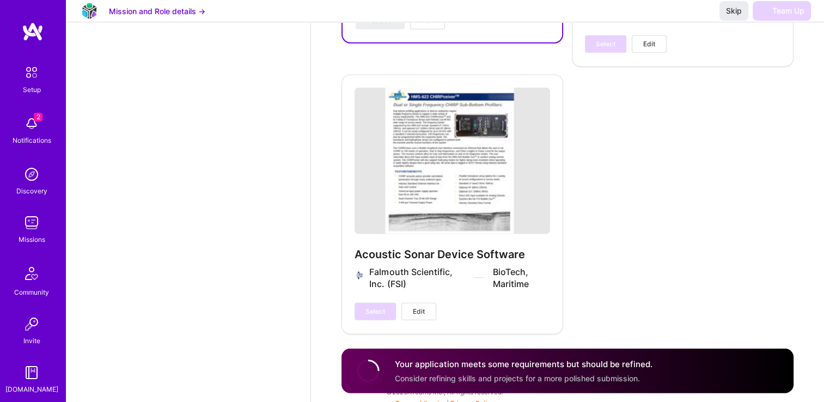
click at [552, 369] on div "Your application meets some requirements but should be refined. Consider refini…" at bounding box center [524, 370] width 258 height 25
click at [732, 16] on span "Skip" at bounding box center [734, 10] width 16 height 11
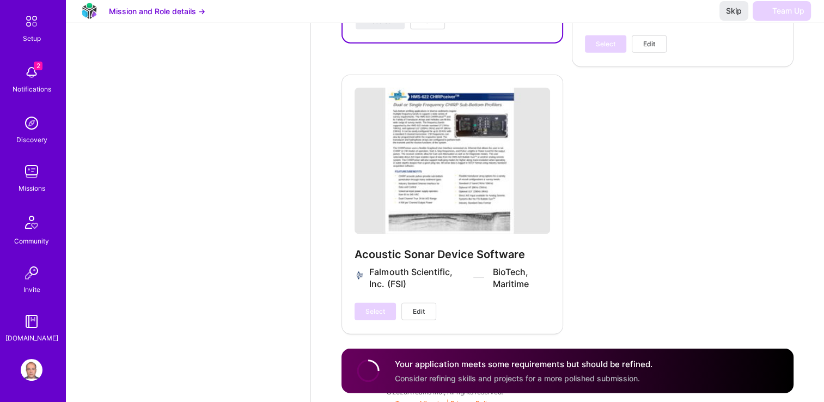
click at [30, 368] on img at bounding box center [32, 370] width 22 height 22
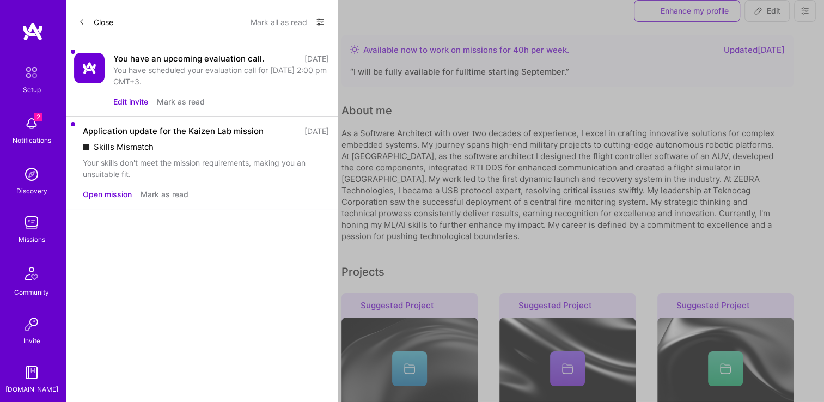
click at [35, 219] on img at bounding box center [32, 223] width 22 height 22
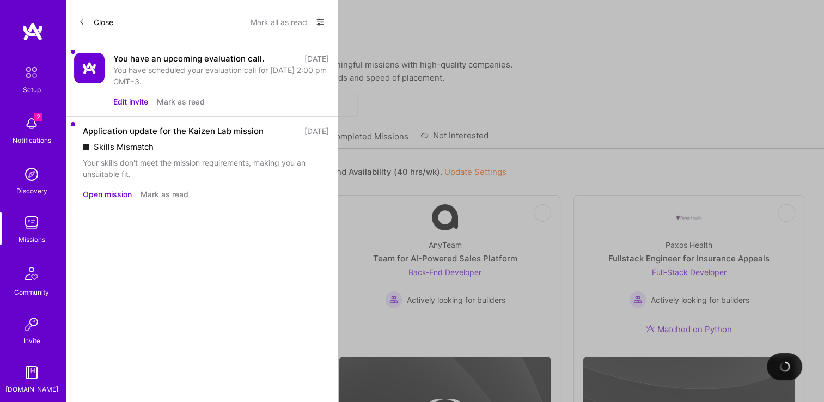
click at [301, 131] on link "Applied Missions" at bounding box center [284, 140] width 66 height 18
